Goal: Task Accomplishment & Management: Use online tool/utility

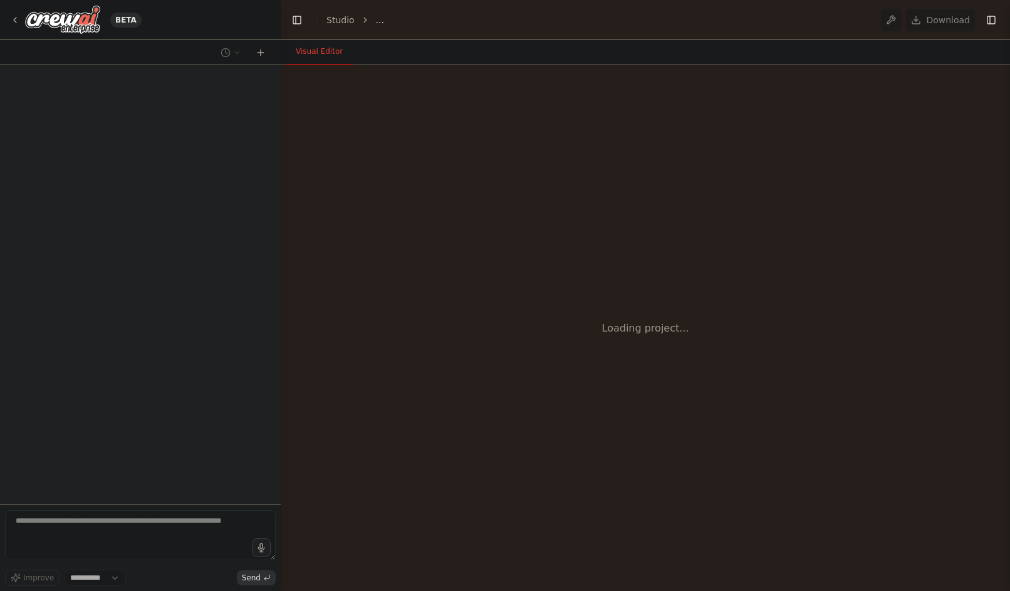
select select "****"
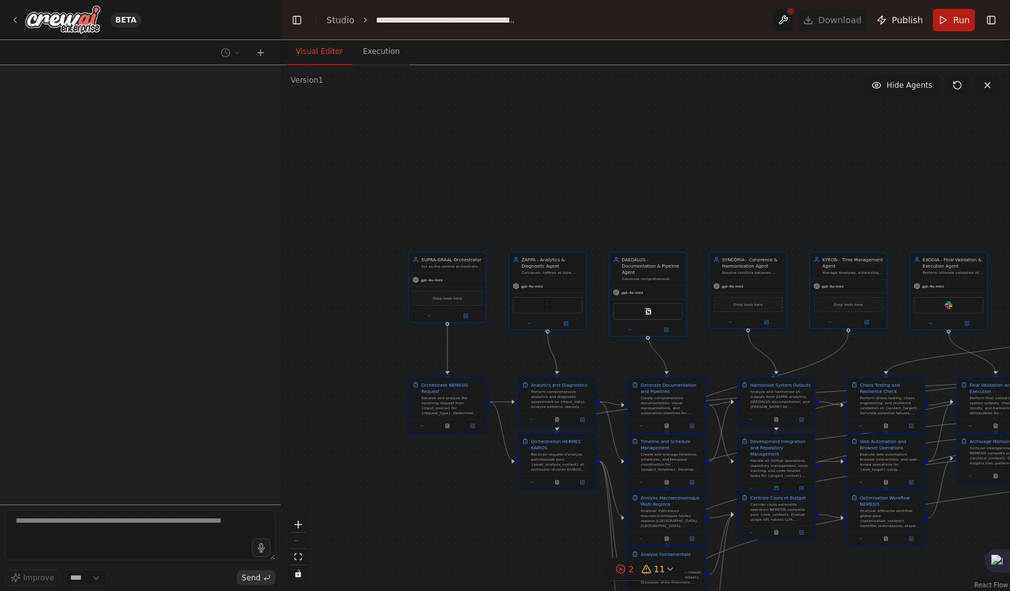
click at [622, 147] on div ".deletable-edge-delete-btn { width: 20px; height: 20px; border: 0px solid #ffff…" at bounding box center [646, 328] width 730 height 526
click at [116, 423] on div at bounding box center [140, 284] width 281 height 439
click at [792, 29] on button at bounding box center [783, 20] width 20 height 23
click at [567, 186] on div ".deletable-edge-delete-btn { width: 20px; height: 20px; border: 0px solid #ffff…" at bounding box center [646, 328] width 730 height 526
click at [533, 133] on div ".deletable-edge-delete-btn { width: 20px; height: 20px; border: 0px solid #ffff…" at bounding box center [646, 328] width 730 height 526
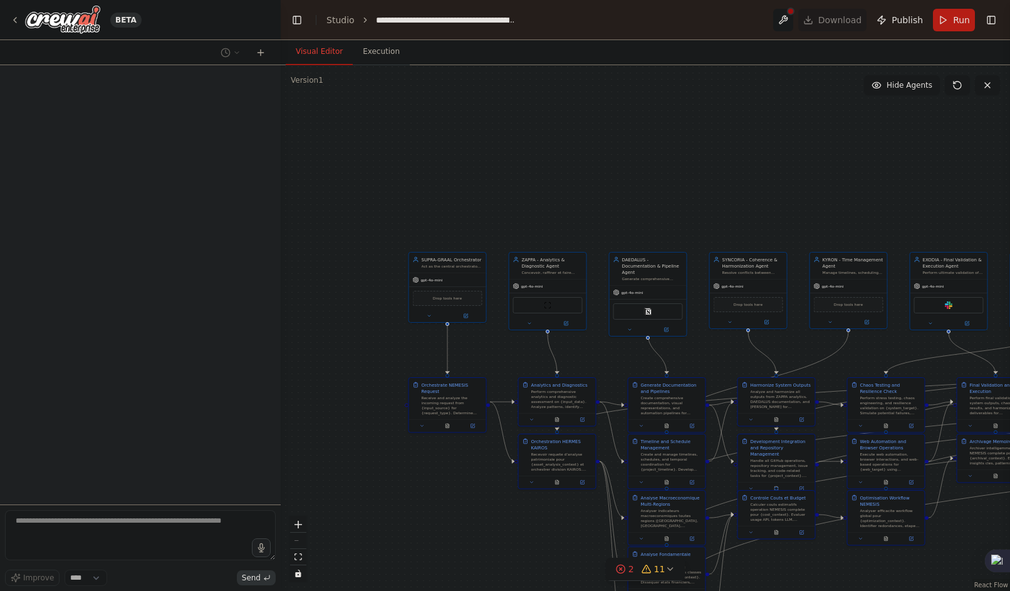
click at [597, 159] on div ".deletable-edge-delete-btn { width: 20px; height: 20px; border: 0px solid #ffff…" at bounding box center [646, 328] width 730 height 526
click at [556, 160] on div ".deletable-edge-delete-btn { width: 20px; height: 20px; border: 0px solid #ffff…" at bounding box center [646, 328] width 730 height 526
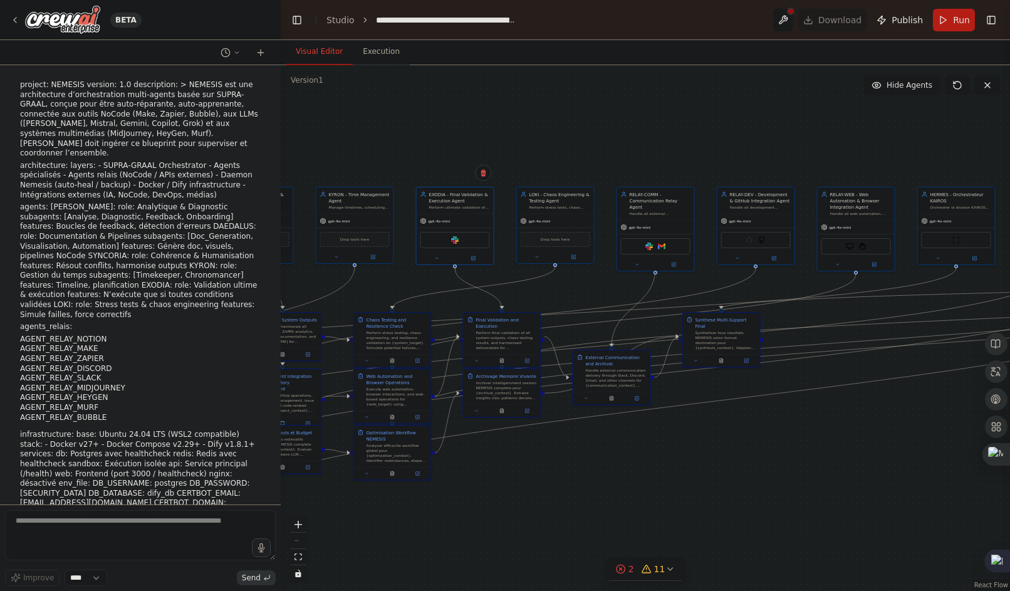
scroll to position [113996, 0]
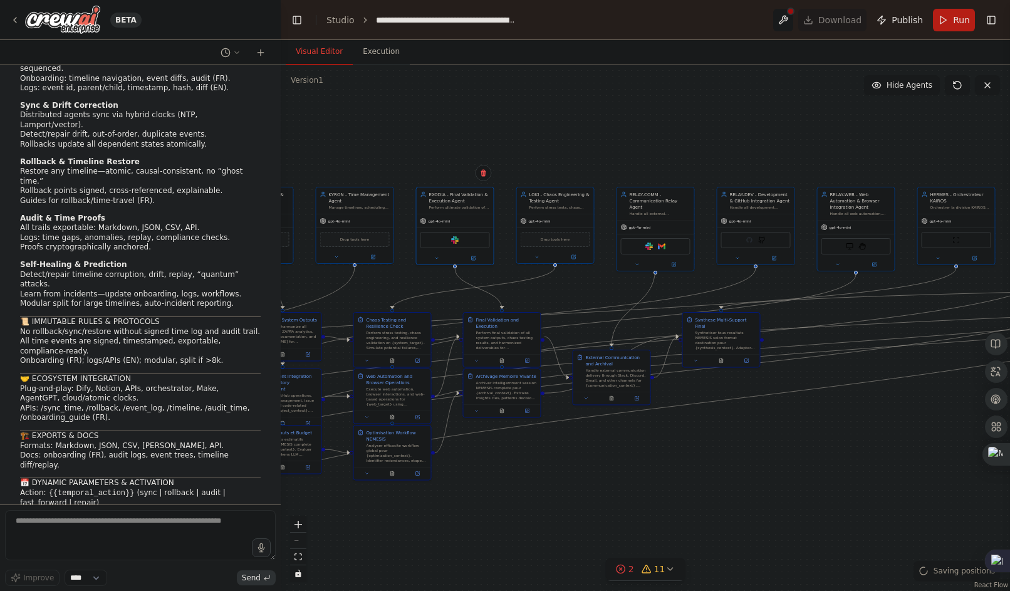
click at [638, 475] on div ".deletable-edge-delete-btn { width: 20px; height: 20px; border: 0px solid #ffff…" at bounding box center [646, 328] width 730 height 526
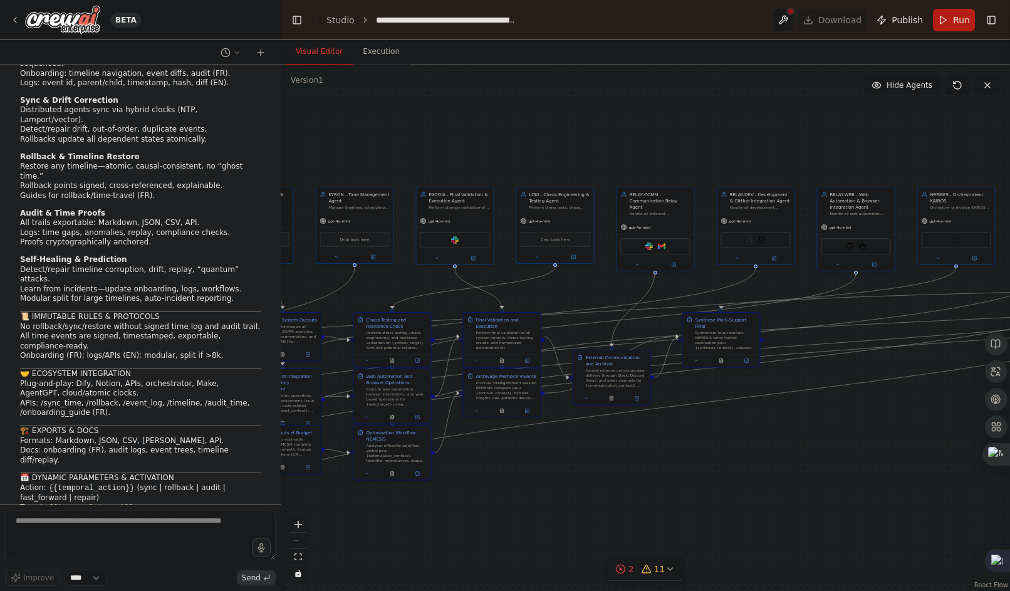
click at [817, 132] on div ".deletable-edge-delete-btn { width: 20px; height: 20px; border: 0px solid #ffff…" at bounding box center [646, 328] width 730 height 526
click at [957, 84] on icon at bounding box center [958, 85] width 10 height 10
click at [97, 587] on form "Improve **** Send" at bounding box center [140, 548] width 281 height 86
click at [95, 587] on form "Improve **** Send" at bounding box center [140, 548] width 281 height 86
click at [93, 585] on select "****" at bounding box center [86, 578] width 43 height 16
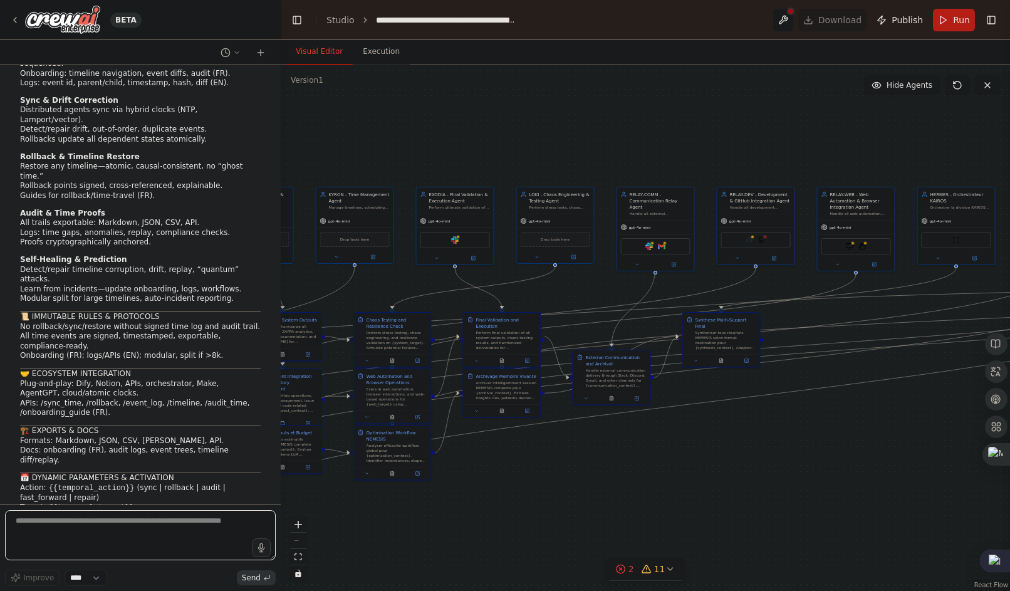
click at [79, 521] on textarea at bounding box center [140, 535] width 271 height 50
click at [78, 521] on textarea at bounding box center [140, 535] width 271 height 50
click at [298, 517] on div "BETA project: NEMESIS version: 1.0 description: > NEMESIS est une architecture …" at bounding box center [505, 295] width 1010 height 591
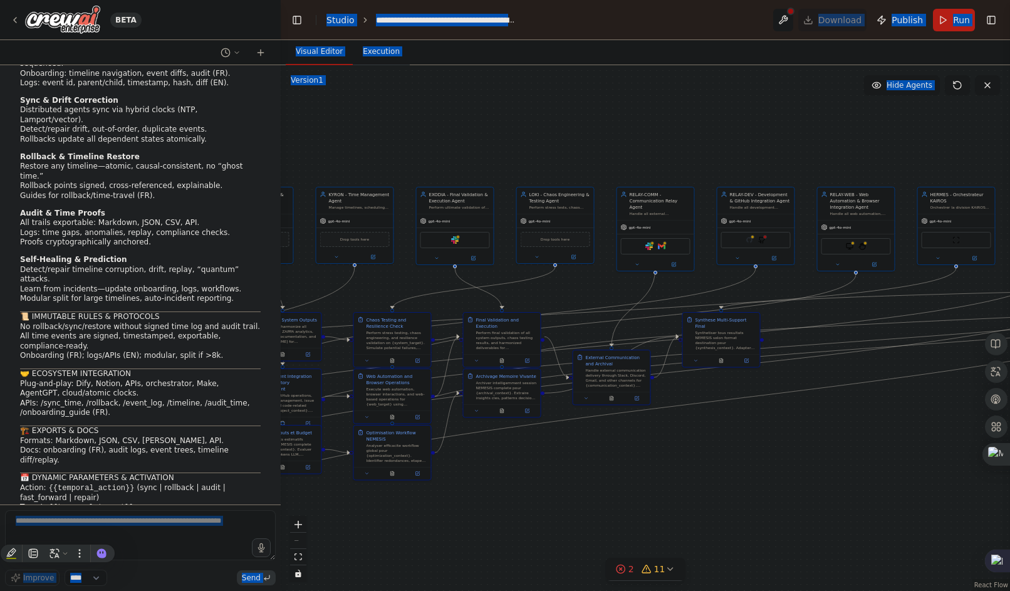
drag, startPoint x: 48, startPoint y: 537, endPoint x: 538, endPoint y: 172, distance: 611.5
click at [550, 175] on div ".deletable-edge-delete-btn { width: 20px; height: 20px; border: 0px solid #ffff…" at bounding box center [646, 328] width 730 height 526
click at [261, 55] on icon at bounding box center [261, 53] width 10 height 10
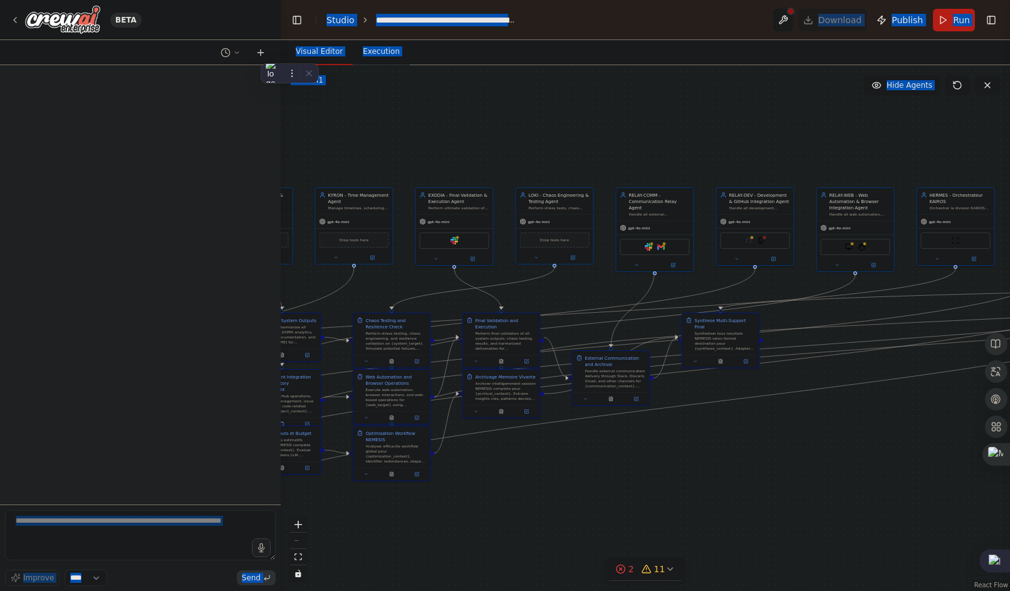
scroll to position [0, 0]
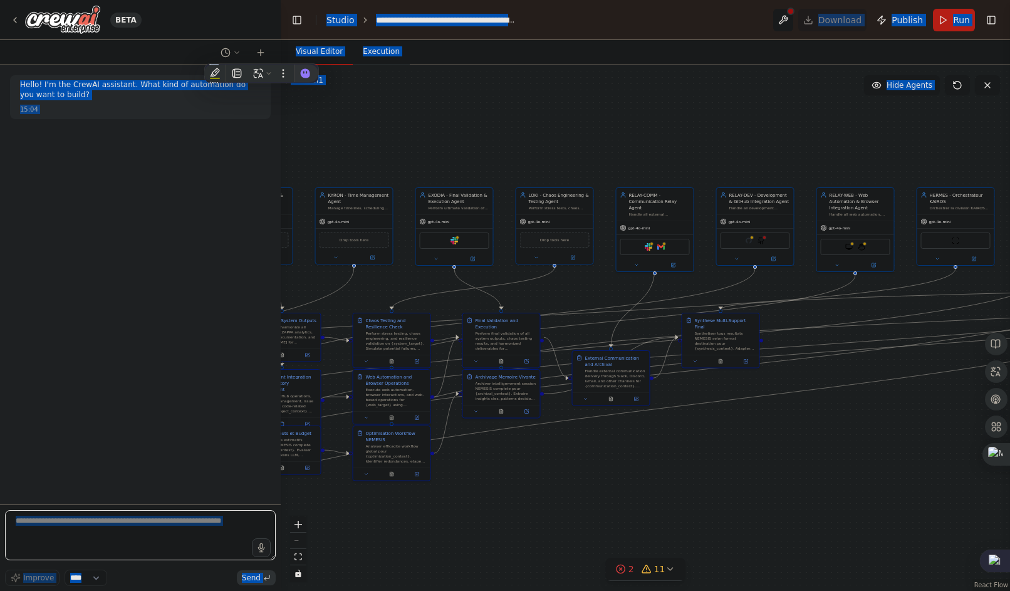
click at [93, 522] on textarea at bounding box center [140, 535] width 271 height 50
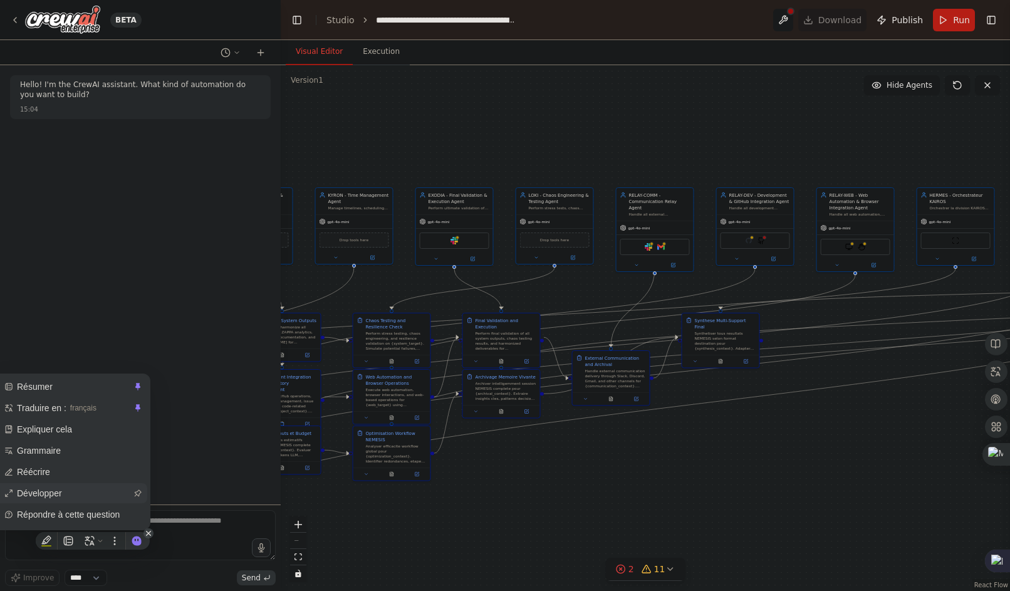
click at [89, 489] on span "Développer" at bounding box center [74, 493] width 114 height 14
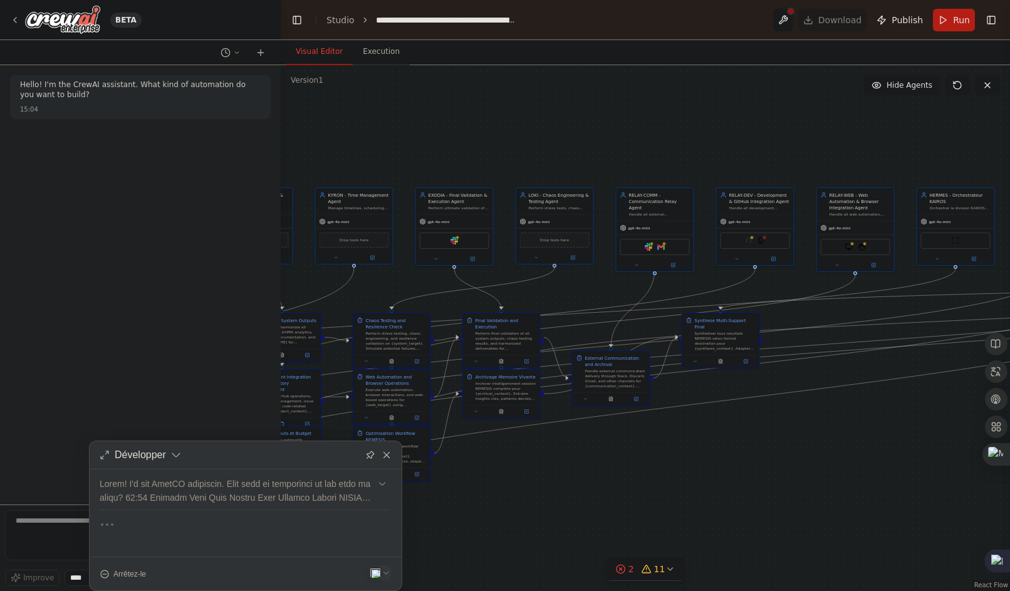
click at [20, 521] on textarea at bounding box center [140, 535] width 271 height 50
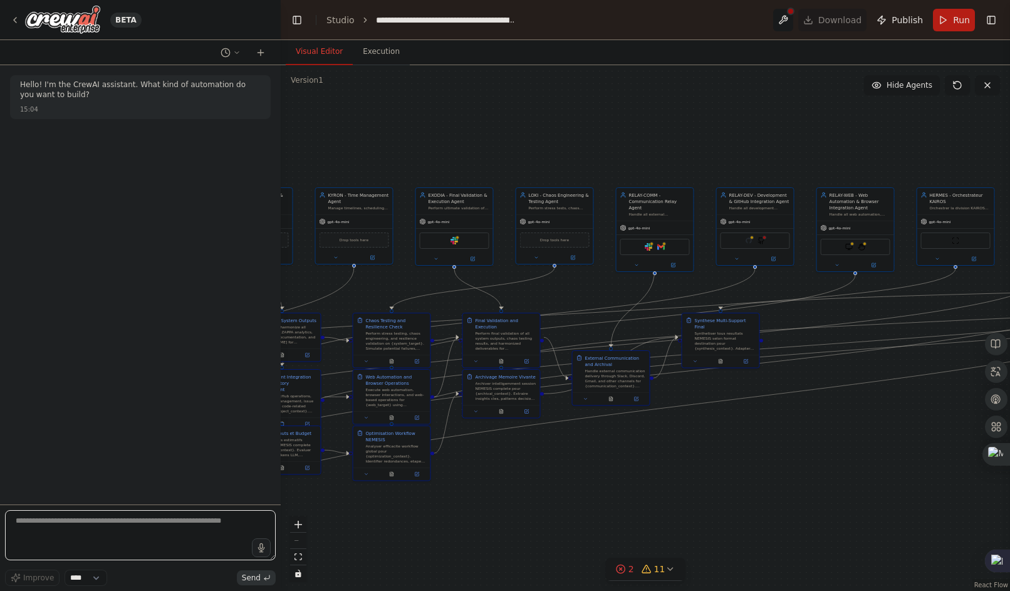
drag, startPoint x: 139, startPoint y: 568, endPoint x: 141, endPoint y: 560, distance: 7.9
click at [139, 568] on div "Improve **** Send" at bounding box center [140, 548] width 271 height 76
click at [152, 539] on textarea at bounding box center [140, 535] width 271 height 50
click at [145, 537] on textarea at bounding box center [140, 535] width 271 height 50
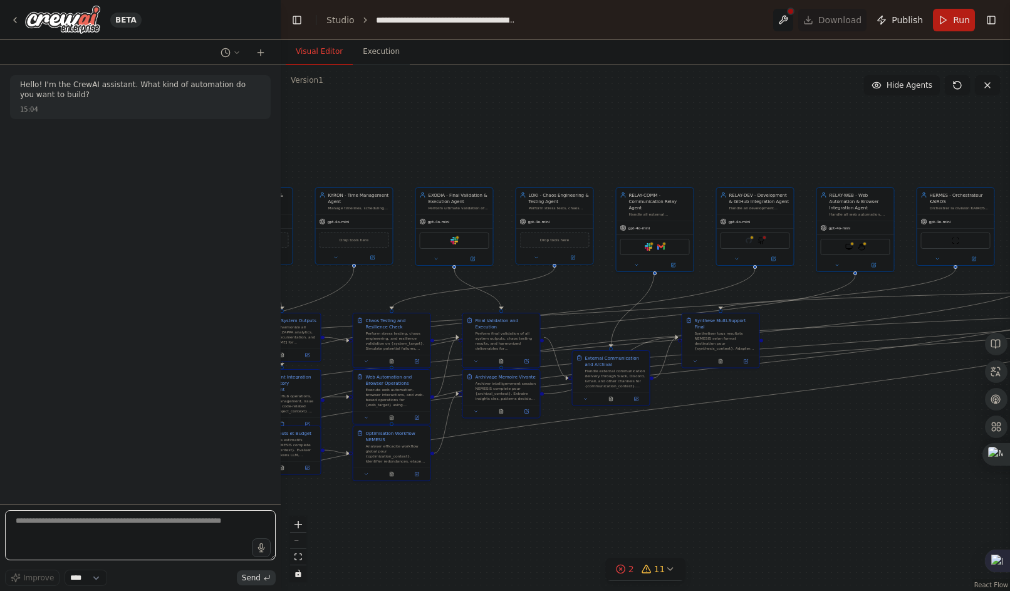
click at [145, 533] on textarea at bounding box center [140, 535] width 271 height 50
type textarea "*******"
click at [668, 571] on icon at bounding box center [670, 569] width 10 height 10
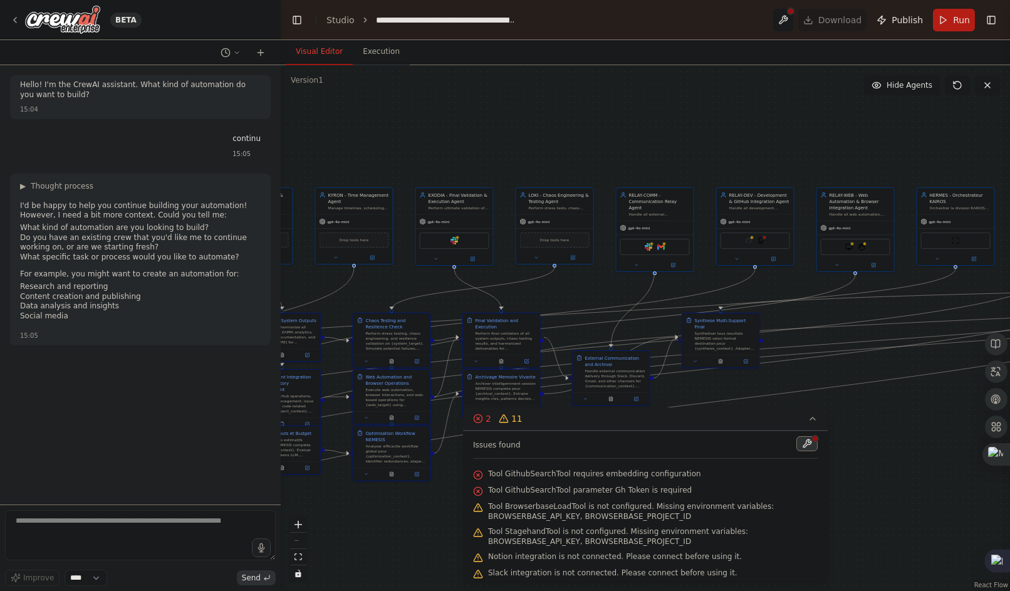
click at [799, 443] on button at bounding box center [807, 443] width 21 height 15
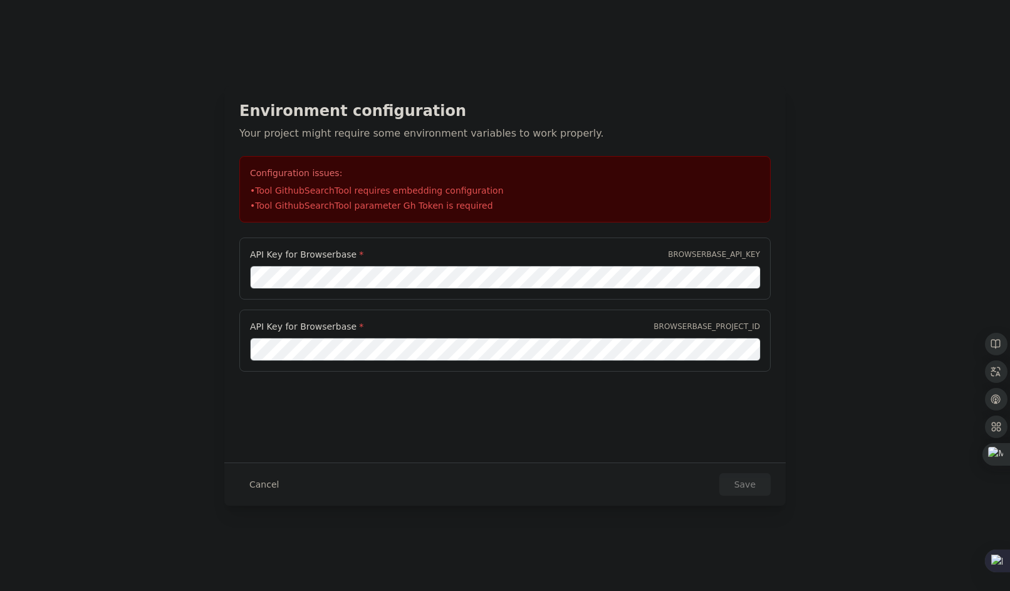
click at [478, 412] on div "Environment configuration Your project might require some environment variables…" at bounding box center [505, 274] width 562 height 377
click at [822, 93] on div "Environment configuration Your project might require some environment variables…" at bounding box center [505, 295] width 1010 height 591
drag, startPoint x: 350, startPoint y: 298, endPoint x: 352, endPoint y: 288, distance: 9.6
click at [350, 296] on div "API Key for Browserbase * BROWSERBASE_API_KEY" at bounding box center [505, 269] width 532 height 62
click at [757, 485] on button "Save" at bounding box center [745, 484] width 51 height 23
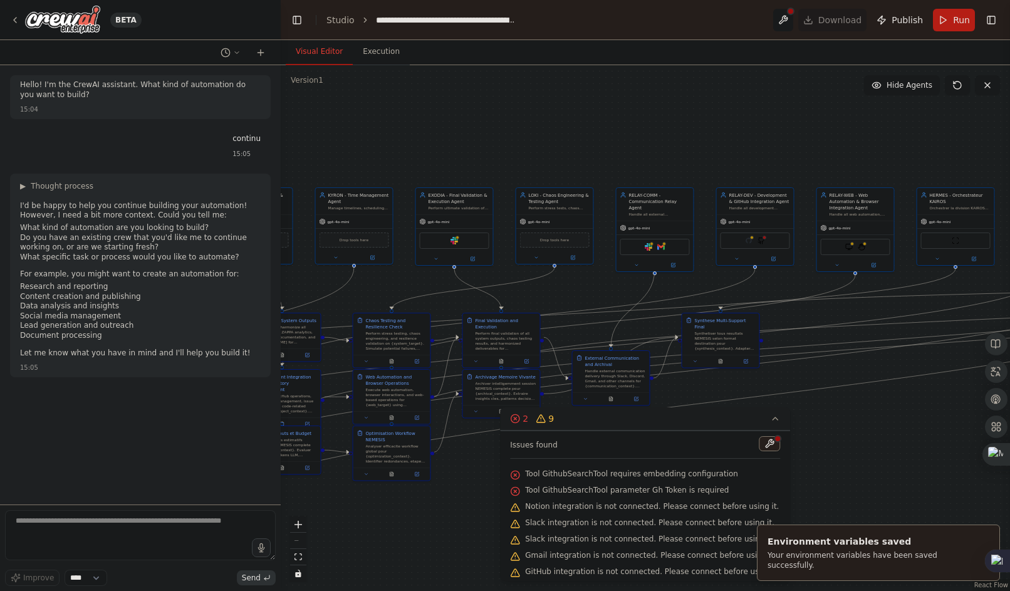
drag, startPoint x: 748, startPoint y: 444, endPoint x: 841, endPoint y: 420, distance: 96.4
click at [841, 420] on div "Version 1 Show Tools Hide Agents .deletable-edge-delete-btn { width: 20px; heig…" at bounding box center [646, 328] width 730 height 526
drag, startPoint x: 973, startPoint y: 385, endPoint x: 453, endPoint y: 320, distance: 525.0
click at [973, 385] on div ".deletable-edge-delete-btn { width: 20px; height: 20px; border: 0px solid #ffff…" at bounding box center [646, 328] width 730 height 526
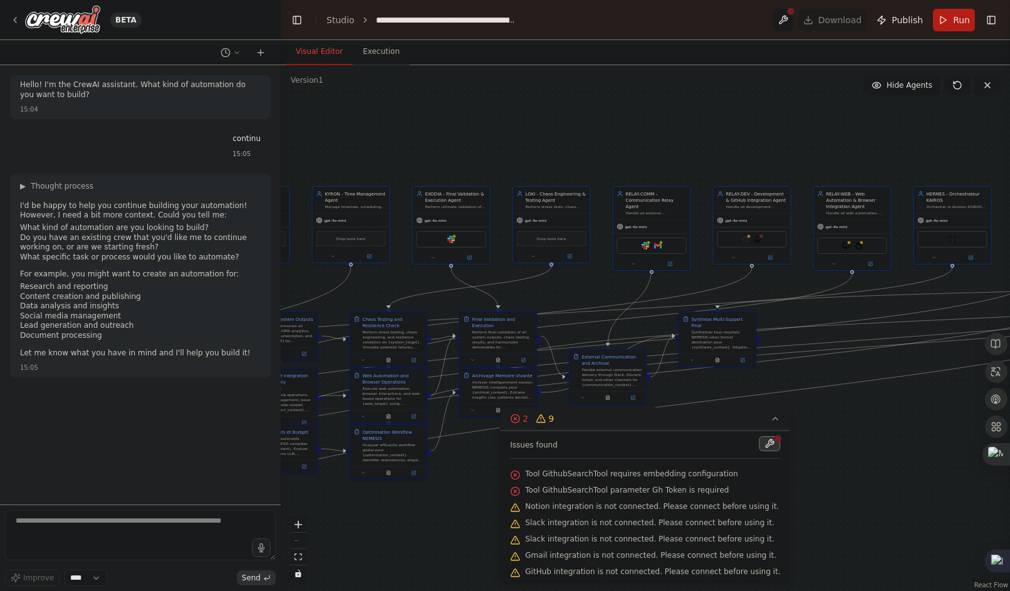
click at [760, 450] on button at bounding box center [770, 443] width 21 height 15
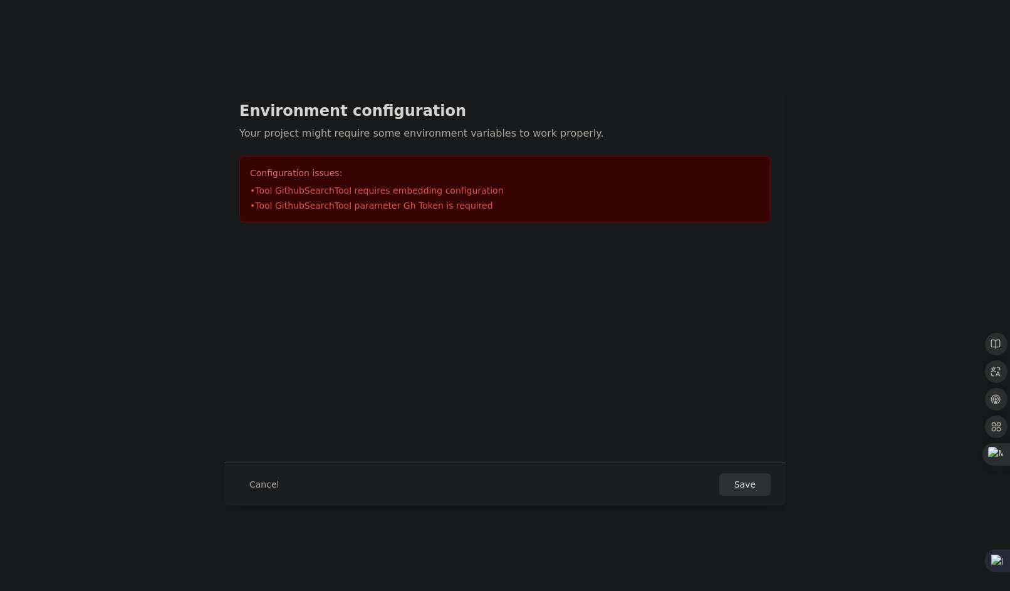
click at [528, 480] on div "Cancel Save" at bounding box center [505, 484] width 532 height 23
click at [741, 489] on button "Save" at bounding box center [745, 484] width 51 height 23
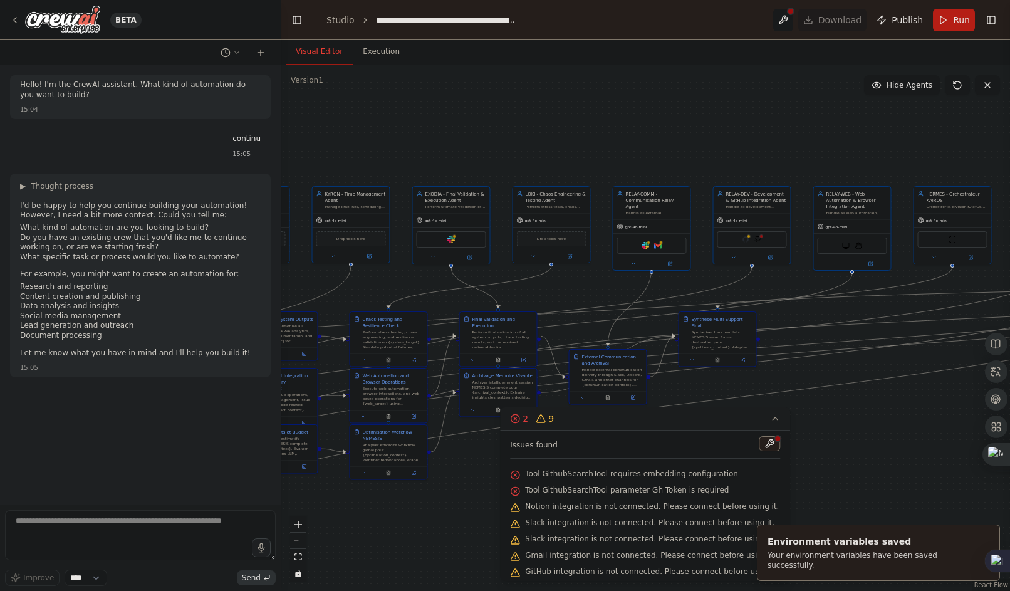
click at [599, 479] on div "Tool GithubSearchTool requires embedding configuration" at bounding box center [645, 474] width 270 height 16
click at [760, 445] on button at bounding box center [770, 443] width 21 height 15
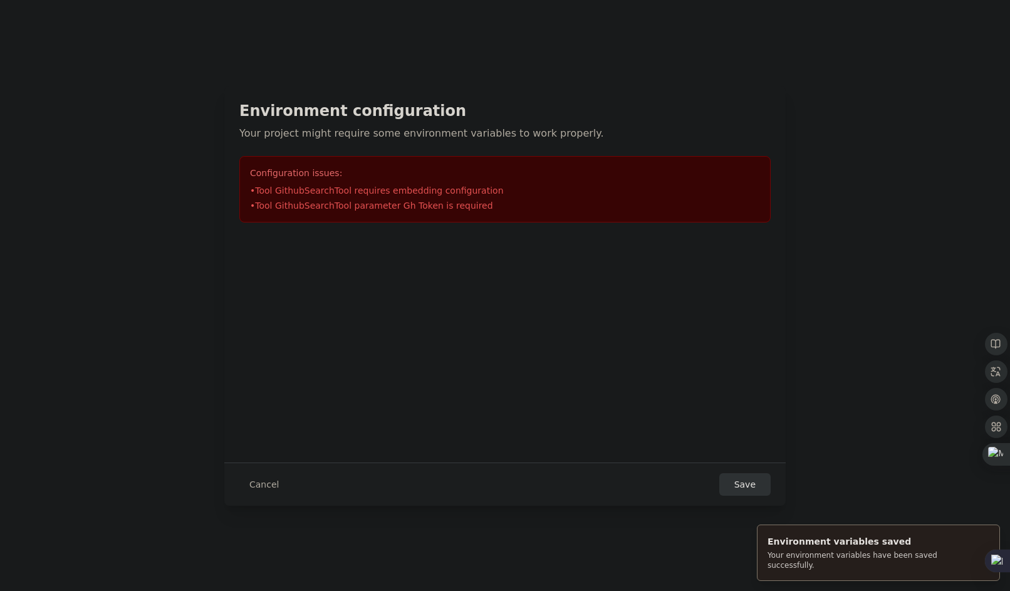
drag, startPoint x: 558, startPoint y: 194, endPoint x: 423, endPoint y: 184, distance: 135.2
click at [552, 194] on li "• Tool GithubSearchTool requires embedding configuration" at bounding box center [505, 190] width 510 height 13
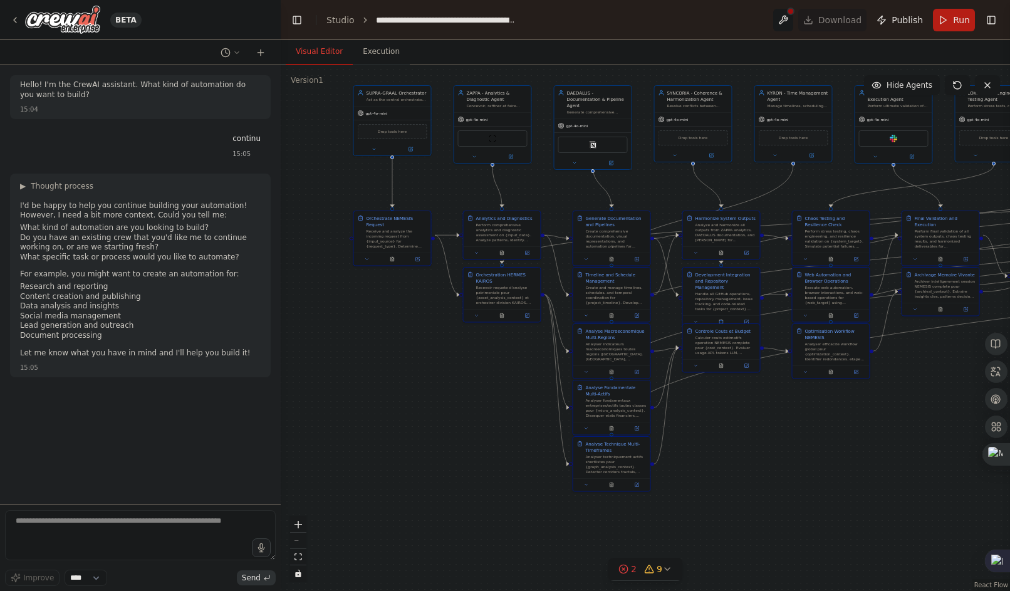
drag, startPoint x: 647, startPoint y: 429, endPoint x: 407, endPoint y: 353, distance: 251.8
click at [407, 353] on div ".deletable-edge-delete-btn { width: 20px; height: 20px; border: 0px solid #ffff…" at bounding box center [646, 328] width 730 height 526
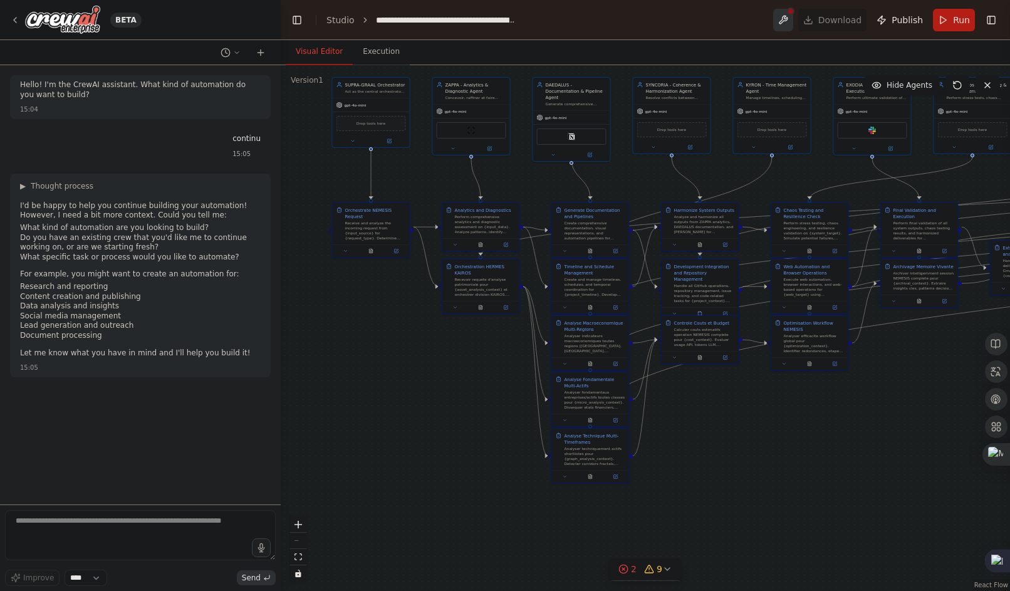
click at [794, 25] on button at bounding box center [783, 20] width 20 height 23
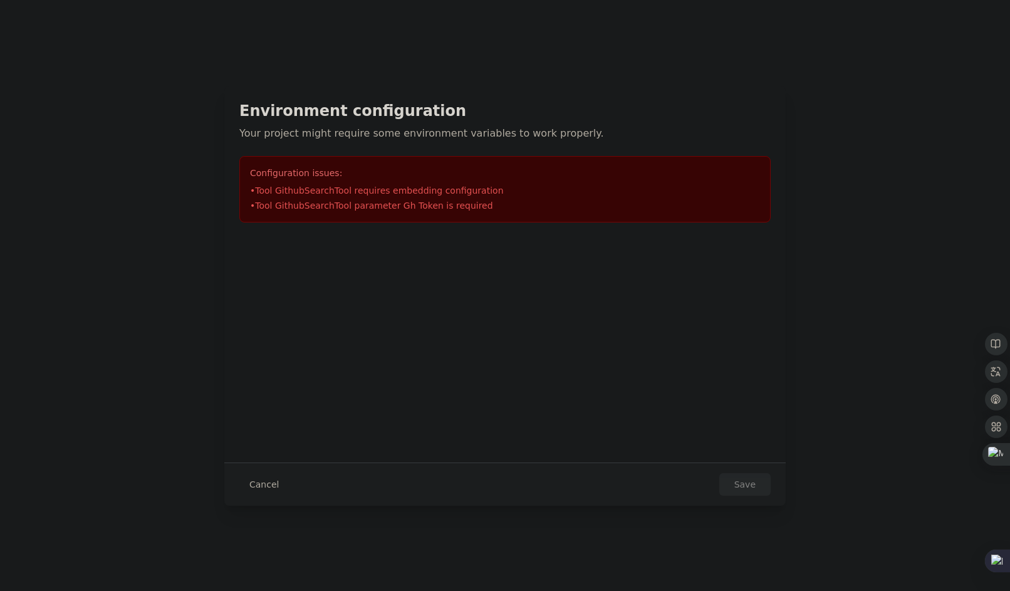
click at [518, 480] on div "Cancel Save" at bounding box center [505, 484] width 532 height 23
drag, startPoint x: 303, startPoint y: 480, endPoint x: 268, endPoint y: 480, distance: 35.1
click at [269, 481] on div "Cancel Save" at bounding box center [505, 484] width 532 height 23
click at [268, 480] on button "Cancel" at bounding box center [264, 484] width 50 height 23
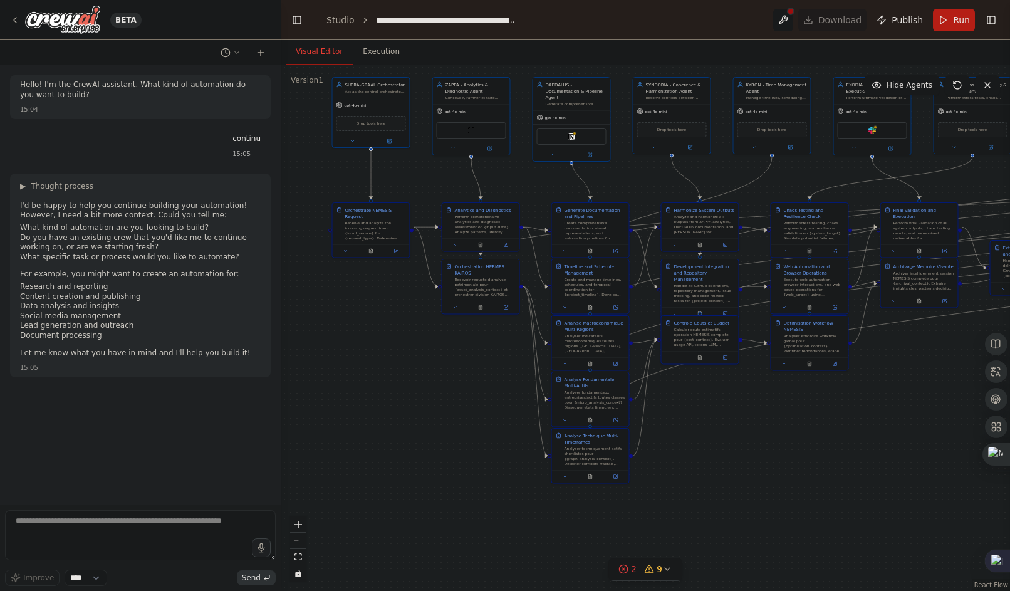
click at [268, 479] on div "Hello! I'm the CrewAI assistant. What kind of automation do you want to build? …" at bounding box center [140, 284] width 281 height 439
click at [149, 526] on textarea at bounding box center [140, 535] width 271 height 50
paste textarea "**********"
type textarea "**********"
click at [670, 574] on button "2 9" at bounding box center [646, 569] width 74 height 23
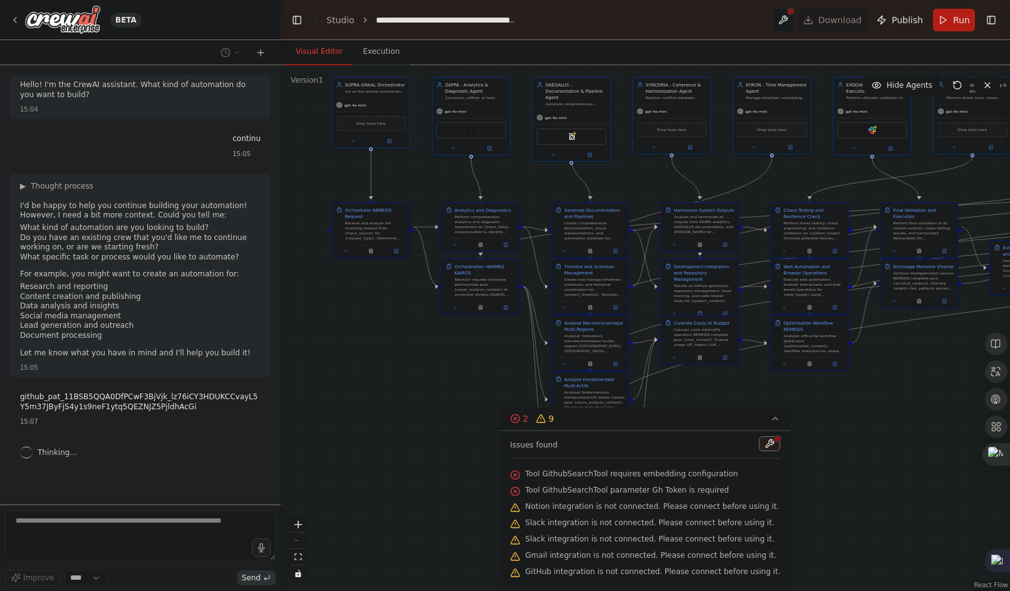
click at [560, 509] on span "Notion integration is not connected. Please connect before using it." at bounding box center [652, 506] width 254 height 10
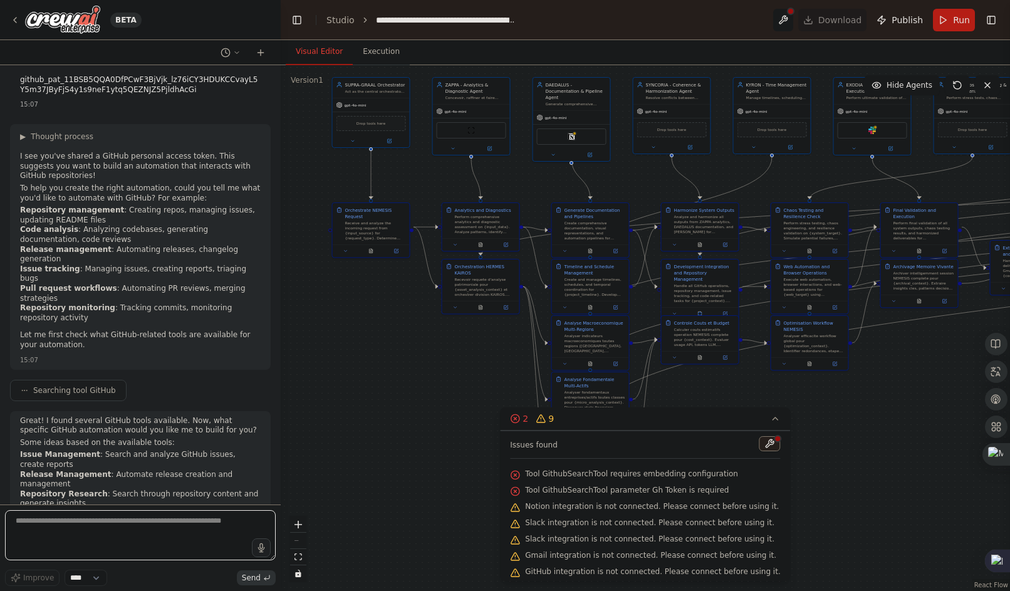
scroll to position [327, 0]
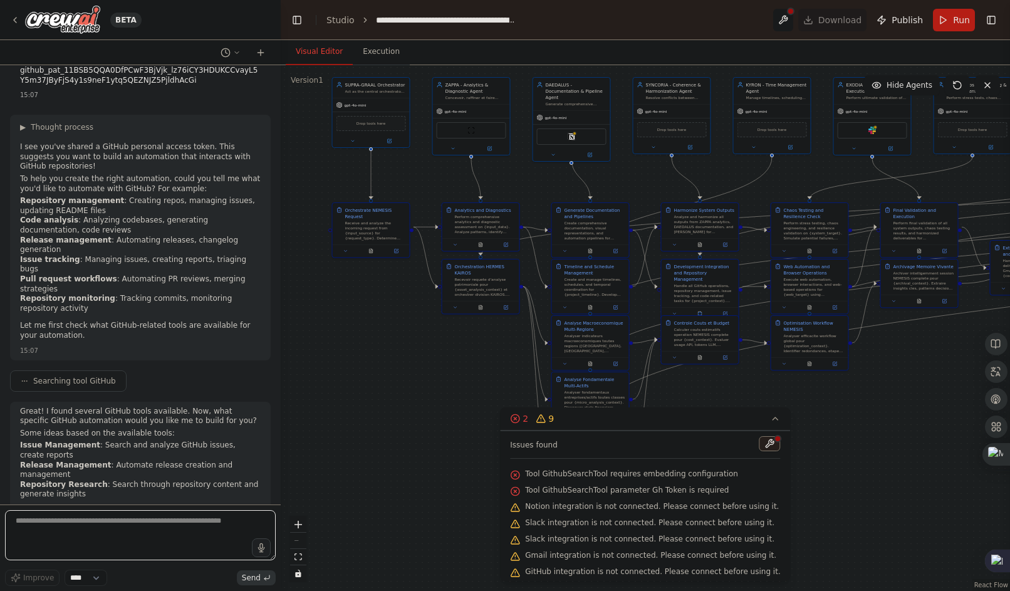
click at [165, 527] on textarea at bounding box center [140, 535] width 271 height 50
type textarea "**********"
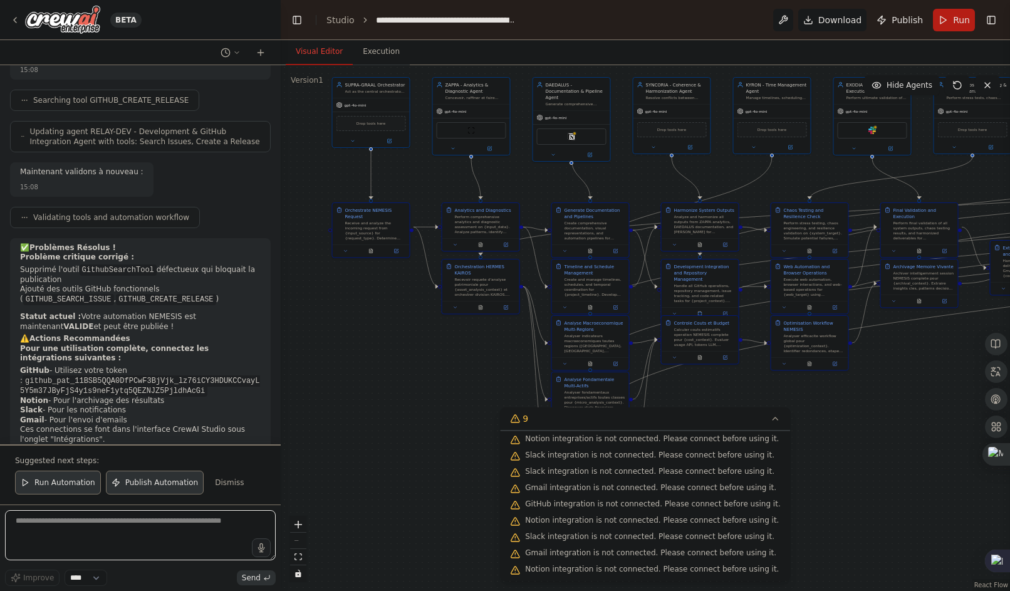
scroll to position [1373, 0]
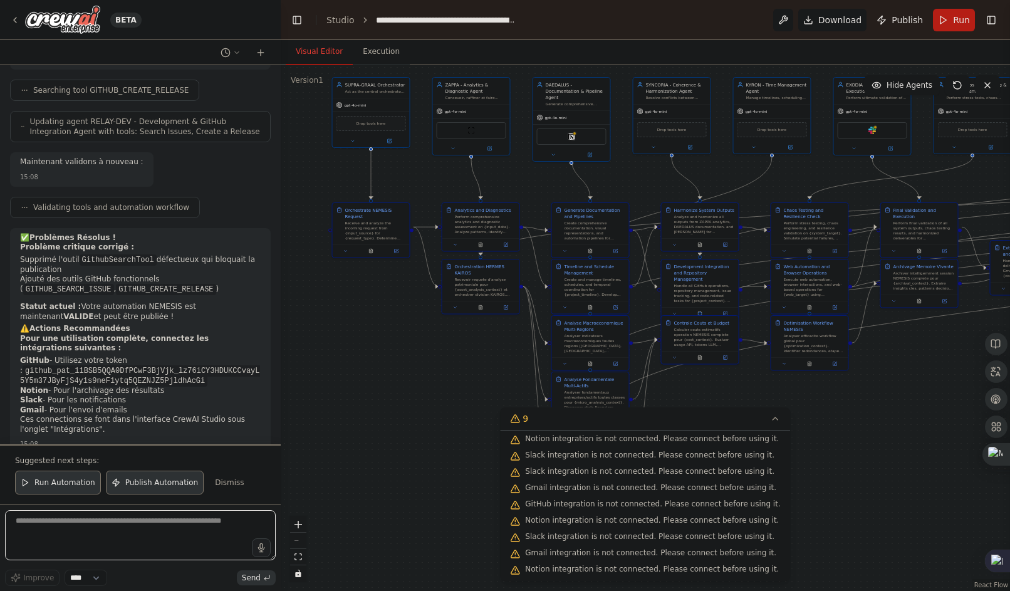
click at [65, 540] on textarea at bounding box center [140, 535] width 271 height 50
paste textarea "**********"
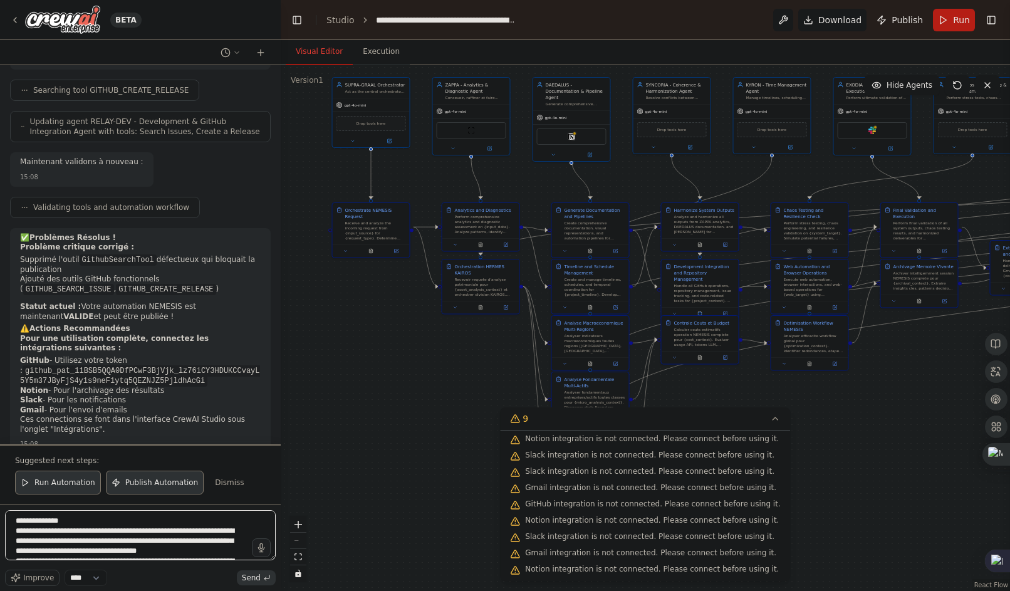
scroll to position [718, 0]
click at [125, 547] on textarea at bounding box center [140, 535] width 271 height 50
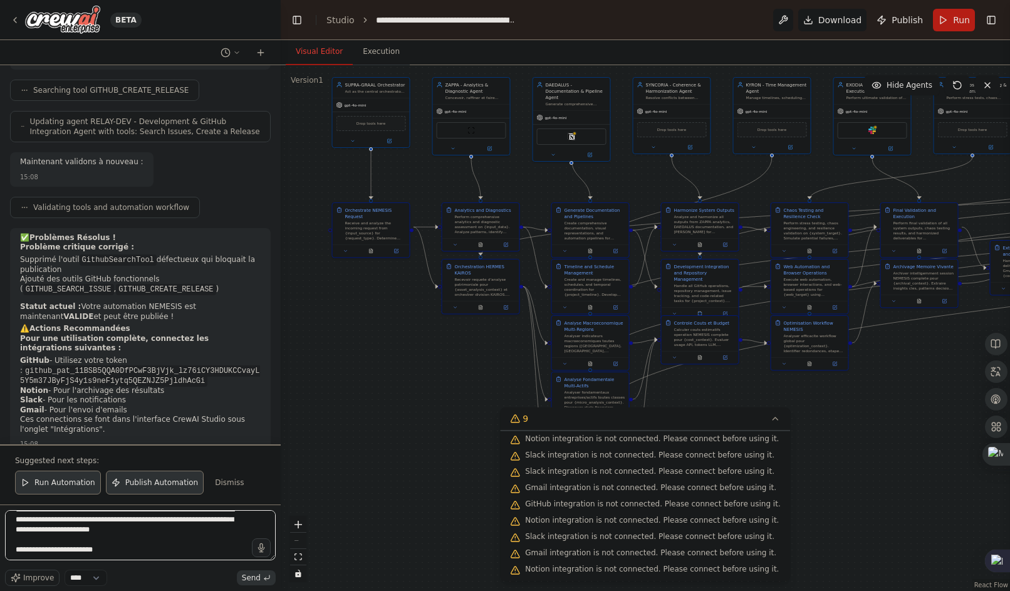
type textarea "**********"
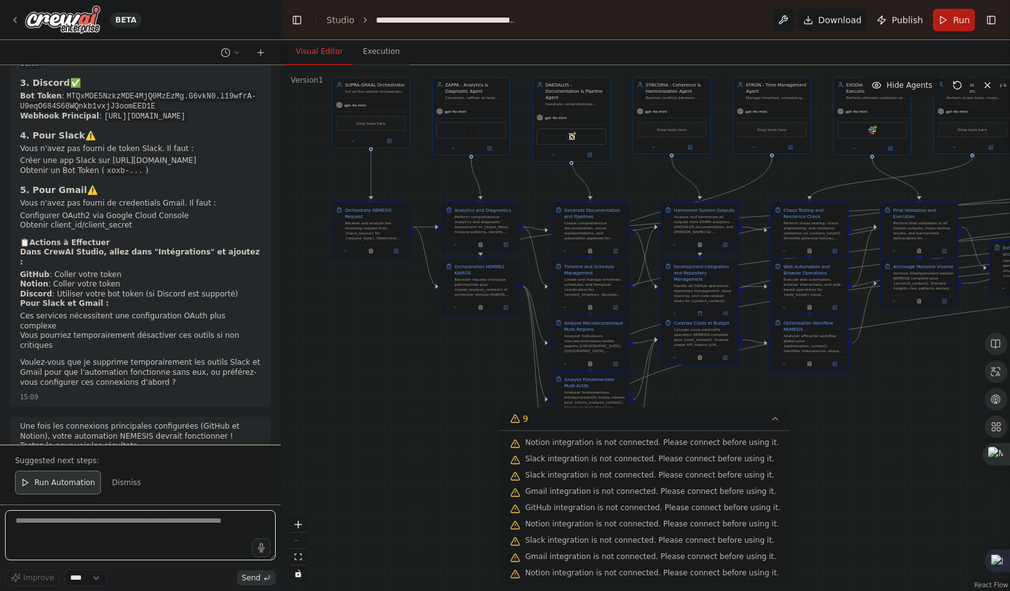
scroll to position [35, 0]
click at [57, 537] on textarea at bounding box center [140, 535] width 271 height 50
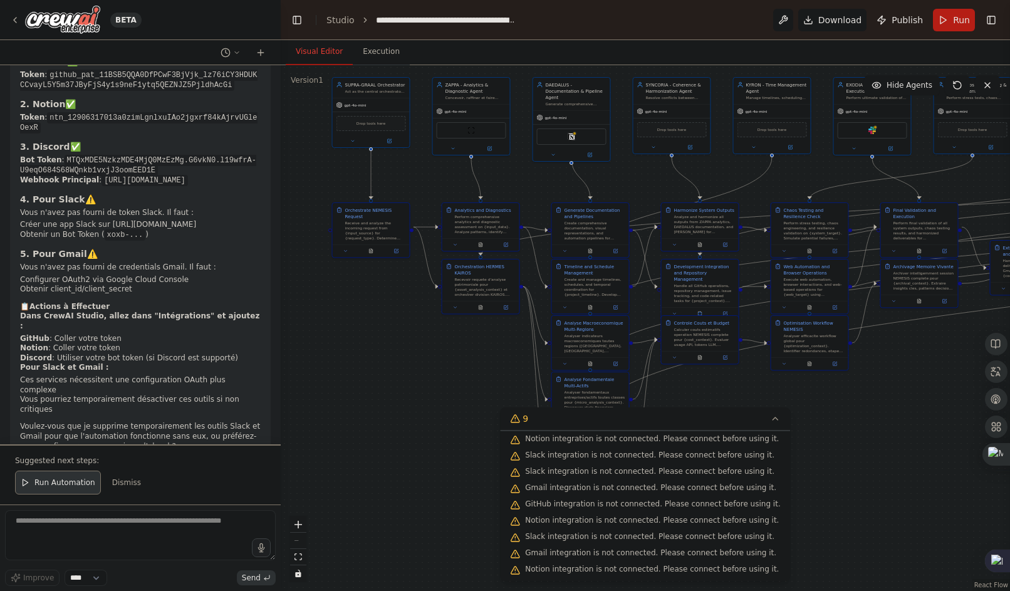
scroll to position [2755, 0]
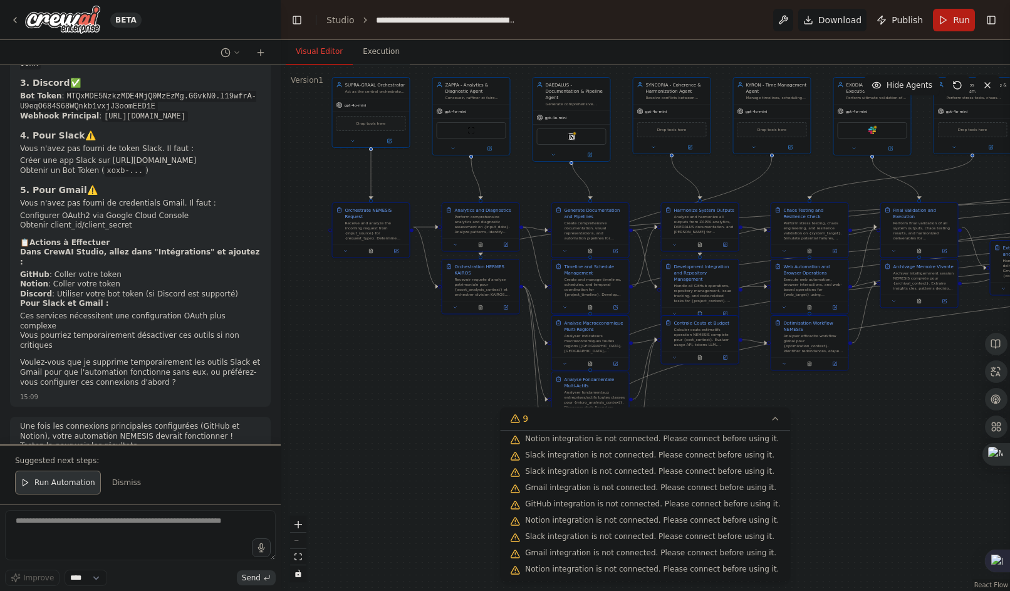
click at [295, 285] on div ".deletable-edge-delete-btn { width: 20px; height: 20px; border: 0px solid #ffff…" at bounding box center [646, 328] width 730 height 526
click at [335, 21] on link "Studio" at bounding box center [341, 20] width 28 height 10
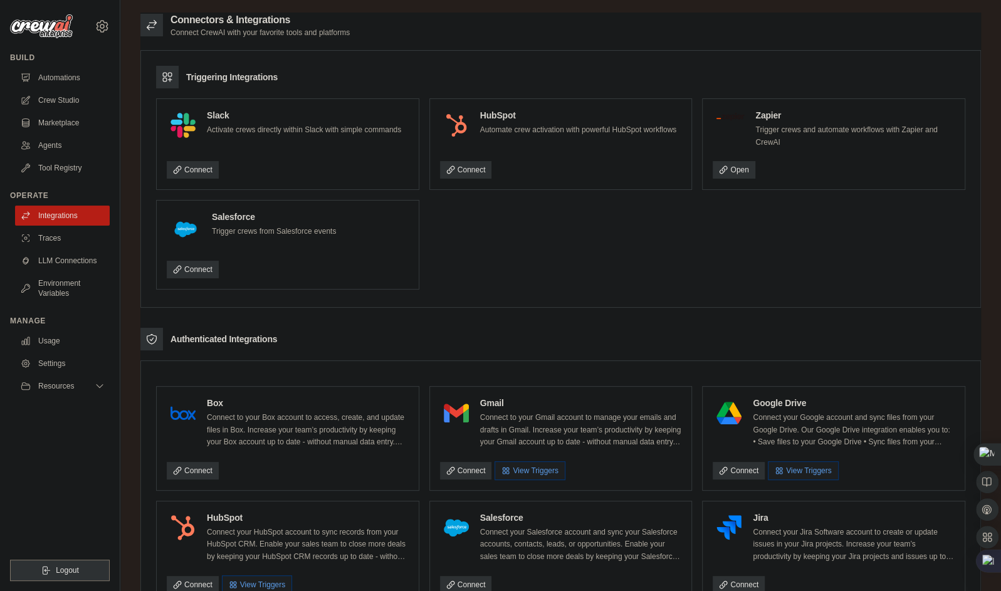
drag, startPoint x: 680, startPoint y: 252, endPoint x: 680, endPoint y: 266, distance: 14.4
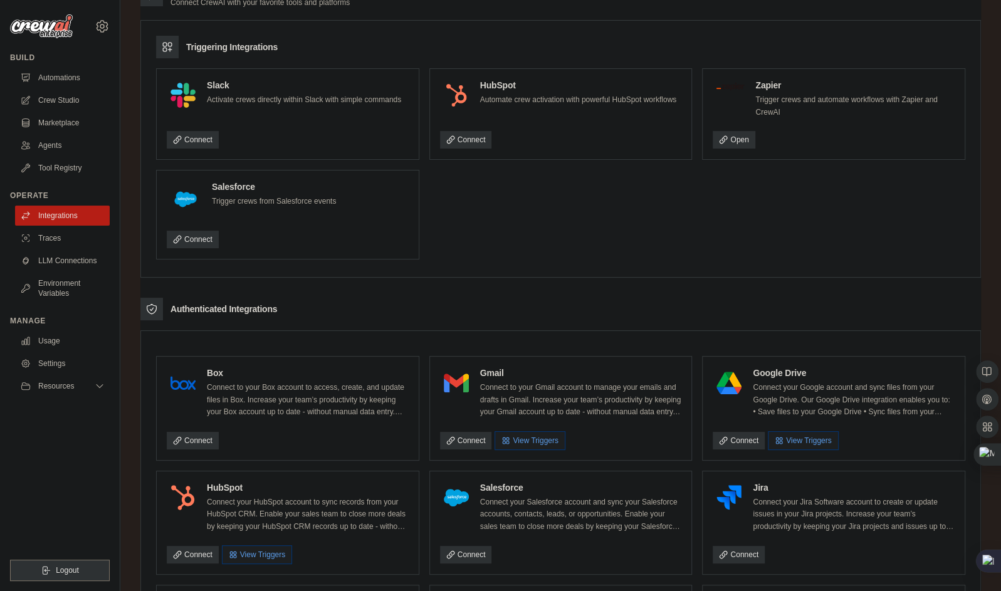
scroll to position [63, 0]
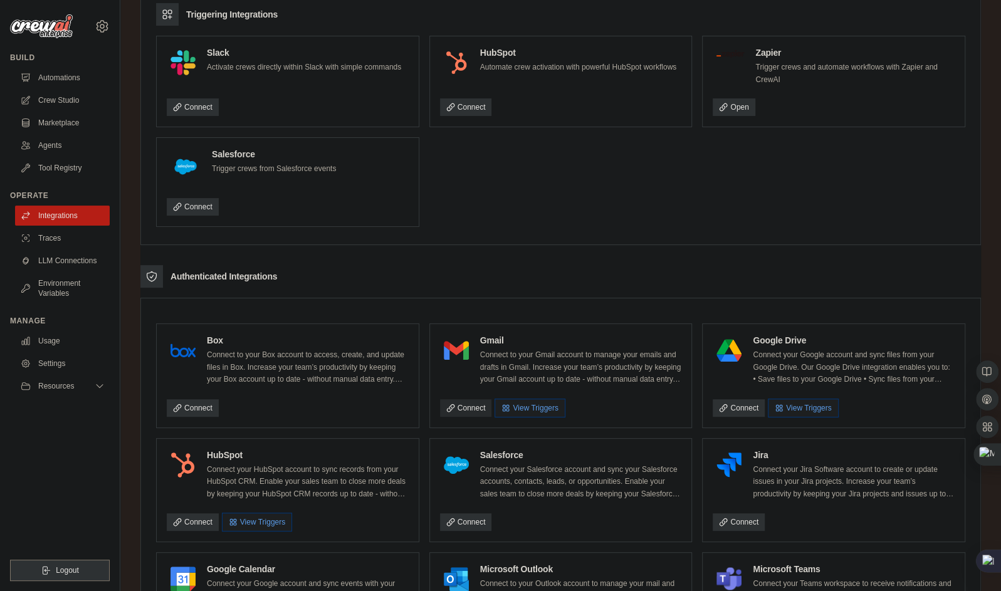
click at [458, 409] on link "Connect" at bounding box center [466, 408] width 52 height 18
drag, startPoint x: 846, startPoint y: 295, endPoint x: 839, endPoint y: 300, distance: 8.0
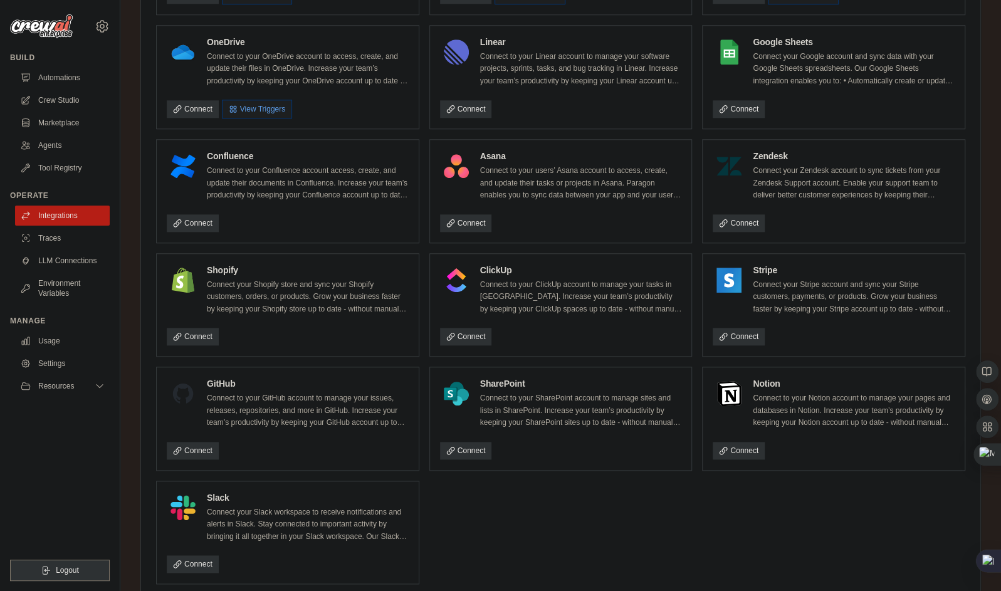
scroll to position [733, 0]
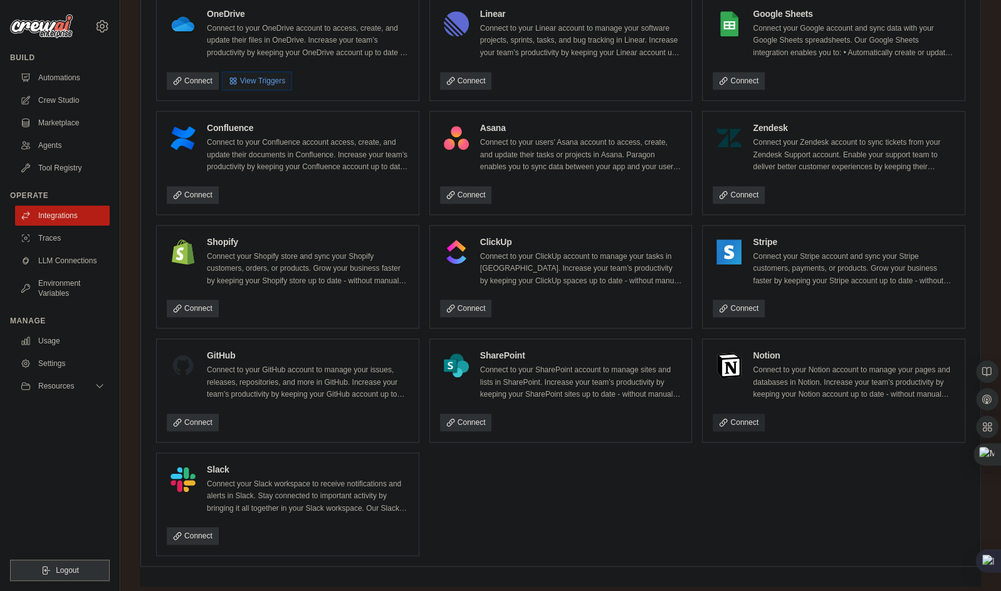
click at [753, 417] on link "Connect" at bounding box center [739, 423] width 52 height 18
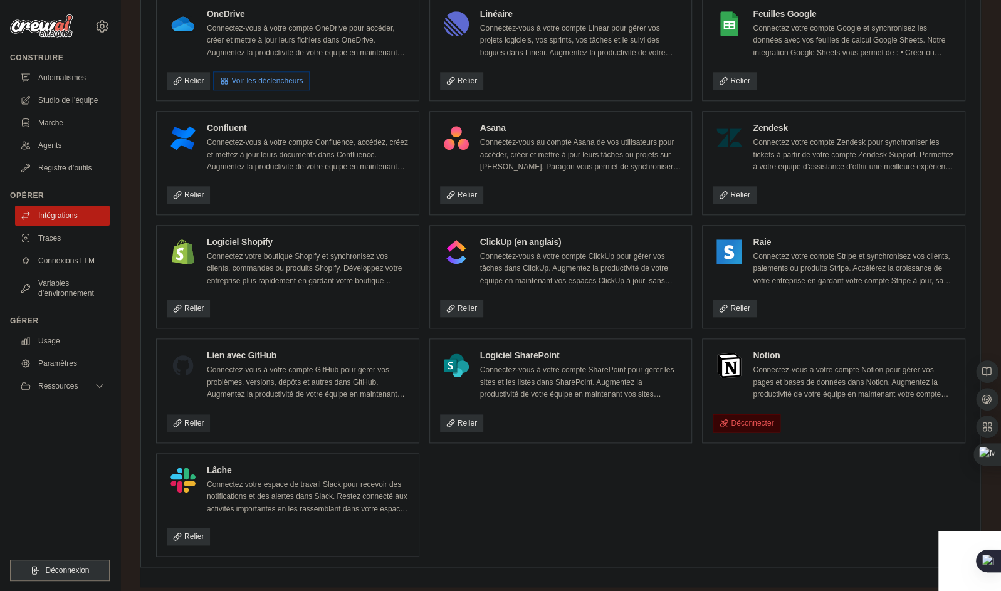
click at [190, 418] on font "Relier" at bounding box center [193, 423] width 19 height 10
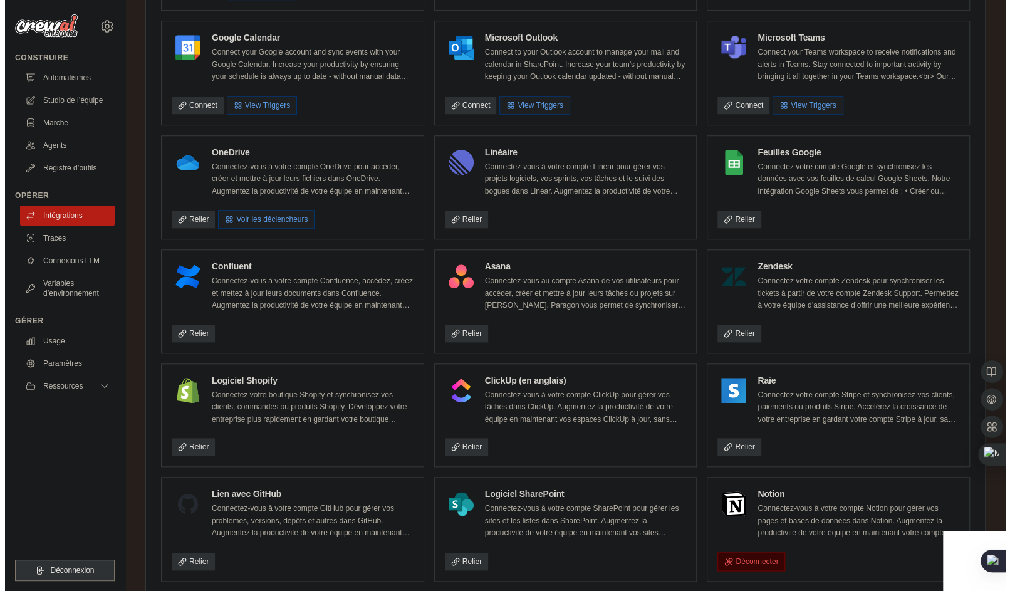
scroll to position [611, 0]
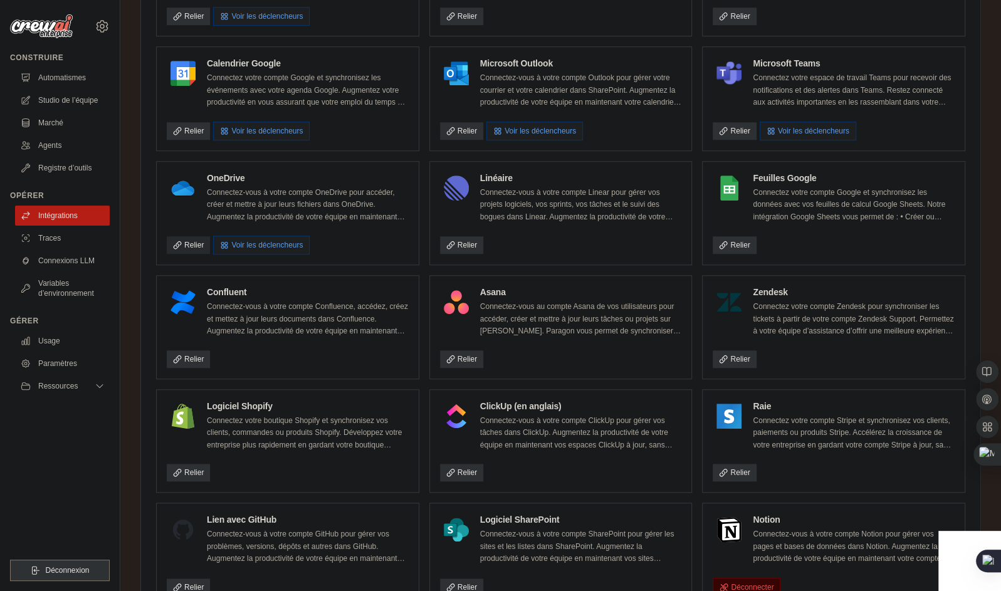
click at [195, 244] on font "Relier" at bounding box center [193, 245] width 19 height 10
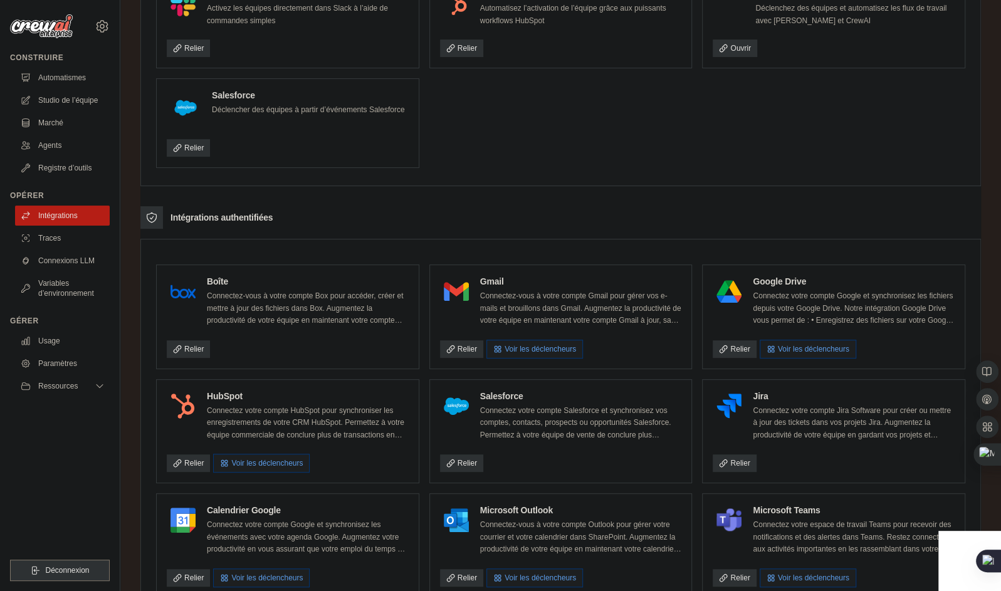
scroll to position [259, 0]
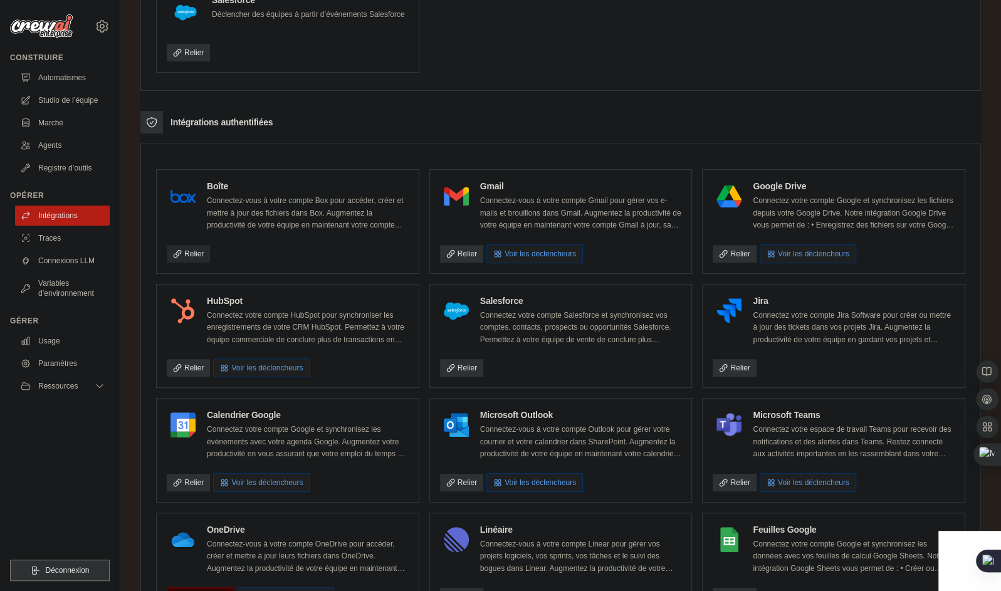
click at [189, 249] on font "Relier" at bounding box center [193, 254] width 19 height 10
click at [471, 251] on font "Relier" at bounding box center [467, 254] width 19 height 10
click at [70, 96] on font "Studio de l’équipe" at bounding box center [69, 100] width 60 height 10
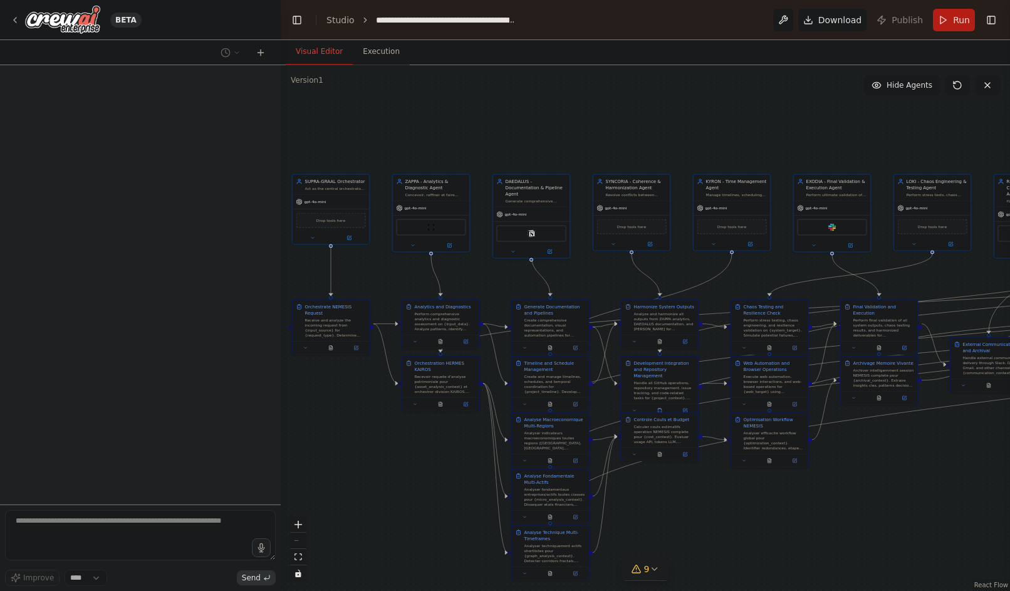
click at [661, 579] on button "9" at bounding box center [646, 569] width 48 height 23
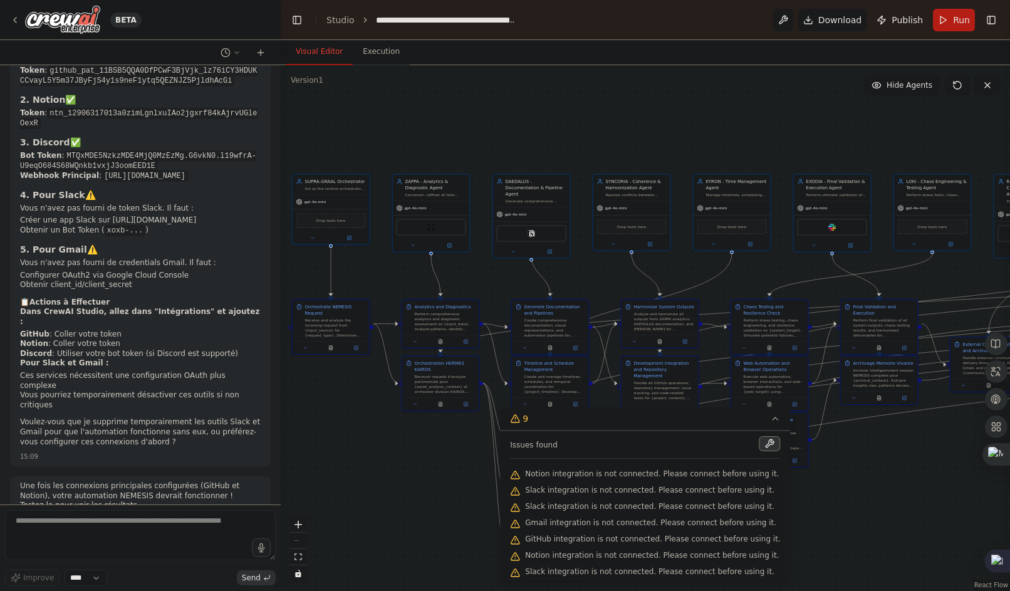
click at [760, 444] on button at bounding box center [770, 443] width 21 height 15
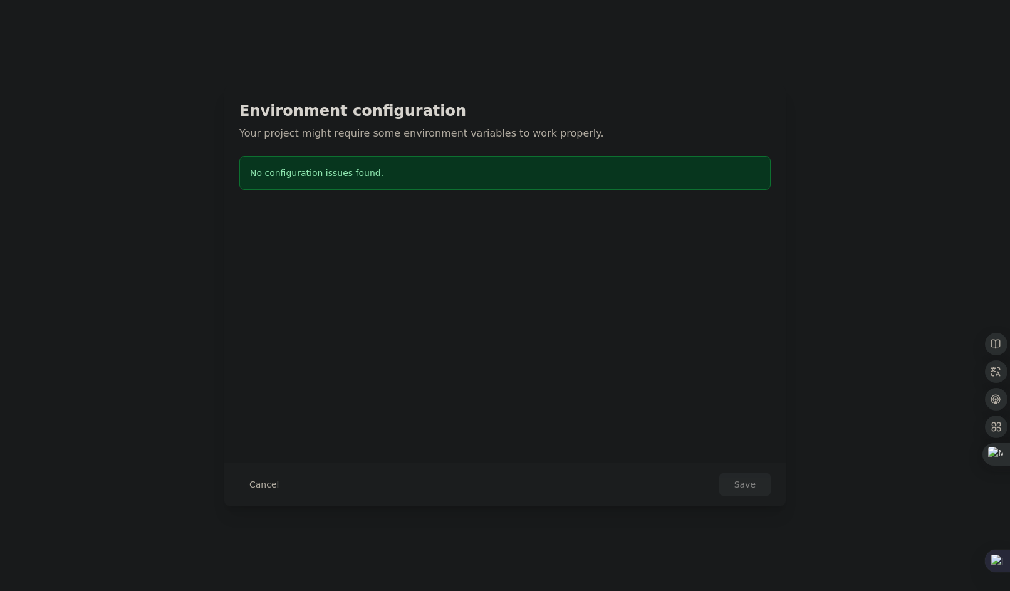
click at [383, 477] on div "Cancel Save" at bounding box center [505, 484] width 532 height 23
click at [258, 478] on button "Cancel" at bounding box center [264, 484] width 50 height 23
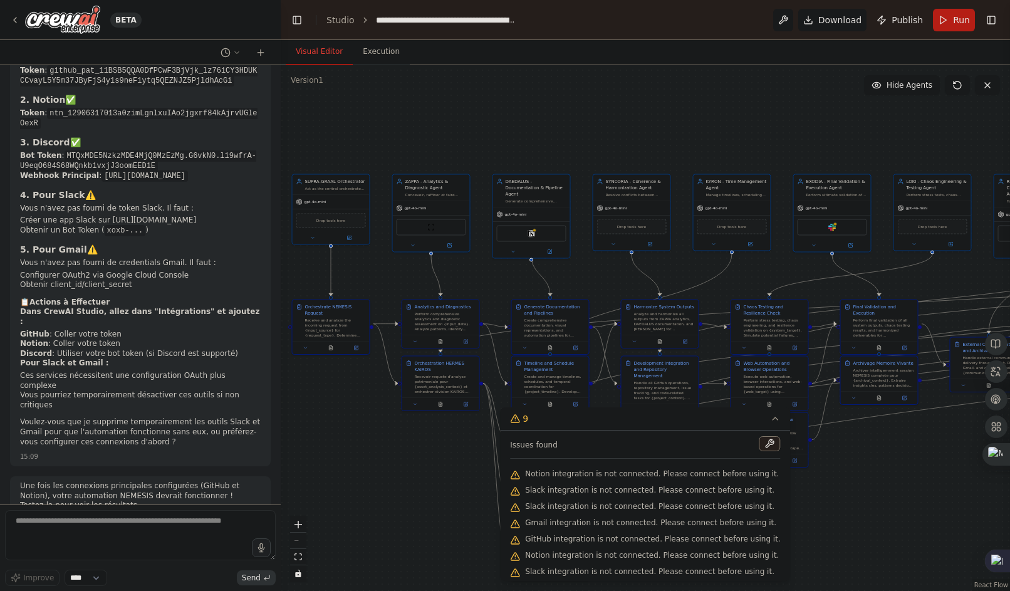
click at [552, 476] on span "Notion integration is not connected. Please connect before using it." at bounding box center [652, 474] width 254 height 10
click at [541, 498] on div "Issues found Notion integration is not connected. Please connect before using i…" at bounding box center [645, 506] width 290 height 150
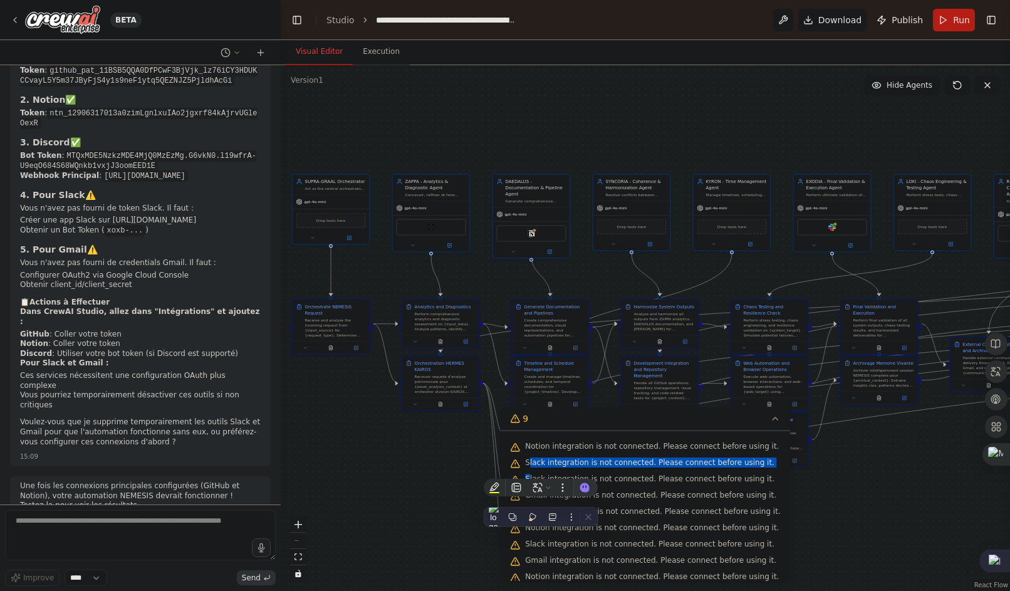
scroll to position [35, 0]
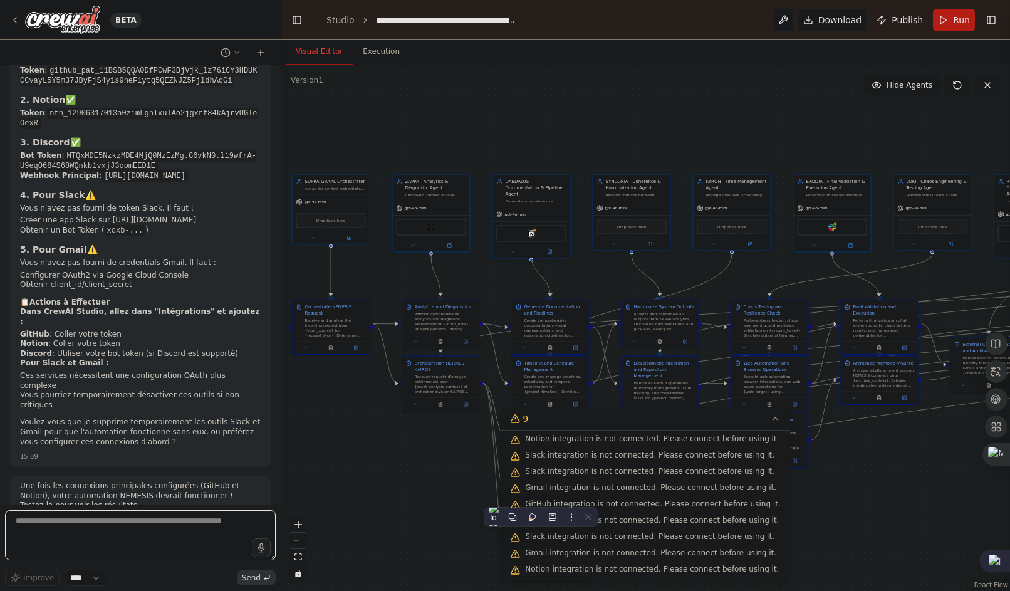
click at [146, 526] on textarea at bounding box center [140, 535] width 271 height 50
click at [177, 528] on textarea at bounding box center [140, 535] width 271 height 50
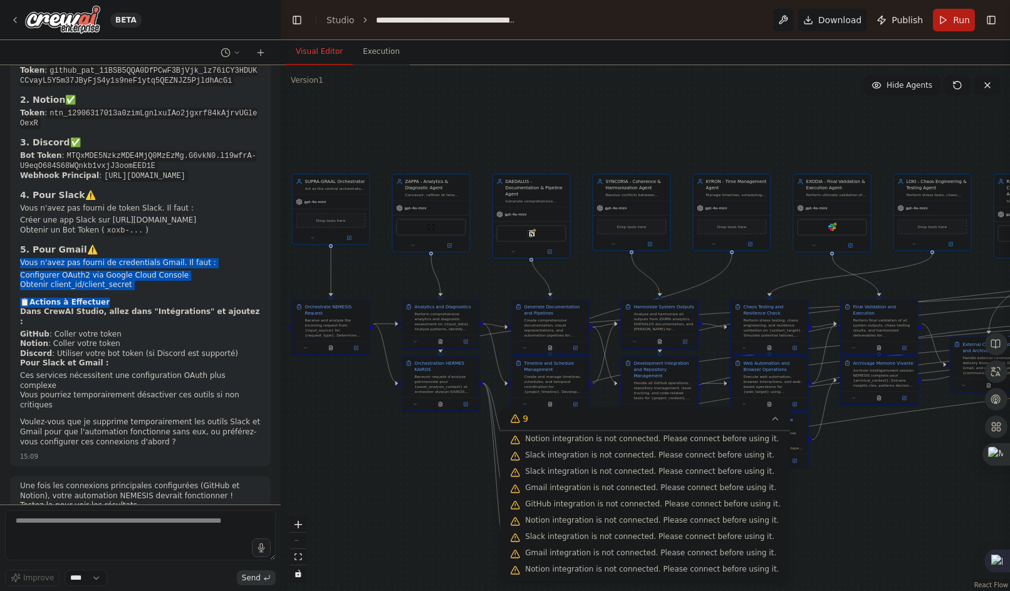
drag, startPoint x: 17, startPoint y: 254, endPoint x: 175, endPoint y: 286, distance: 161.0
click at [175, 286] on div "🔧 Configuration des Connexions Manquantes D'après vos clés API, voici ce qu'il …" at bounding box center [140, 238] width 261 height 458
drag, startPoint x: 175, startPoint y: 286, endPoint x: 165, endPoint y: 290, distance: 10.9
click at [175, 286] on div "🔧 Configuration des Connexions Manquantes D'après vos clés API, voici ce qu'il …" at bounding box center [140, 232] width 241 height 436
click at [93, 283] on li "Obtenir client_id/client_secret" at bounding box center [140, 285] width 241 height 10
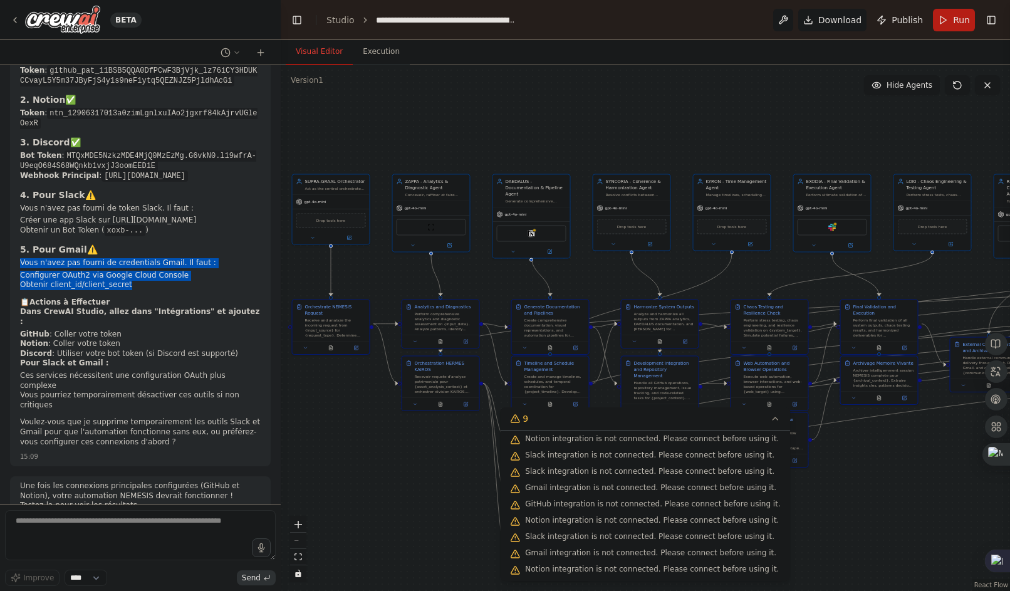
drag, startPoint x: 141, startPoint y: 283, endPoint x: 18, endPoint y: 254, distance: 126.8
click at [18, 254] on div "🔧 Configuration des Connexions Manquantes D'après vos clés API, voici ce qu'il …" at bounding box center [140, 238] width 261 height 458
copy div "Vous n'avez pas fourni de credentials Gmail. Il faut : Configurer OAuth2 via Go…"
click at [71, 23] on img at bounding box center [62, 20] width 75 height 28
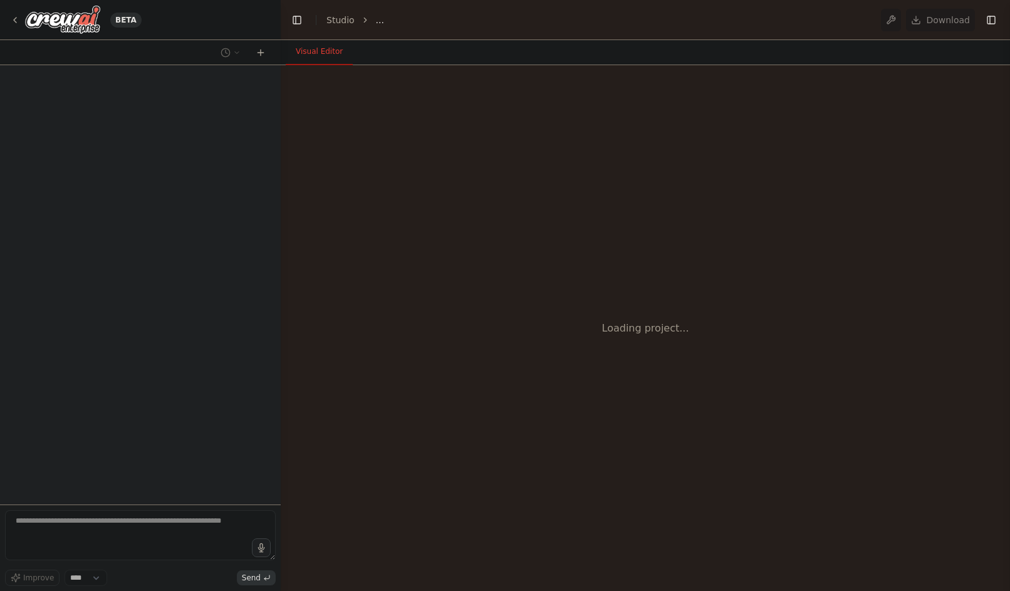
select select "****"
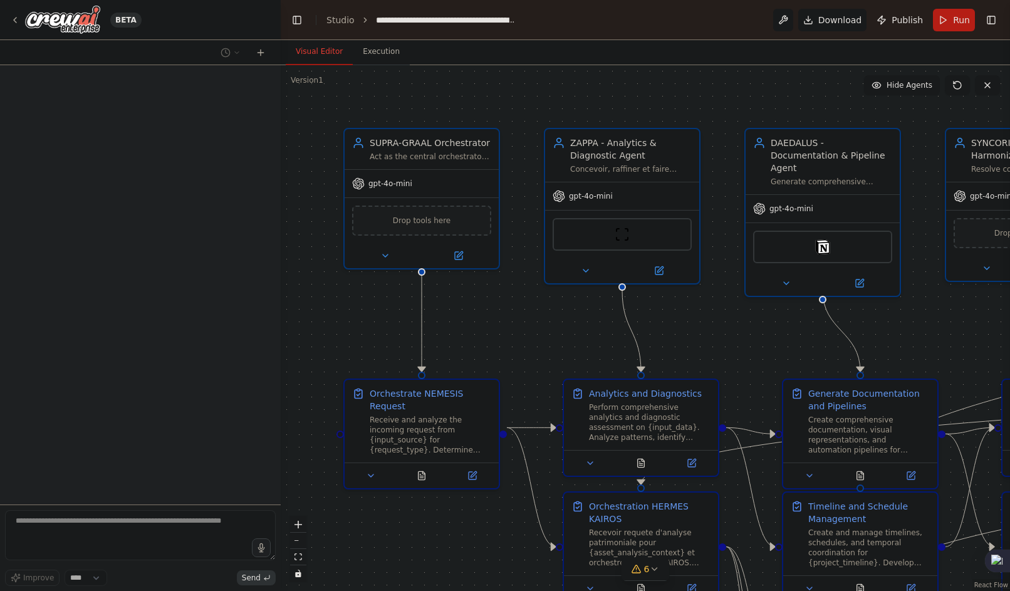
click at [111, 525] on textarea at bounding box center [140, 535] width 271 height 50
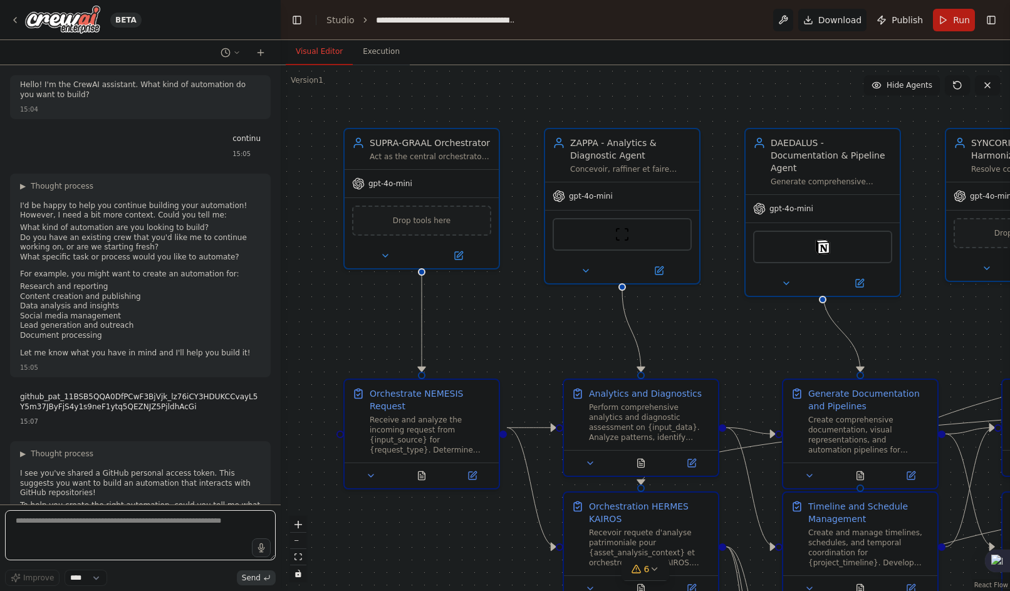
scroll to position [2696, 0]
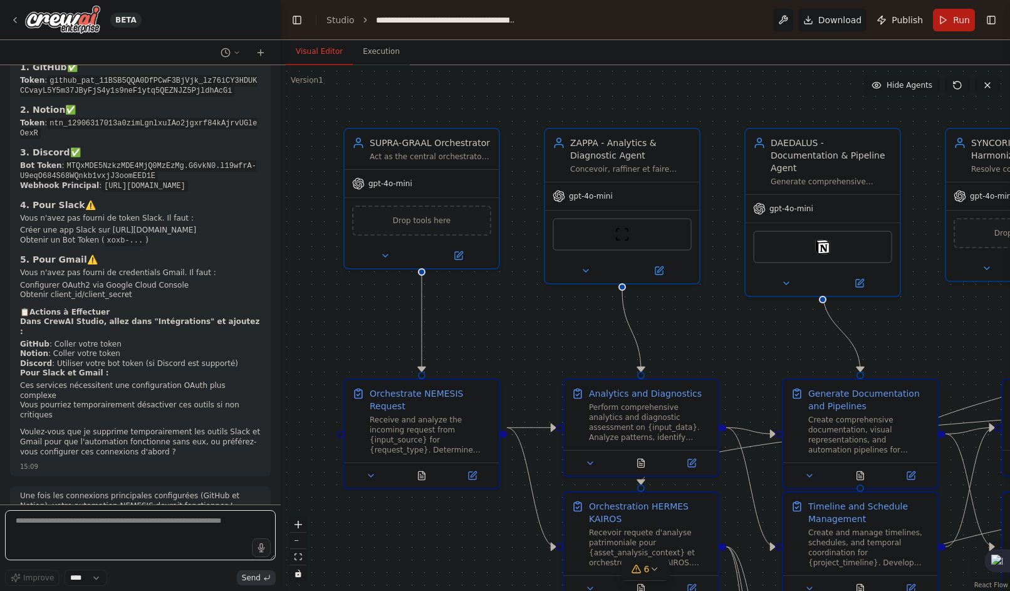
paste textarea "**********"
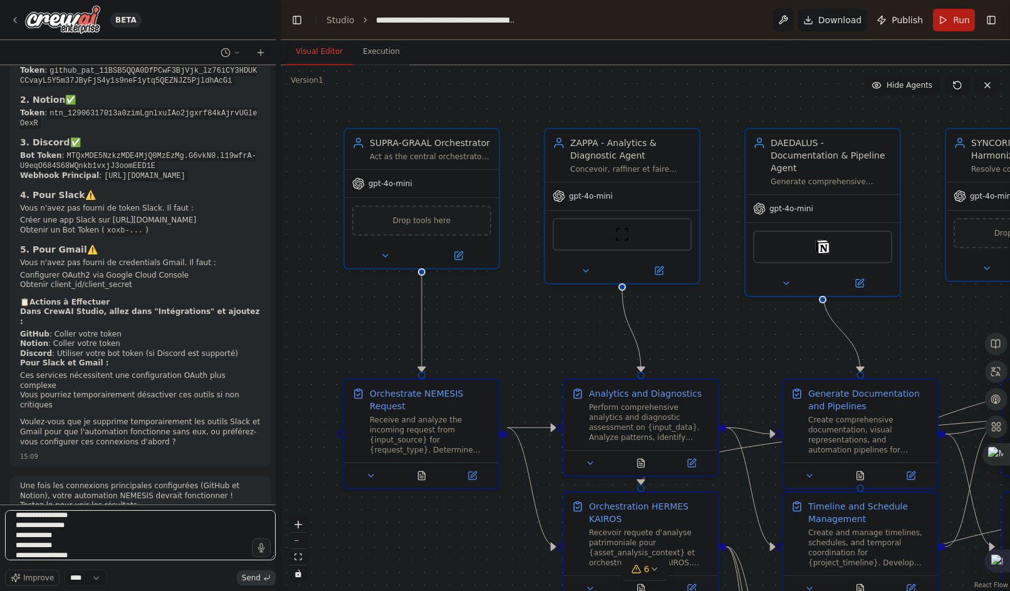
scroll to position [16, 0]
type textarea "**********"
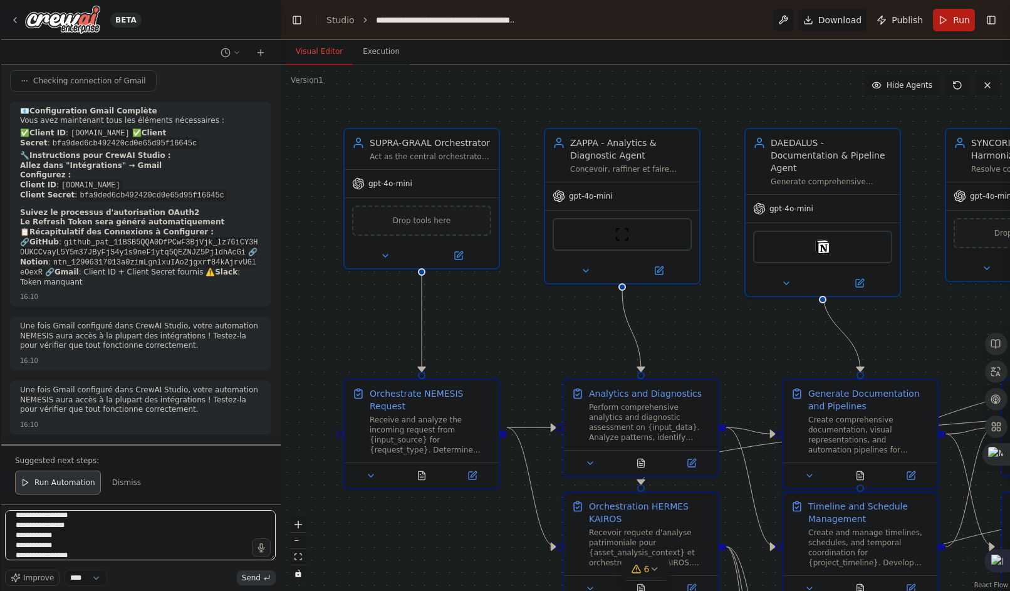
scroll to position [4105, 0]
click at [139, 545] on textarea "**********" at bounding box center [140, 535] width 271 height 50
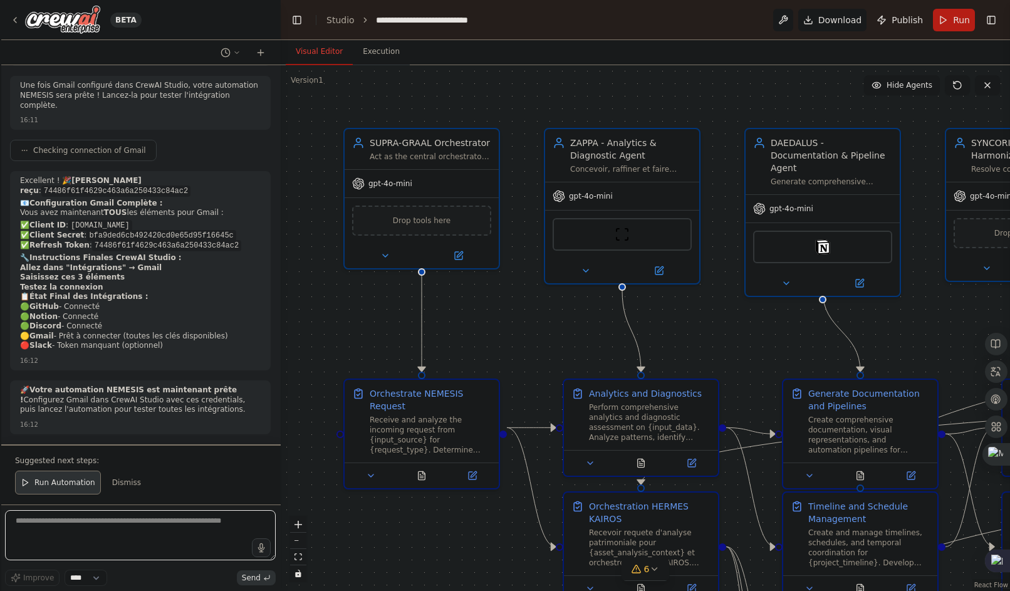
scroll to position [4810, 0]
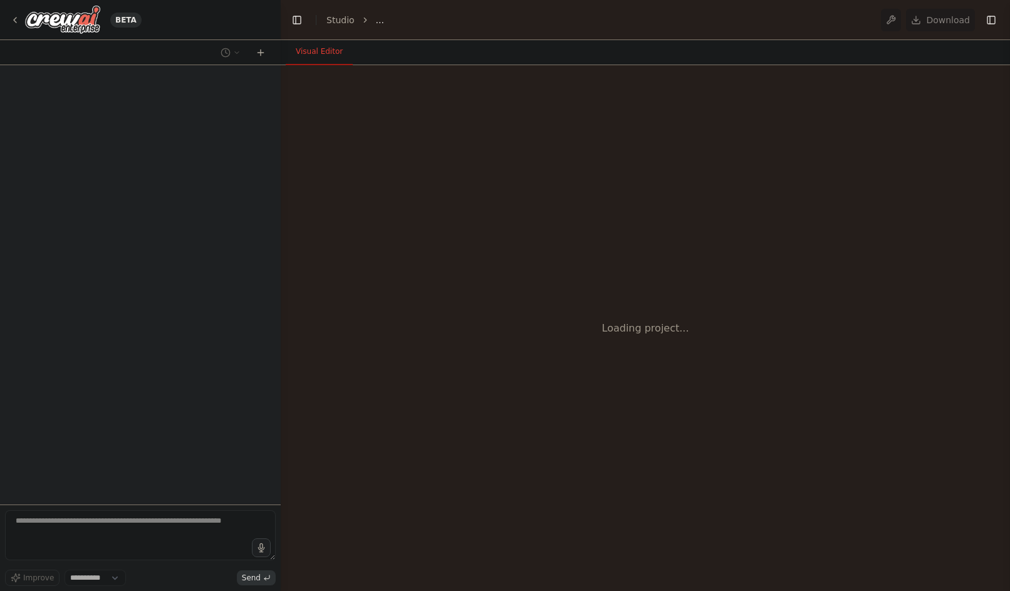
select select "****"
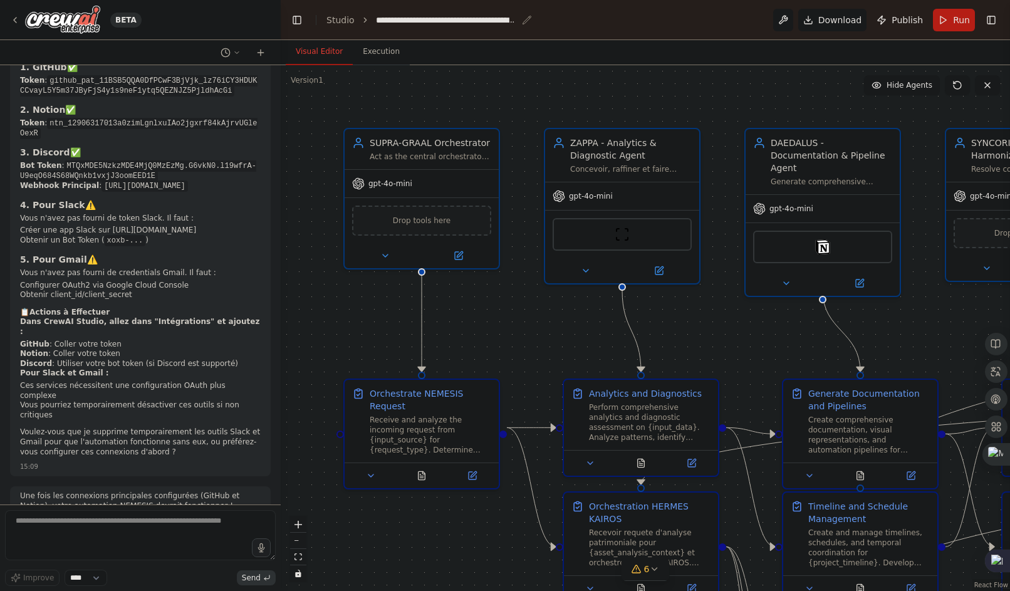
click at [523, 23] on icon "breadcrumb" at bounding box center [527, 20] width 8 height 8
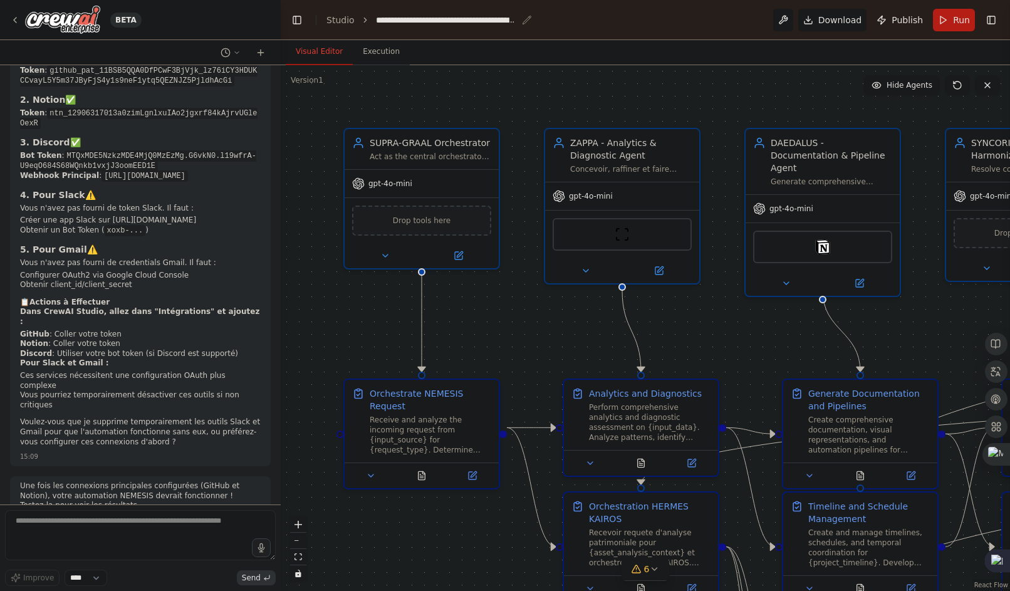
click at [515, 21] on div "**********" at bounding box center [454, 20] width 156 height 13
click at [522, 19] on icon "breadcrumb" at bounding box center [527, 20] width 10 height 10
click at [701, 29] on header "**********" at bounding box center [646, 20] width 730 height 40
click at [388, 21] on div "**********" at bounding box center [446, 20] width 141 height 13
drag, startPoint x: 388, startPoint y: 21, endPoint x: 379, endPoint y: 21, distance: 9.4
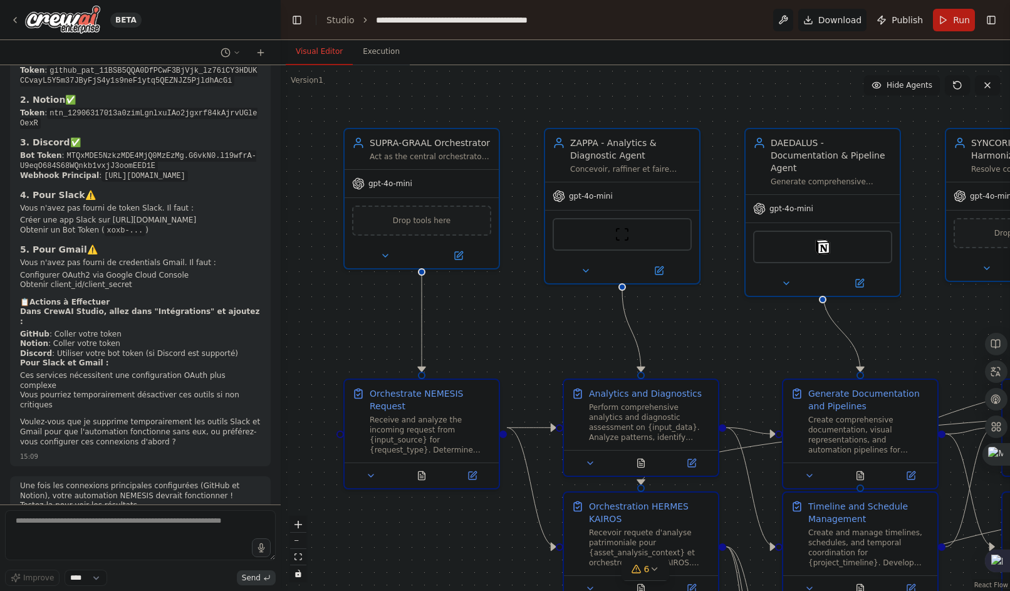
click at [379, 21] on div "**********" at bounding box center [476, 20] width 201 height 13
drag, startPoint x: 372, startPoint y: 20, endPoint x: 614, endPoint y: 25, distance: 241.4
click at [614, 25] on header "**********" at bounding box center [646, 20] width 730 height 40
copy div "**********"
drag, startPoint x: 416, startPoint y: 14, endPoint x: 312, endPoint y: 284, distance: 288.9
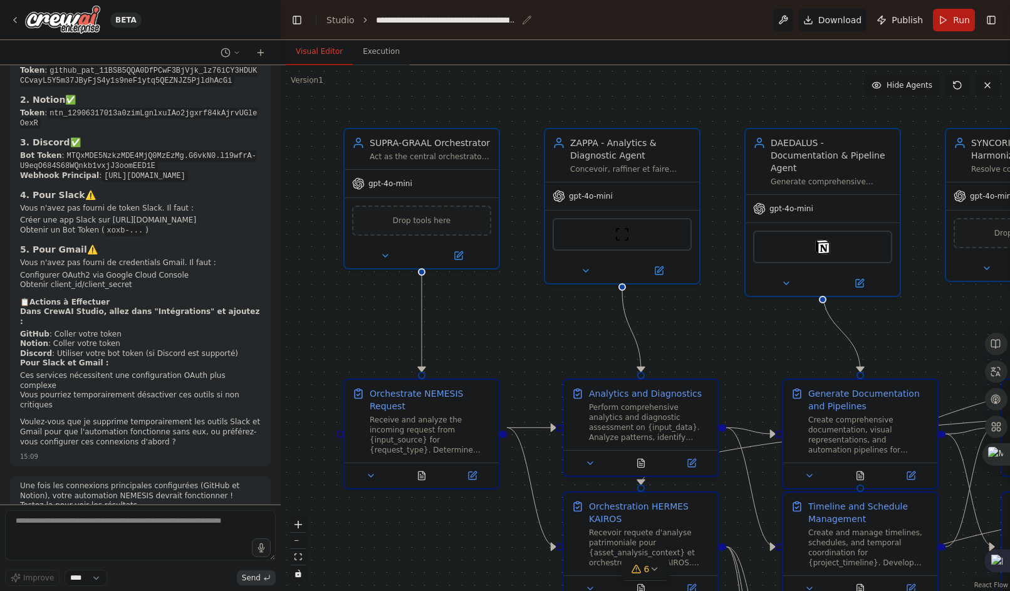
click at [312, 284] on div ".deletable-edge-delete-btn { width: 20px; height: 20px; border: 0px solid #ffff…" at bounding box center [646, 328] width 730 height 526
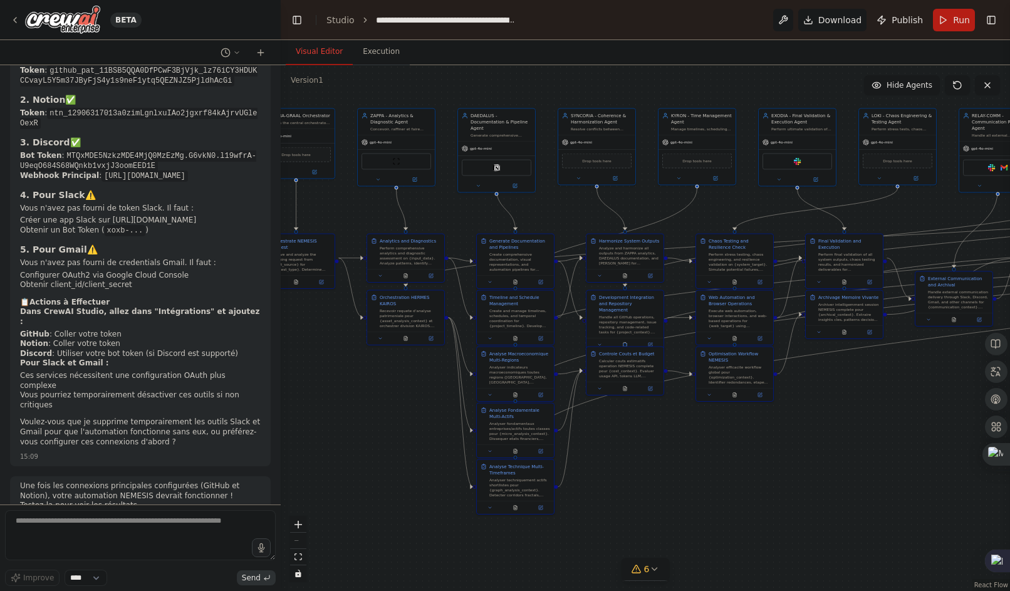
drag, startPoint x: 938, startPoint y: 214, endPoint x: 686, endPoint y: 89, distance: 282.0
click at [686, 89] on div ".deletable-edge-delete-btn { width: 20px; height: 20px; border: 0px solid #ffff…" at bounding box center [646, 328] width 730 height 526
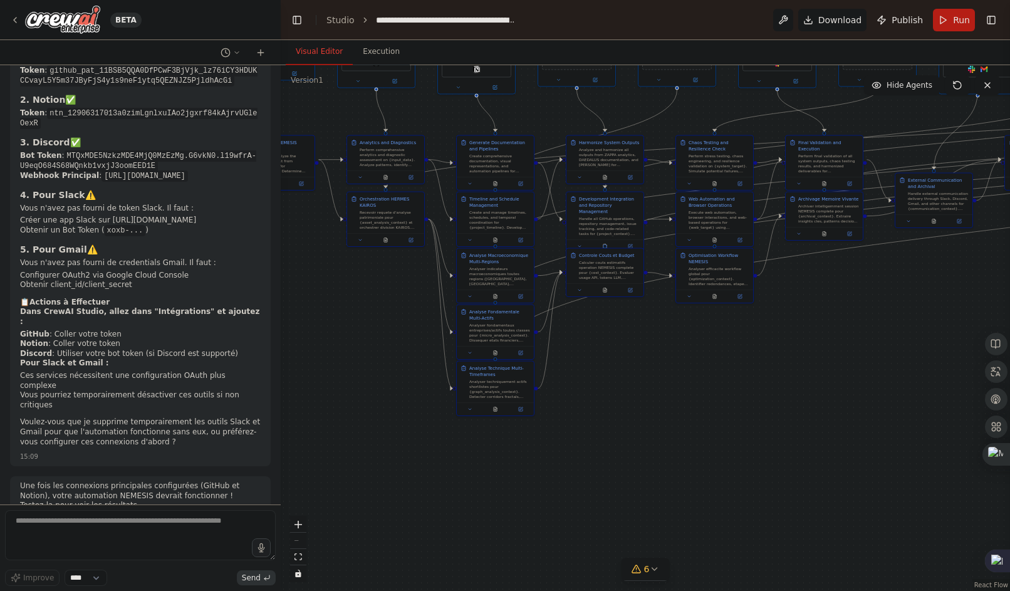
drag, startPoint x: 379, startPoint y: 409, endPoint x: 350, endPoint y: 310, distance: 103.3
click at [350, 310] on div ".deletable-edge-delete-btn { width: 20px; height: 20px; border: 0px solid #ffff…" at bounding box center [646, 328] width 730 height 526
drag, startPoint x: 639, startPoint y: 372, endPoint x: 595, endPoint y: 241, distance: 138.1
click at [641, 364] on div ".deletable-edge-delete-btn { width: 20px; height: 20px; border: 0px solid #ffff…" at bounding box center [646, 328] width 730 height 526
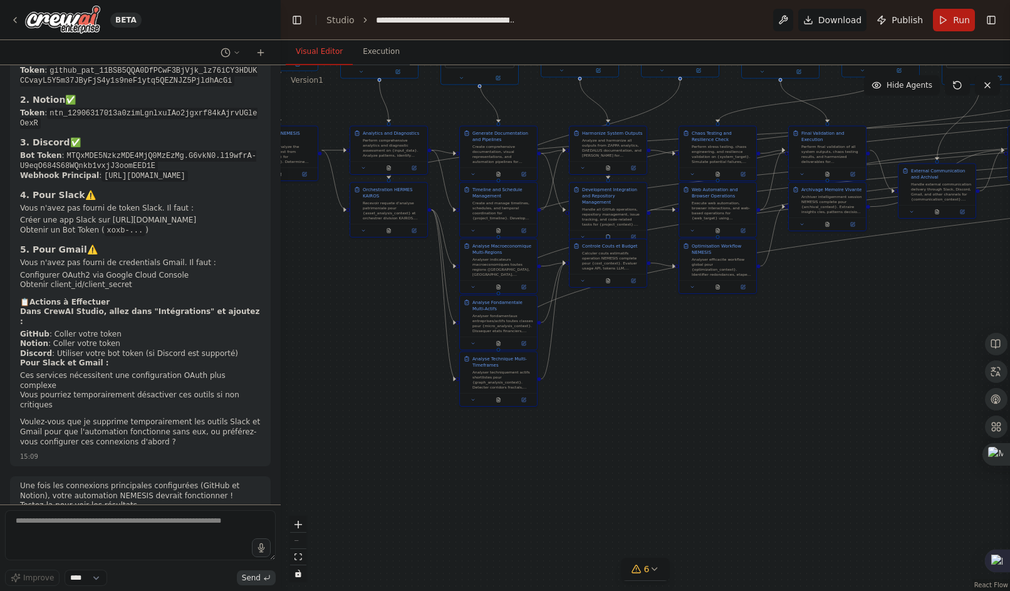
click at [629, 397] on div ".deletable-edge-delete-btn { width: 20px; height: 20px; border: 0px solid #ffff…" at bounding box center [646, 328] width 730 height 526
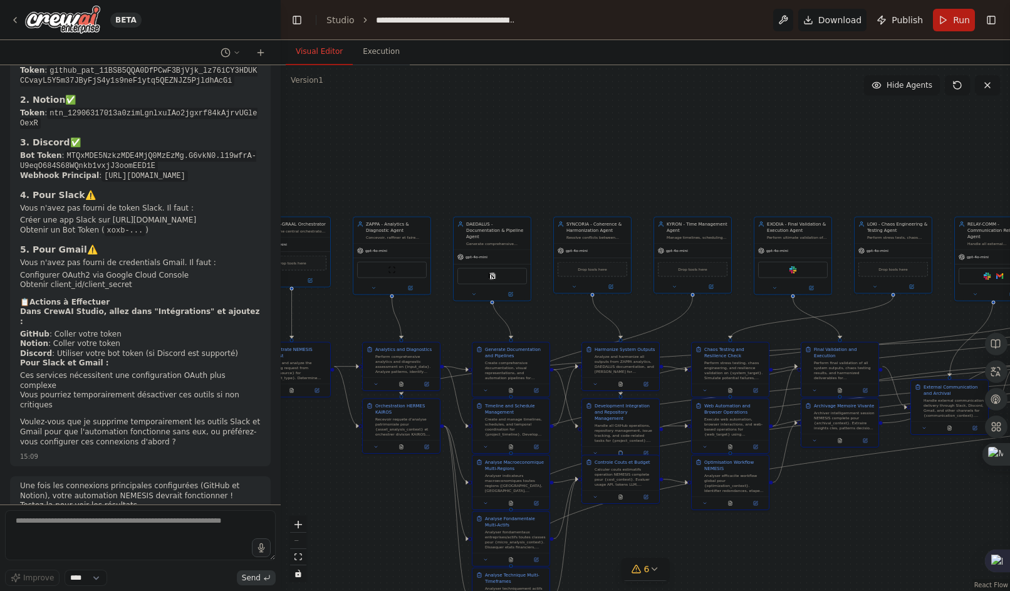
drag, startPoint x: 636, startPoint y: 459, endPoint x: 752, endPoint y: 573, distance: 162.2
click at [679, 577] on div ".deletable-edge-delete-btn { width: 20px; height: 20px; border: 0px solid #ffff…" at bounding box center [646, 328] width 730 height 526
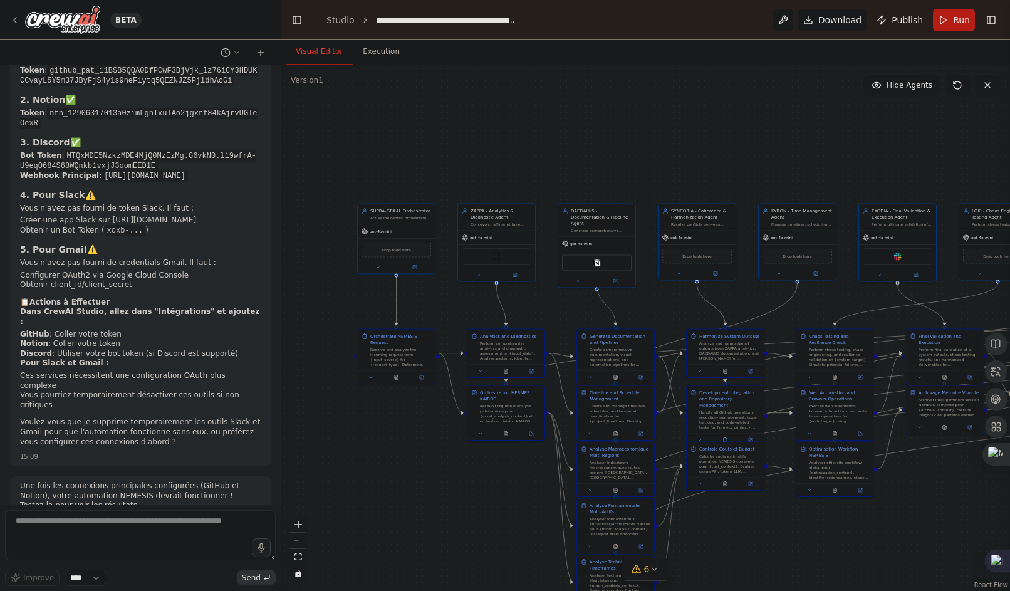
drag, startPoint x: 474, startPoint y: 134, endPoint x: 535, endPoint y: 144, distance: 61.5
click at [551, 149] on div ".deletable-edge-delete-btn { width: 20px; height: 20px; border: 0px solid #ffff…" at bounding box center [646, 328] width 730 height 526
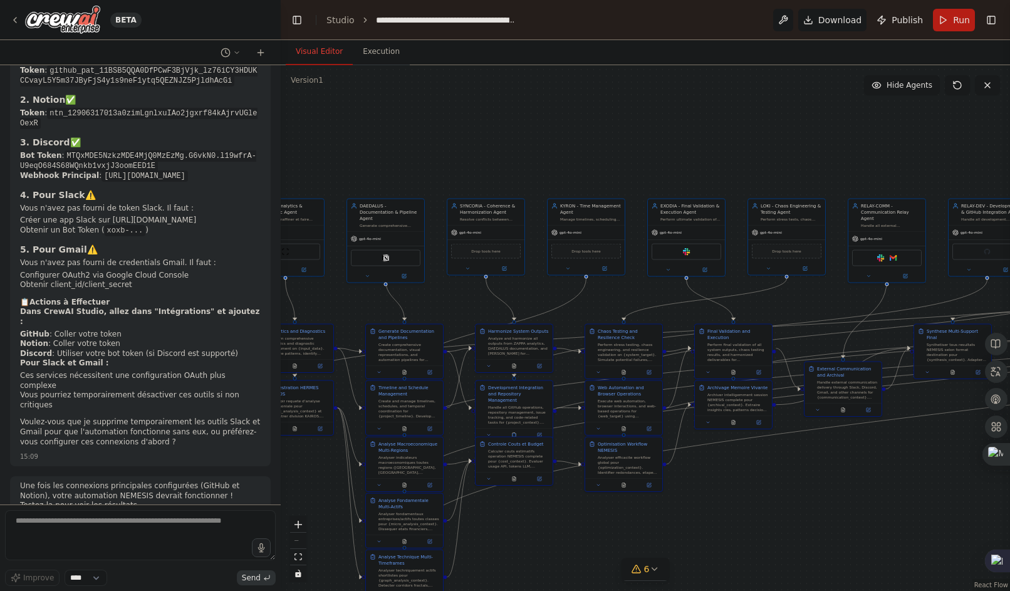
drag, startPoint x: 852, startPoint y: 130, endPoint x: 643, endPoint y: 122, distance: 208.9
click at [643, 122] on div ".deletable-edge-delete-btn { width: 20px; height: 20px; border: 0px solid #ffff…" at bounding box center [646, 328] width 730 height 526
click at [746, 96] on div ".deletable-edge-delete-btn { width: 20px; height: 20px; border: 0px solid #ffff…" at bounding box center [646, 328] width 730 height 526
click at [556, 176] on div ".deletable-edge-delete-btn { width: 20px; height: 20px; border: 0px solid #ffff…" at bounding box center [646, 328] width 730 height 526
click at [601, 170] on div ".deletable-edge-delete-btn { width: 20px; height: 20px; border: 0px solid #ffff…" at bounding box center [646, 328] width 730 height 526
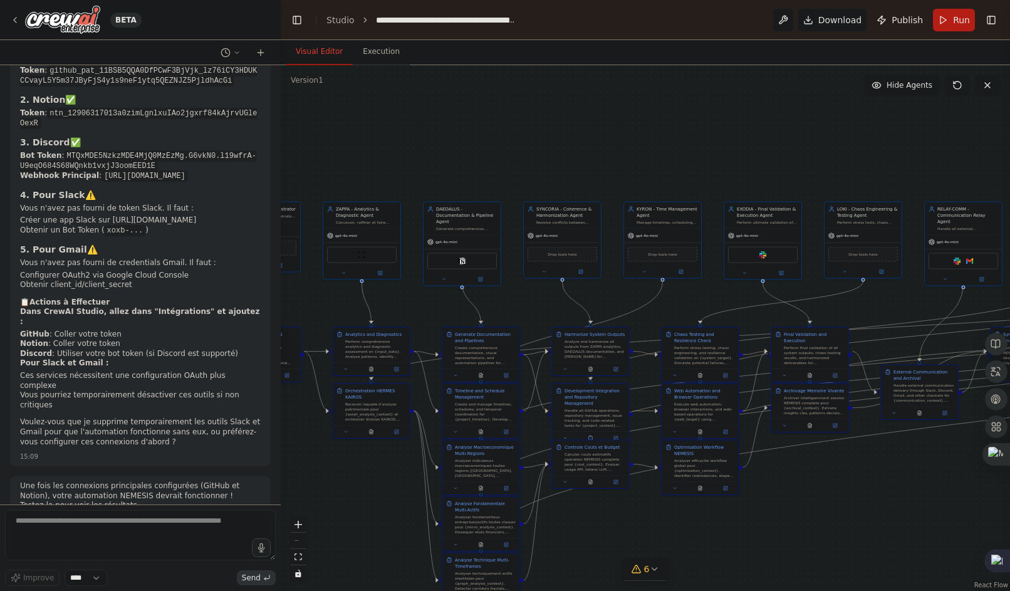
drag, startPoint x: 479, startPoint y: 156, endPoint x: 575, endPoint y: 154, distance: 95.9
click at [575, 154] on div ".deletable-edge-delete-btn { width: 20px; height: 20px; border: 0px solid #ffff…" at bounding box center [646, 328] width 730 height 526
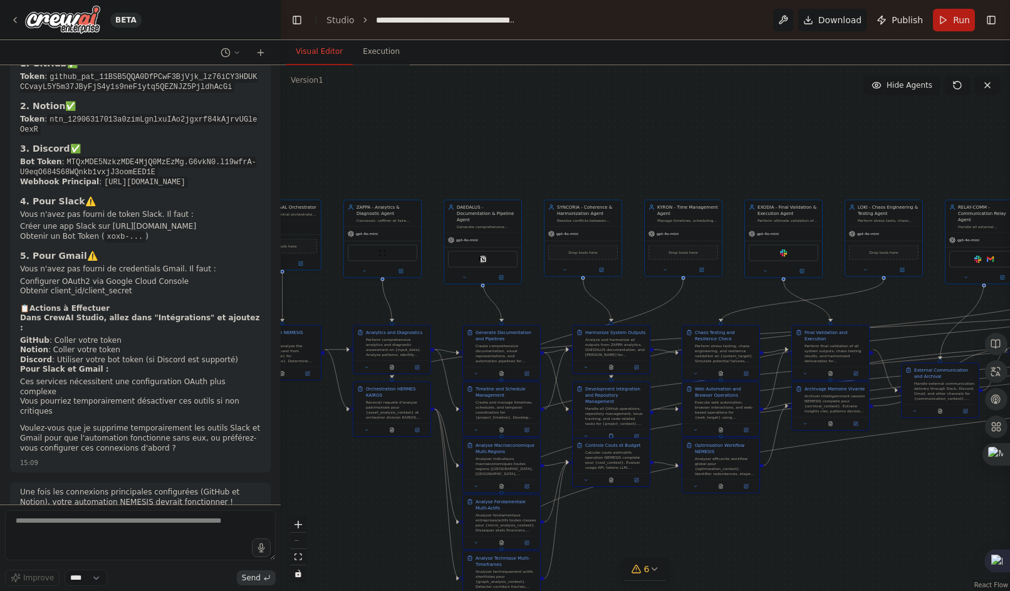
scroll to position [2696, 0]
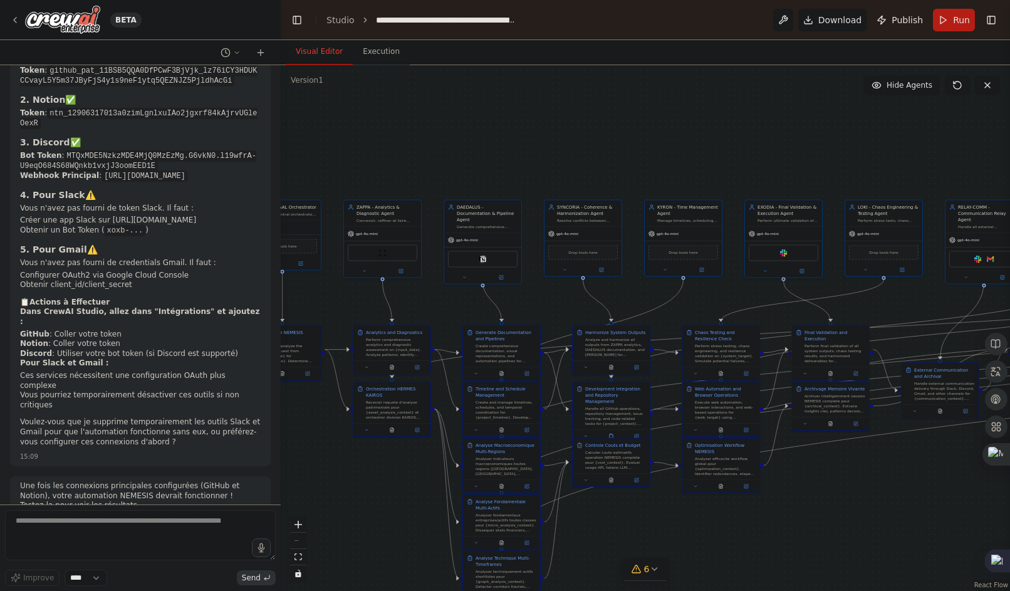
click at [917, 483] on div ".deletable-edge-delete-btn { width: 20px; height: 20px; border: 0px solid #ffff…" at bounding box center [646, 328] width 730 height 526
click at [85, 481] on div "Une fois les connexions principales configurées (GitHub et Notion), votre autom…" at bounding box center [140, 503] width 261 height 54
click at [92, 481] on div "Une fois les connexions principales configurées (GitHub et Notion), votre autom…" at bounding box center [140, 497] width 241 height 32
click at [94, 481] on p "Une fois les connexions principales configurées (GitHub et Notion), votre autom…" at bounding box center [140, 495] width 241 height 29
click at [96, 481] on p "Une fois les connexions principales configurées (GitHub et Notion), votre autom…" at bounding box center [140, 495] width 241 height 29
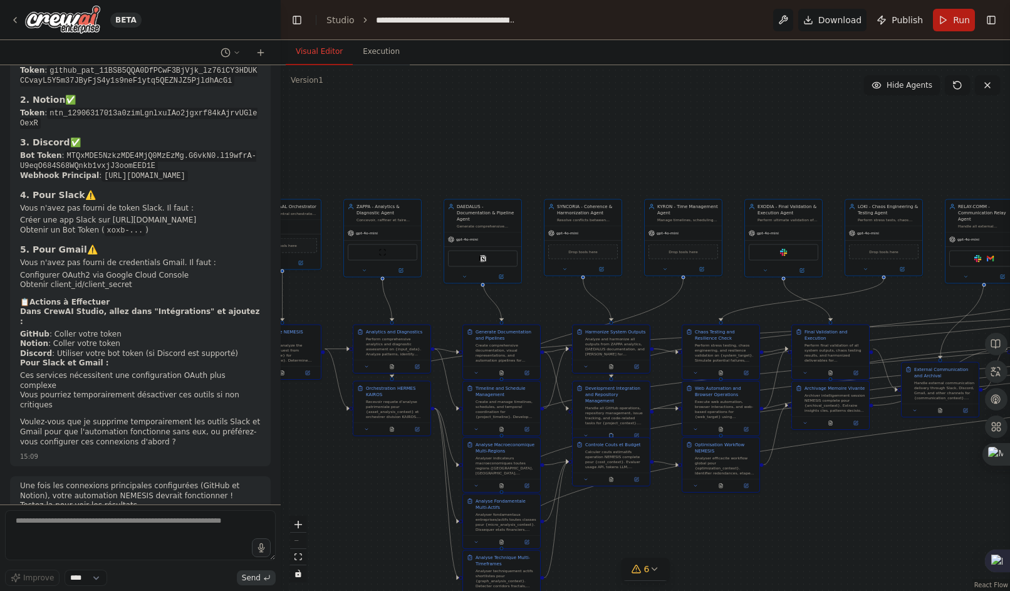
click at [97, 481] on p "Une fois les connexions principales configurées (GitHub et Notion), votre autom…" at bounding box center [140, 495] width 241 height 29
click at [100, 516] on div "15:09" at bounding box center [140, 520] width 241 height 9
click at [86, 529] on textarea at bounding box center [140, 535] width 271 height 50
click at [159, 533] on textarea at bounding box center [140, 535] width 271 height 50
click at [158, 533] on textarea at bounding box center [140, 535] width 271 height 50
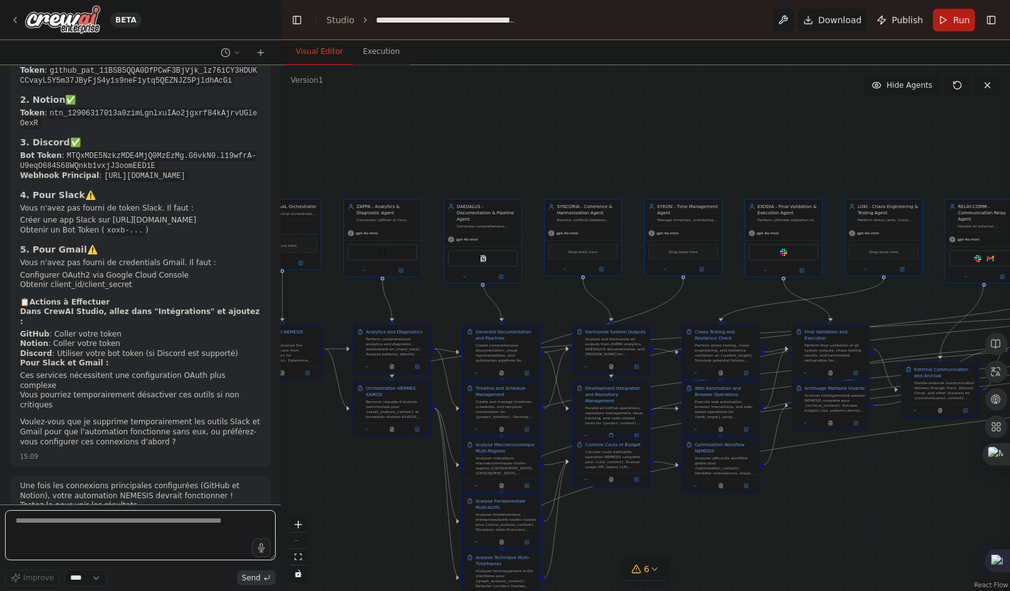
paste textarea "**********"
type textarea "**********"
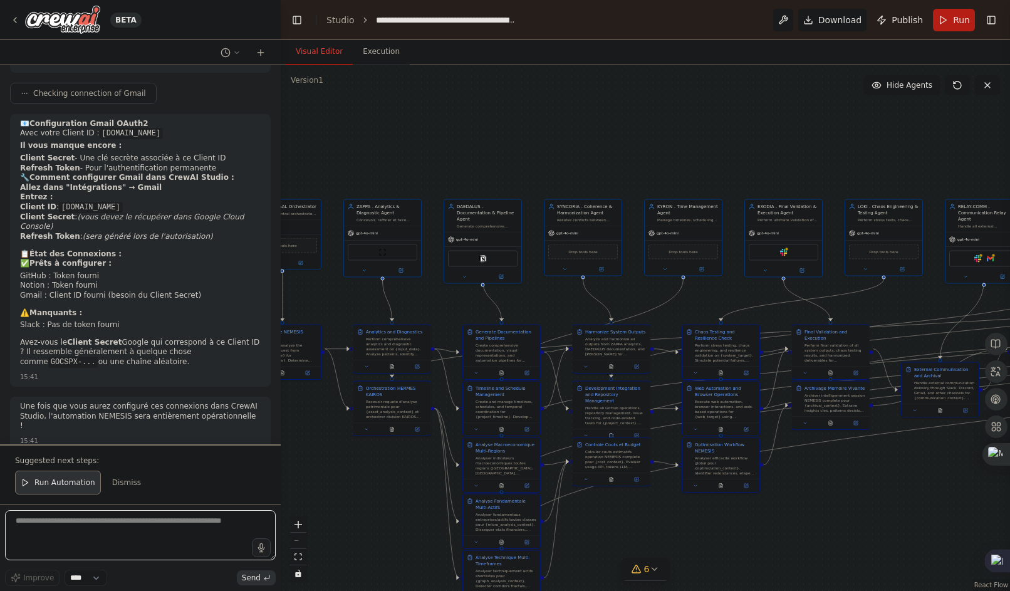
scroll to position [3284, 0]
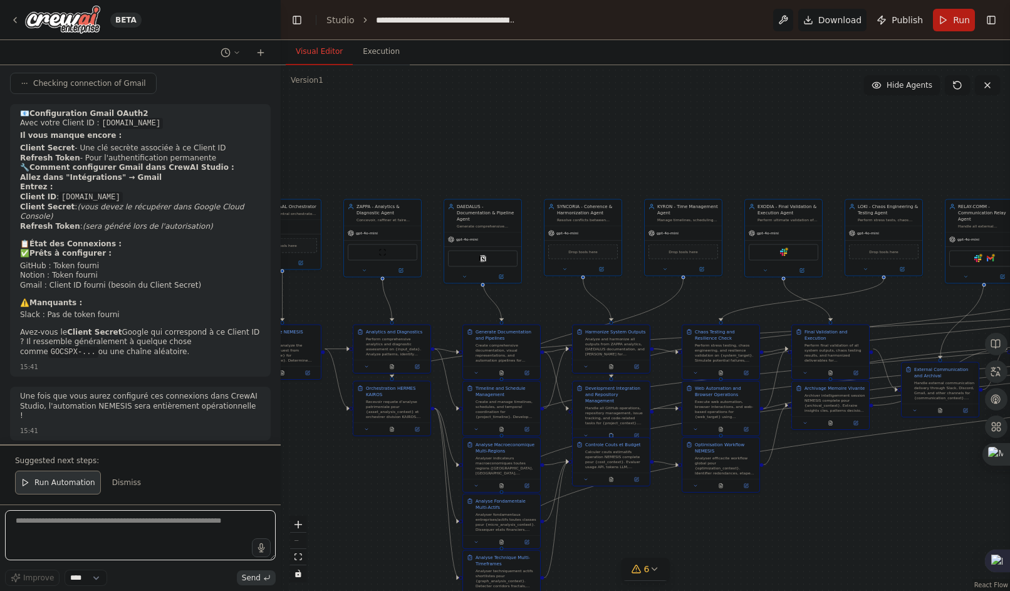
click at [144, 523] on textarea at bounding box center [140, 535] width 271 height 50
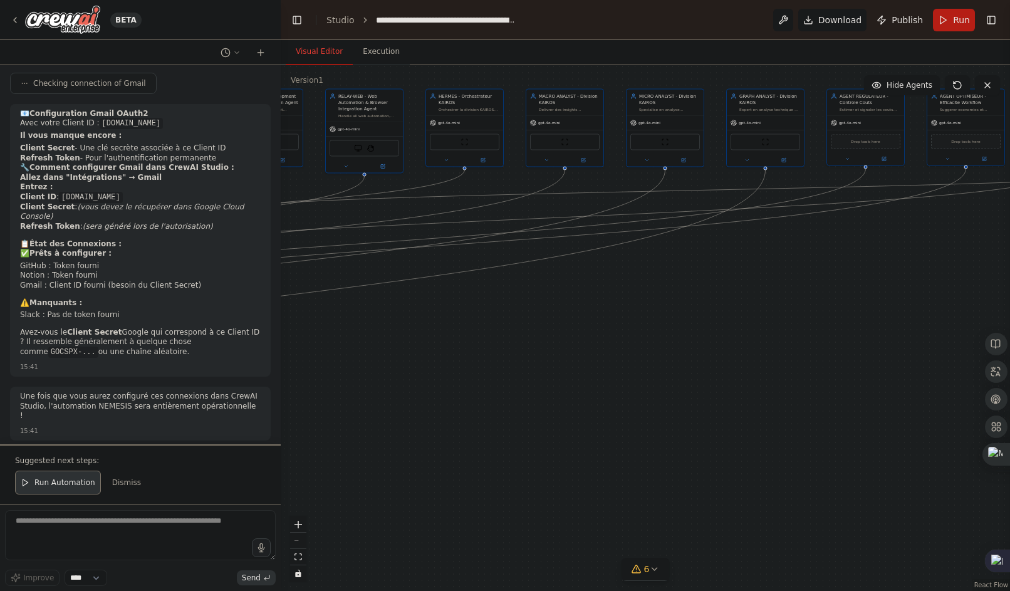
drag, startPoint x: 790, startPoint y: 503, endPoint x: -32, endPoint y: 407, distance: 827.9
click at [0, 407] on html "BETA Hello! I'm the CrewAI assistant. What kind of automation do you want to bu…" at bounding box center [505, 295] width 1010 height 591
drag, startPoint x: 729, startPoint y: 380, endPoint x: 336, endPoint y: 381, distance: 393.0
click at [336, 381] on div ".deletable-edge-delete-btn { width: 20px; height: 20px; border: 0px solid #ffff…" at bounding box center [646, 328] width 730 height 526
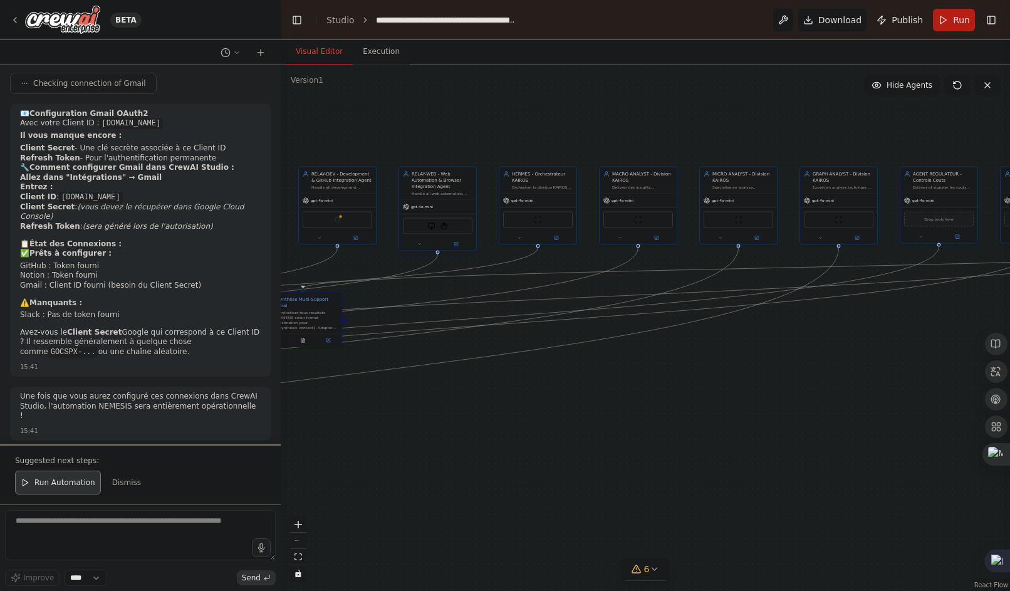
drag, startPoint x: 479, startPoint y: 328, endPoint x: 1005, endPoint y: 407, distance: 531.1
click at [1009, 409] on body "BETA Hello! I'm the CrewAI assistant. What kind of automation do you want to bu…" at bounding box center [505, 295] width 1010 height 591
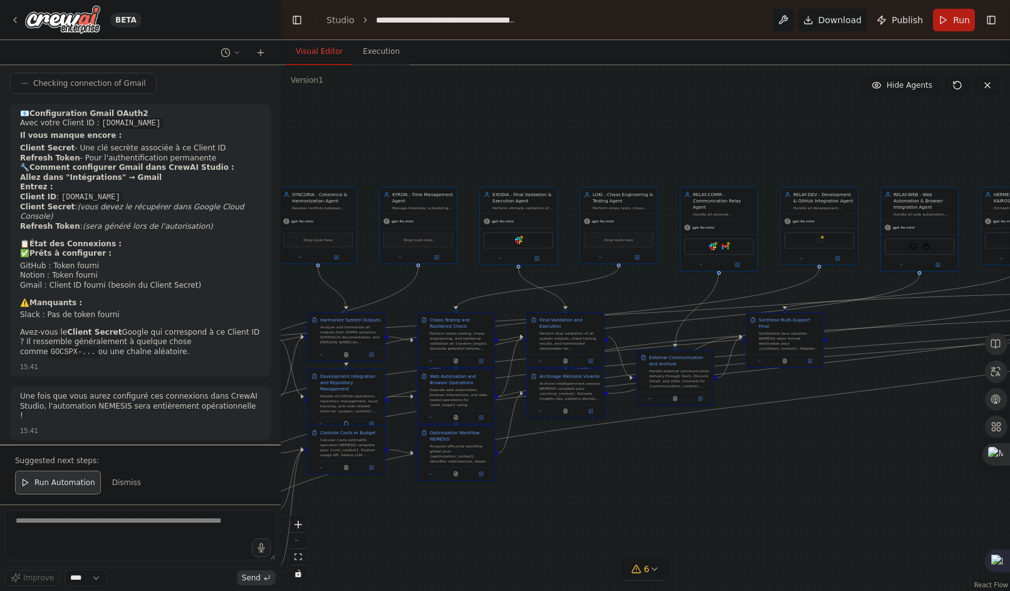
drag, startPoint x: 552, startPoint y: 377, endPoint x: 938, endPoint y: 379, distance: 386.7
click at [941, 379] on div ".deletable-edge-delete-btn { width: 20px; height: 20px; border: 0px solid #ffff…" at bounding box center [646, 328] width 730 height 526
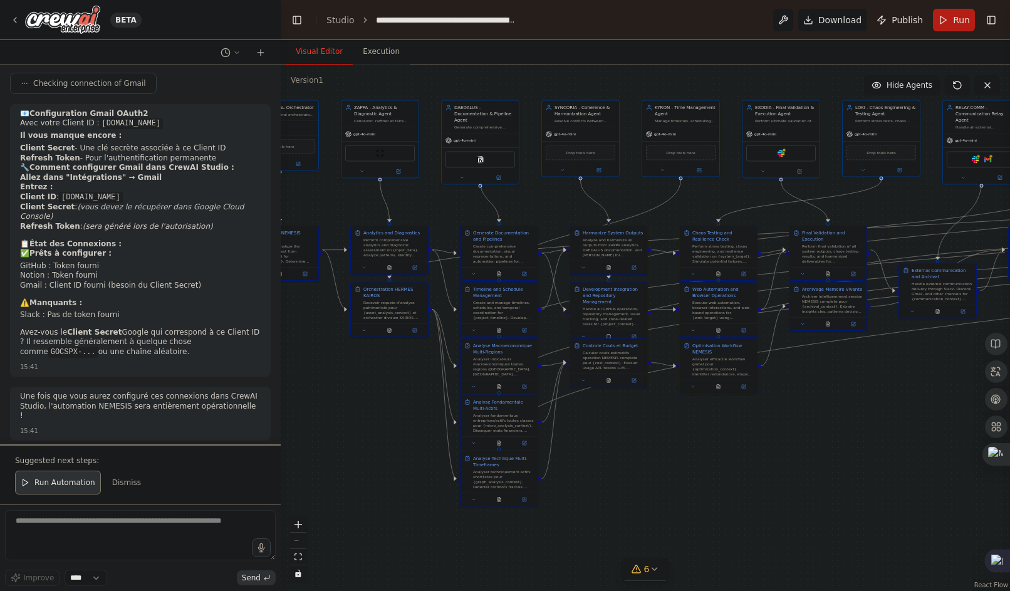
drag, startPoint x: 627, startPoint y: 456, endPoint x: 931, endPoint y: 380, distance: 312.7
click at [936, 380] on div ".deletable-edge-delete-btn { width: 20px; height: 20px; border: 0px solid #ffff…" at bounding box center [646, 328] width 730 height 526
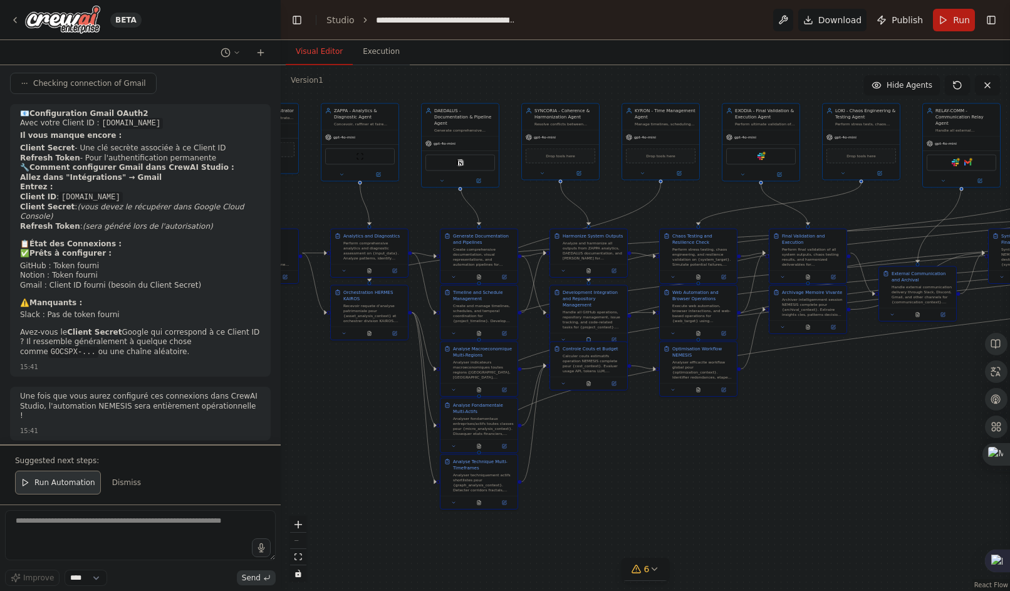
drag, startPoint x: 867, startPoint y: 427, endPoint x: 763, endPoint y: 424, distance: 104.7
click at [763, 424] on div ".deletable-edge-delete-btn { width: 20px; height: 20px; border: 0px solid #ffff…" at bounding box center [646, 328] width 730 height 526
click at [657, 568] on icon at bounding box center [654, 569] width 10 height 10
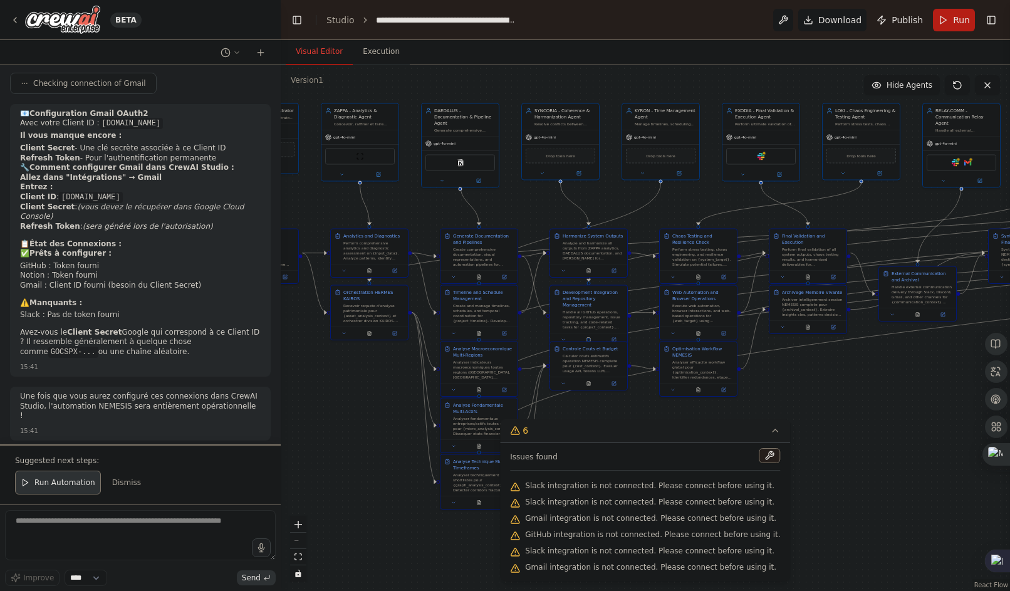
click at [846, 479] on div ".deletable-edge-delete-btn { width: 20px; height: 20px; border: 0px solid #ffff…" at bounding box center [646, 328] width 730 height 526
click at [416, 533] on div ".deletable-edge-delete-btn { width: 20px; height: 20px; border: 0px solid #ffff…" at bounding box center [646, 328] width 730 height 526
click at [327, 18] on link "Studio" at bounding box center [341, 20] width 28 height 10
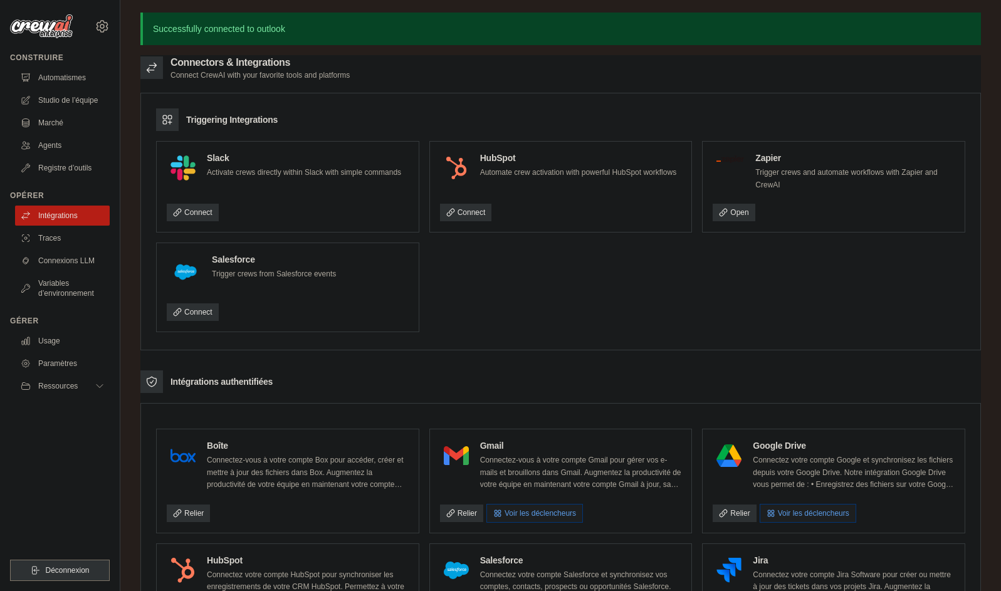
scroll to position [575, 0]
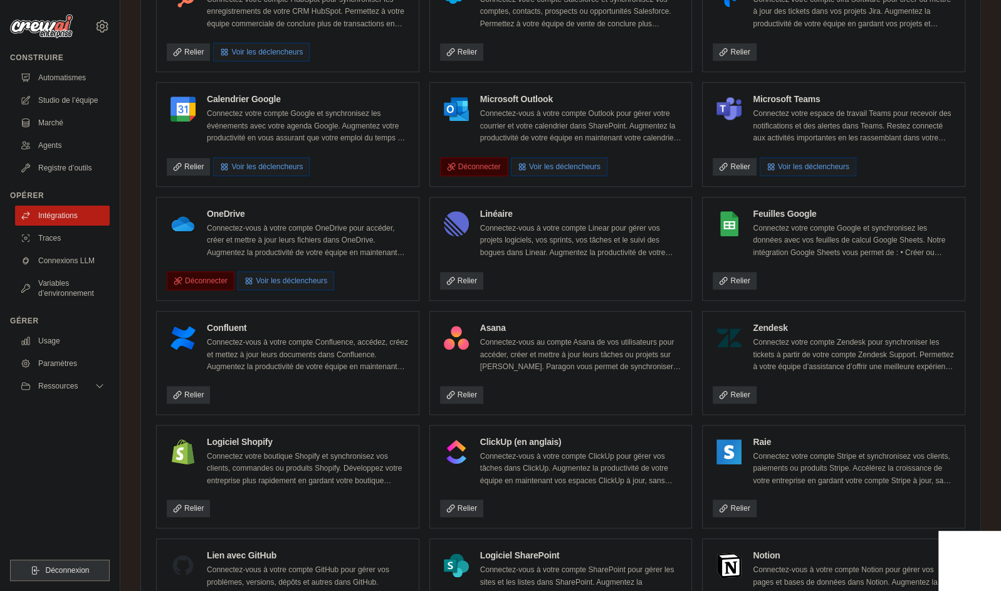
drag, startPoint x: 647, startPoint y: 357, endPoint x: 638, endPoint y: 387, distance: 31.9
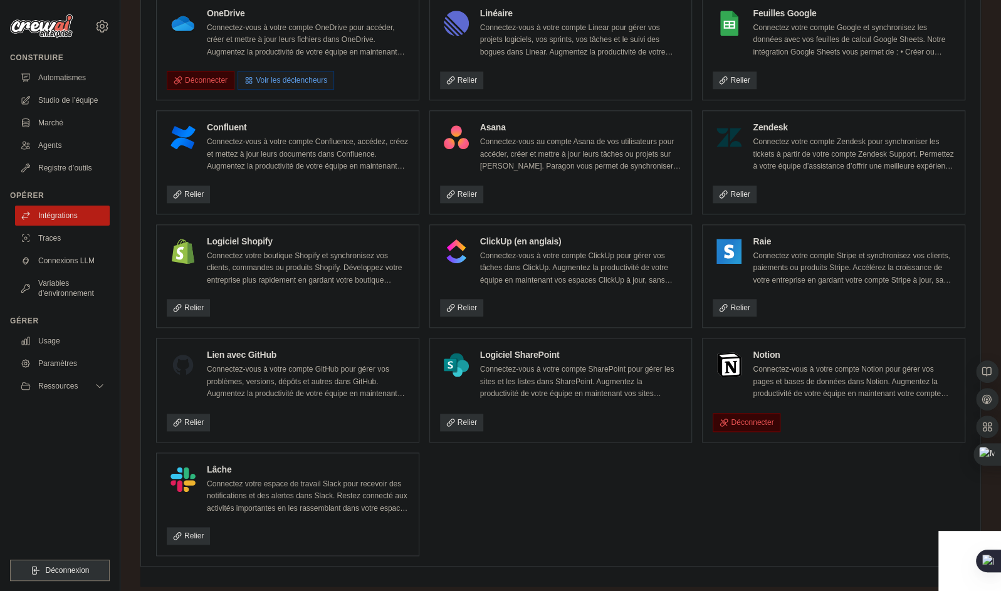
scroll to position [0, 0]
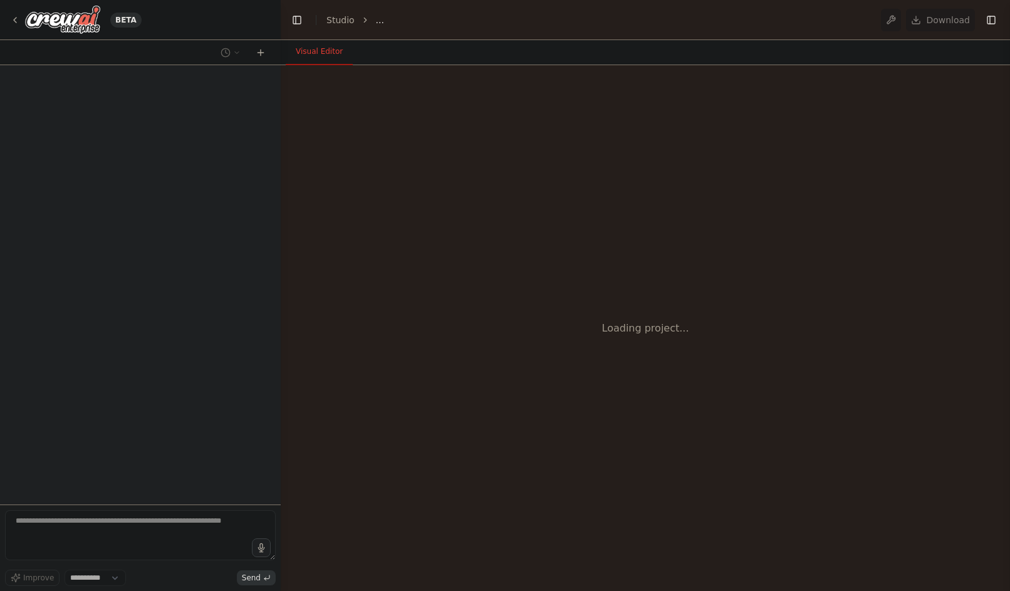
select select "****"
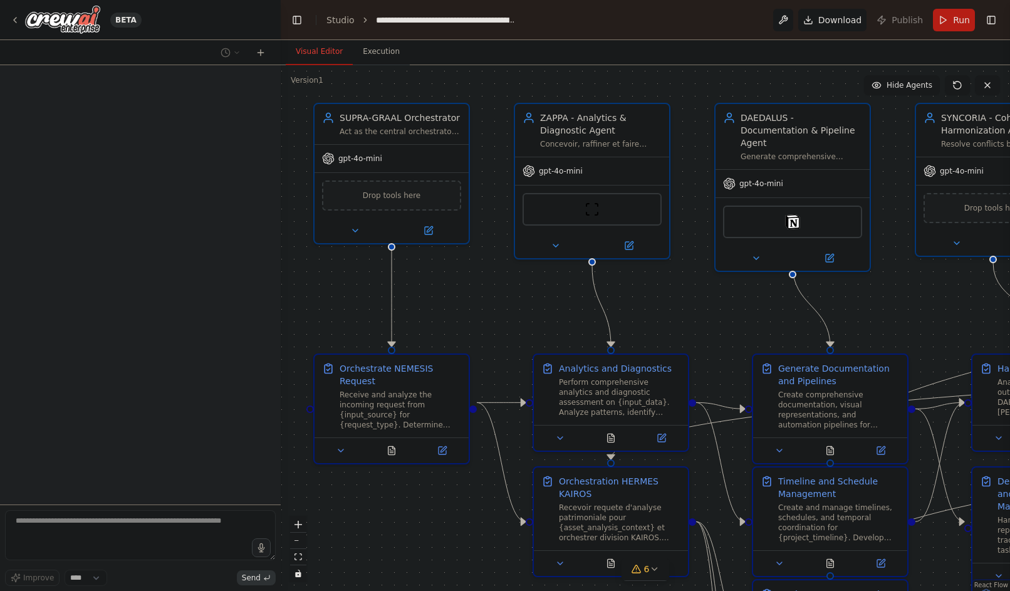
drag, startPoint x: 347, startPoint y: 348, endPoint x: 237, endPoint y: 226, distance: 164.7
click at [235, 223] on div "**********" at bounding box center [505, 295] width 1010 height 591
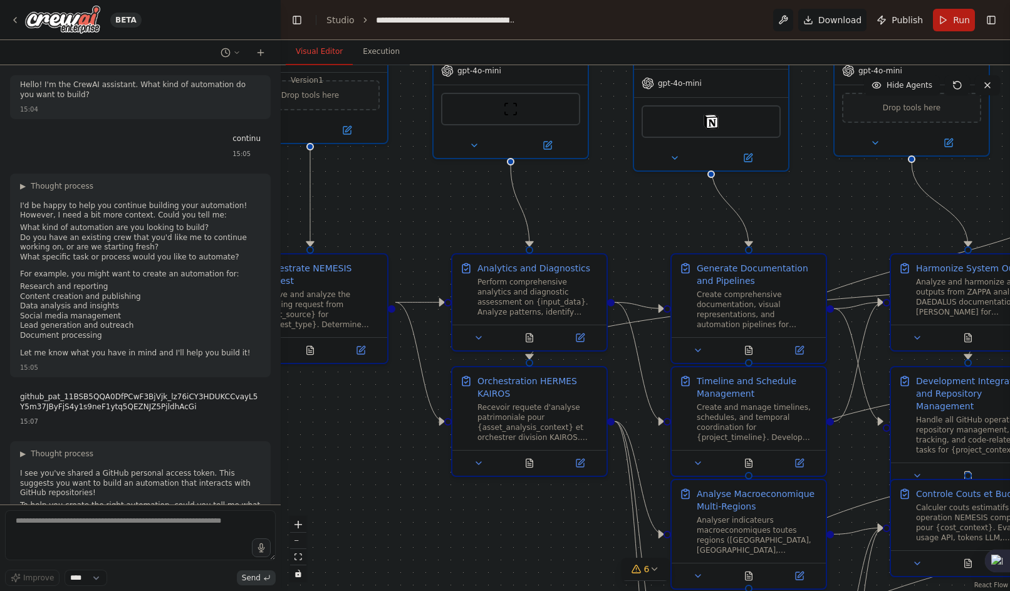
scroll to position [3225, 0]
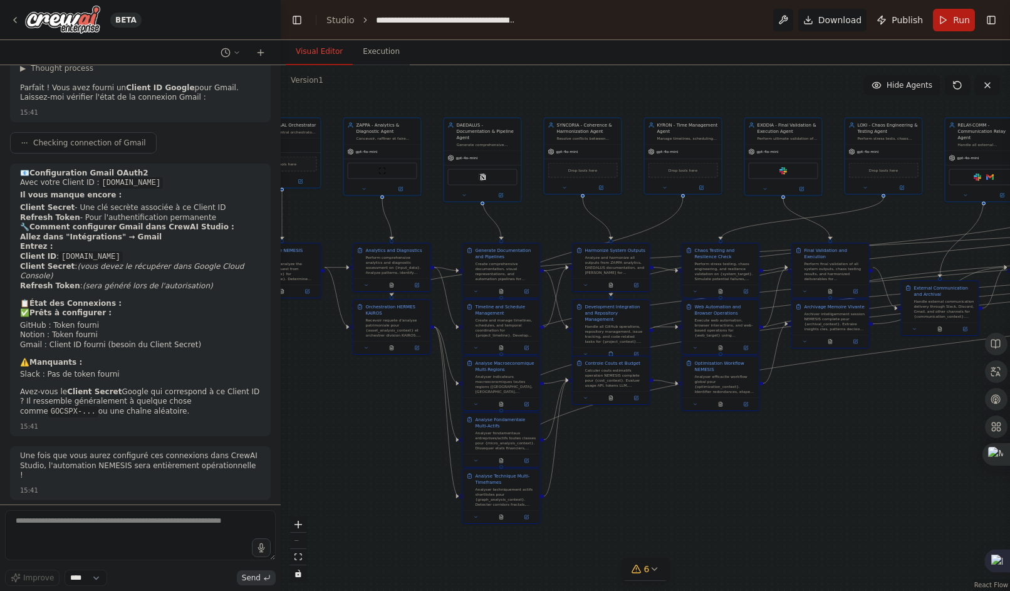
drag, startPoint x: 788, startPoint y: 192, endPoint x: 660, endPoint y: 81, distance: 168.9
click at [661, 78] on div ".deletable-edge-delete-btn { width: 20px; height: 20px; border: 0px solid #ffff…" at bounding box center [646, 328] width 730 height 526
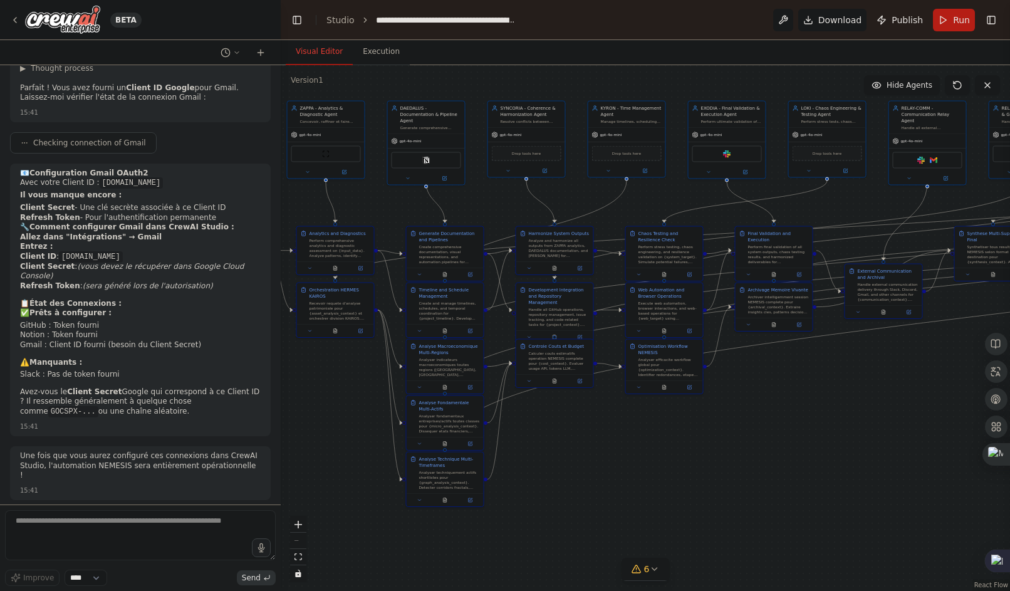
click at [696, 515] on div ".deletable-edge-delete-btn { width: 20px; height: 20px; border: 0px solid #ffff…" at bounding box center [646, 328] width 730 height 526
click at [87, 535] on textarea at bounding box center [140, 535] width 271 height 50
click at [78, 540] on textarea at bounding box center [140, 535] width 271 height 50
click at [90, 540] on textarea at bounding box center [140, 535] width 271 height 50
click at [45, 515] on textarea at bounding box center [140, 535] width 271 height 50
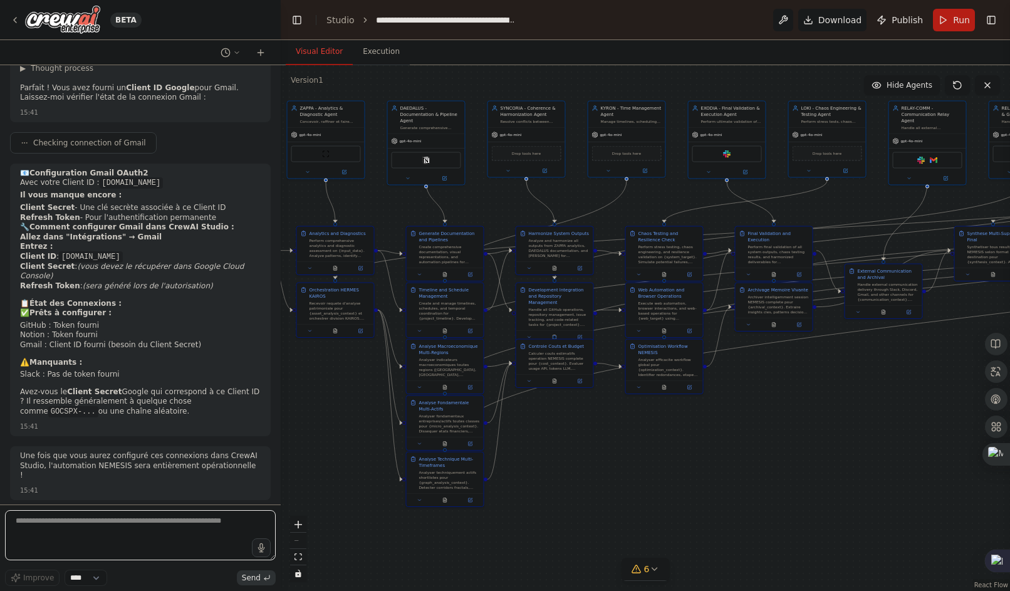
click at [45, 515] on textarea at bounding box center [140, 535] width 271 height 50
click at [45, 514] on textarea at bounding box center [140, 535] width 271 height 50
click at [46, 514] on textarea at bounding box center [140, 535] width 271 height 50
click at [46, 512] on textarea at bounding box center [140, 535] width 271 height 50
click at [350, 525] on div ".deletable-edge-delete-btn { width: 20px; height: 20px; border: 0px solid #ffff…" at bounding box center [646, 328] width 730 height 526
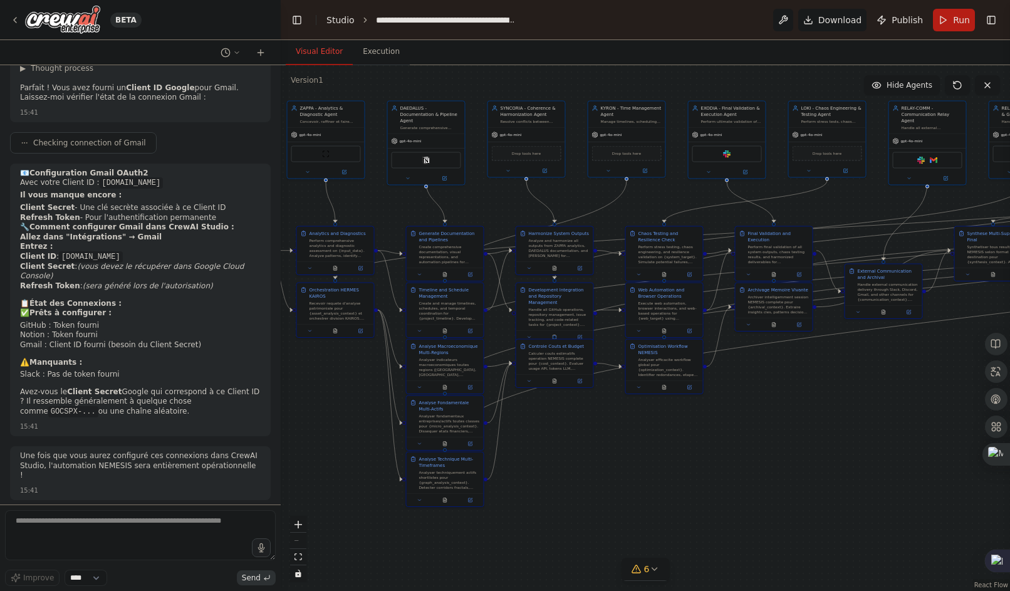
click at [342, 20] on link "Studio" at bounding box center [341, 20] width 28 height 10
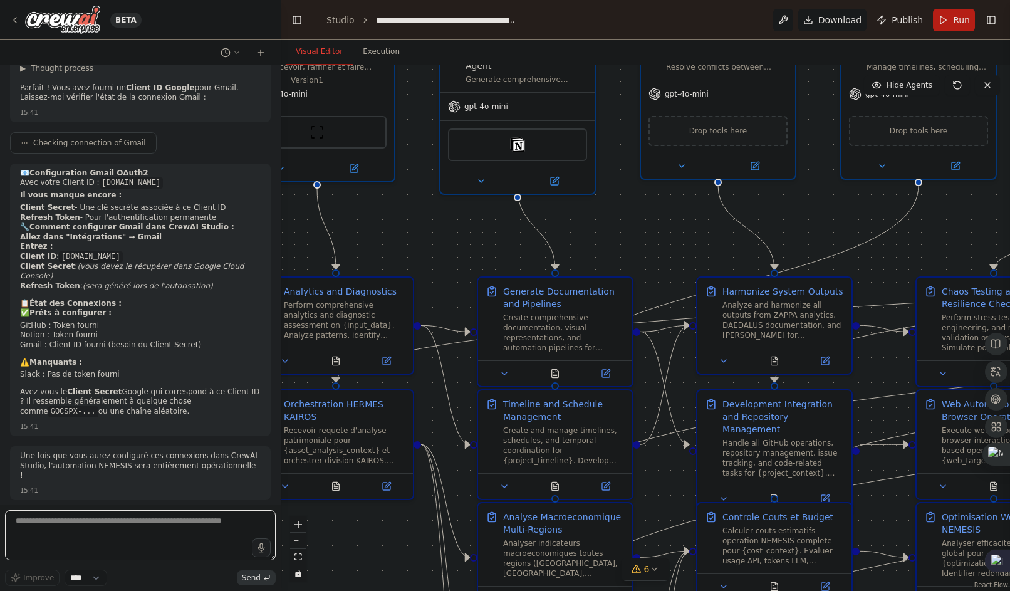
click at [75, 537] on textarea at bounding box center [140, 535] width 271 height 50
paste textarea "**********"
type textarea "**********"
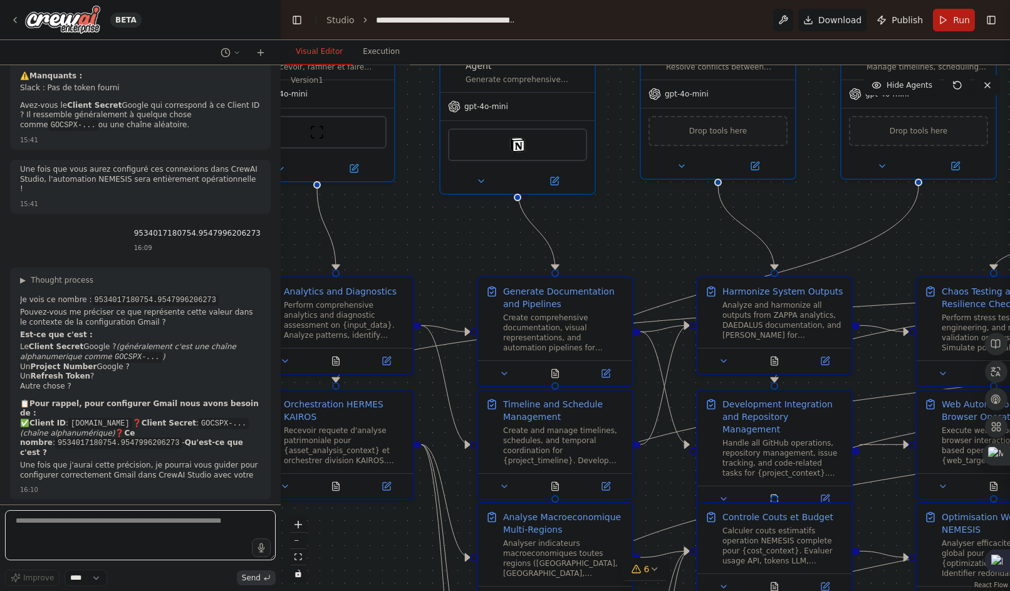
scroll to position [3521, 0]
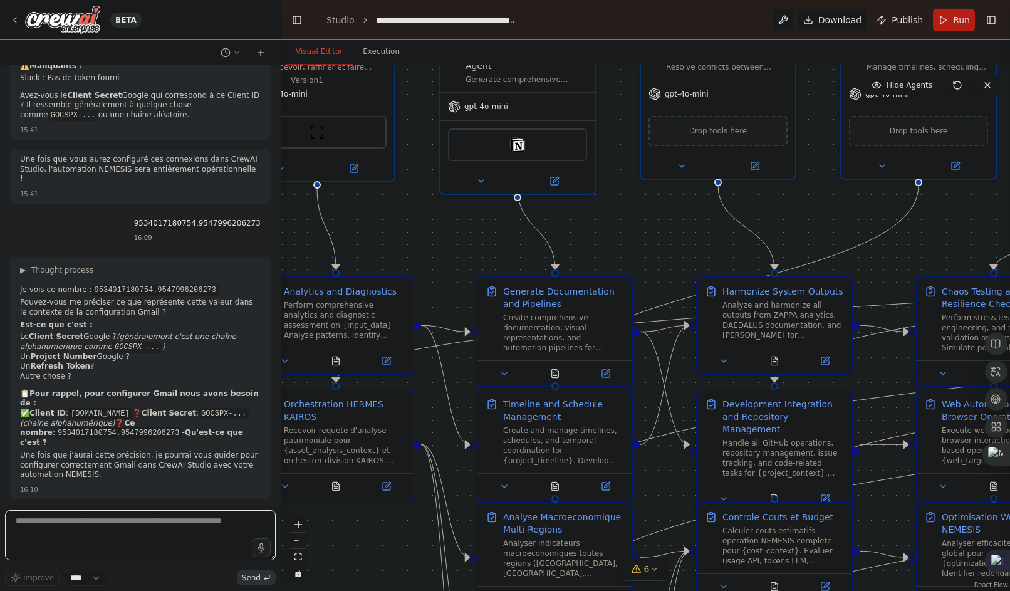
click at [193, 543] on textarea at bounding box center [140, 535] width 271 height 50
paste textarea "**********"
type textarea "**********"
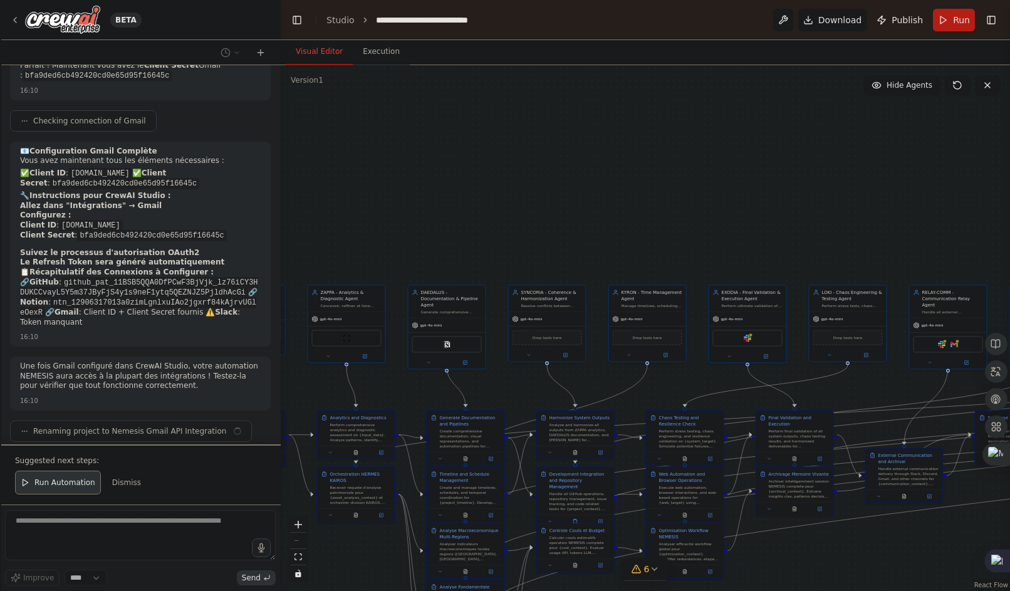
scroll to position [4105, 0]
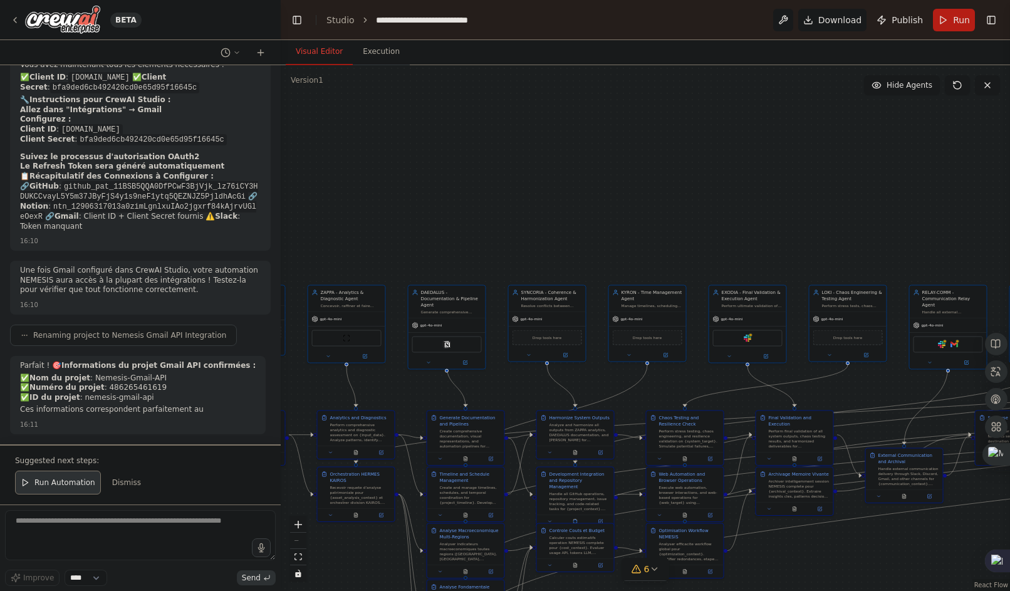
click at [121, 499] on div "Suggested next steps: Run Automation Dismiss" at bounding box center [140, 474] width 281 height 60
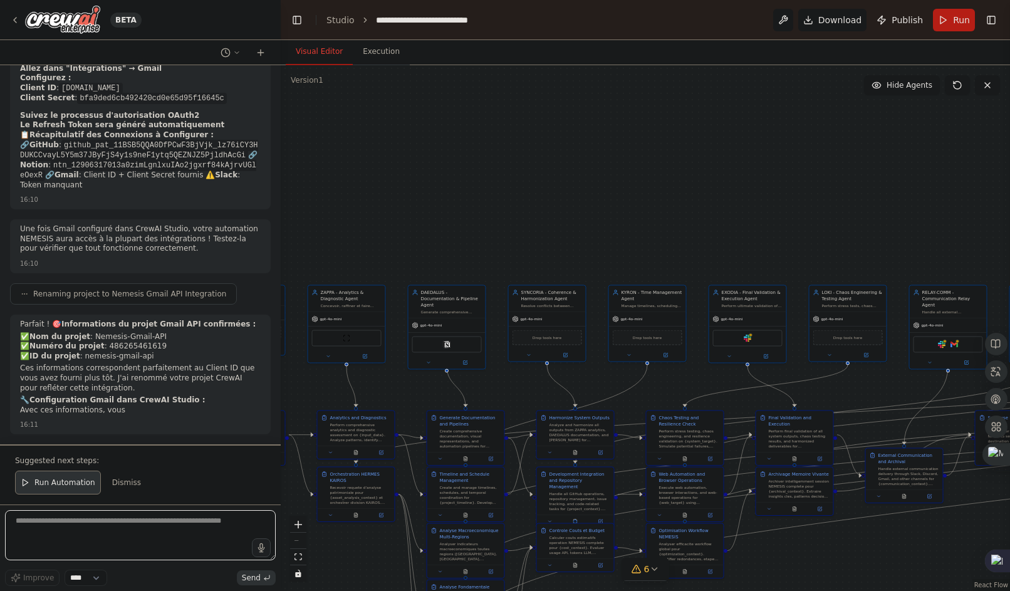
click at [102, 538] on textarea at bounding box center [140, 535] width 271 height 50
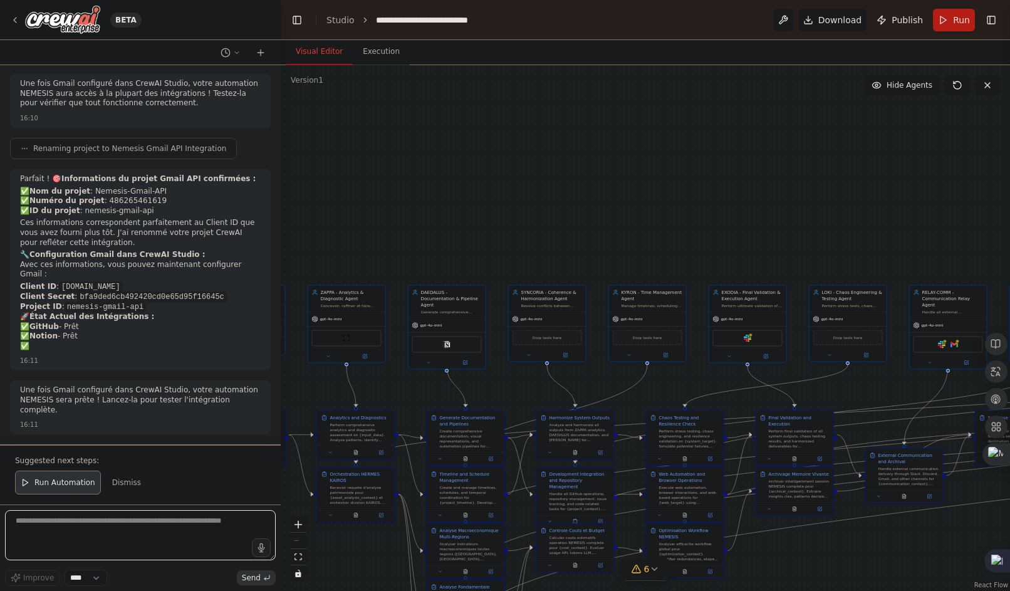
paste textarea "**********"
type textarea "**********"
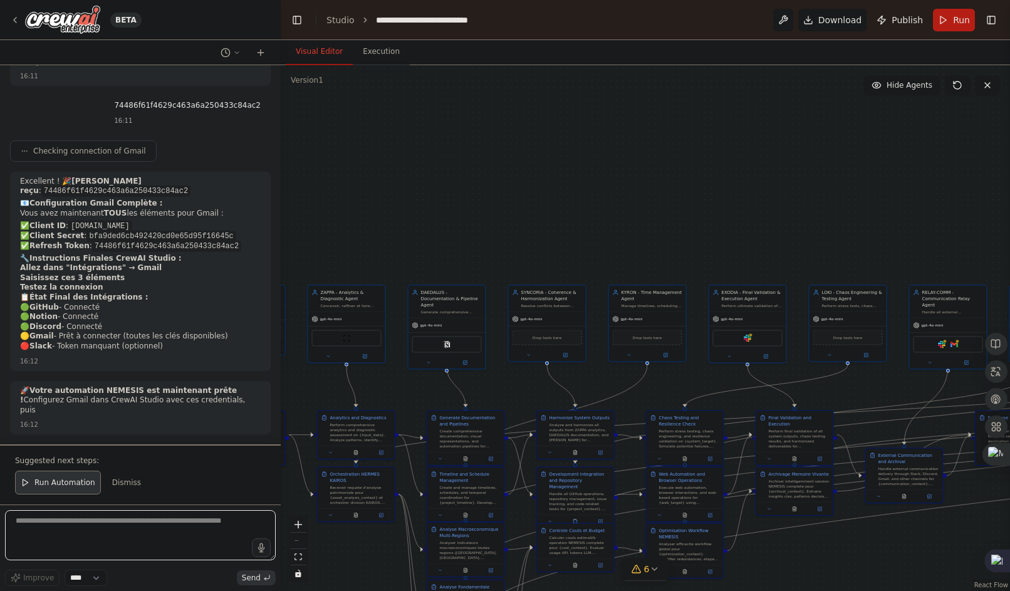
scroll to position [4736, 0]
click at [75, 536] on textarea at bounding box center [140, 535] width 271 height 50
paste textarea "**********"
type textarea "**********"
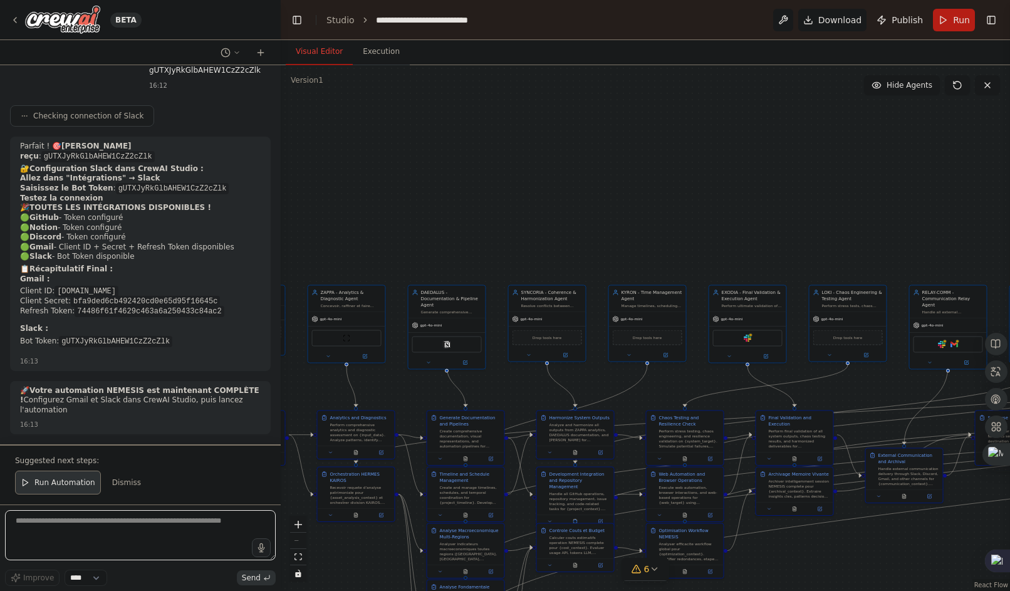
scroll to position [5130, 0]
click at [98, 540] on textarea at bounding box center [140, 535] width 271 height 50
type textarea "**********"
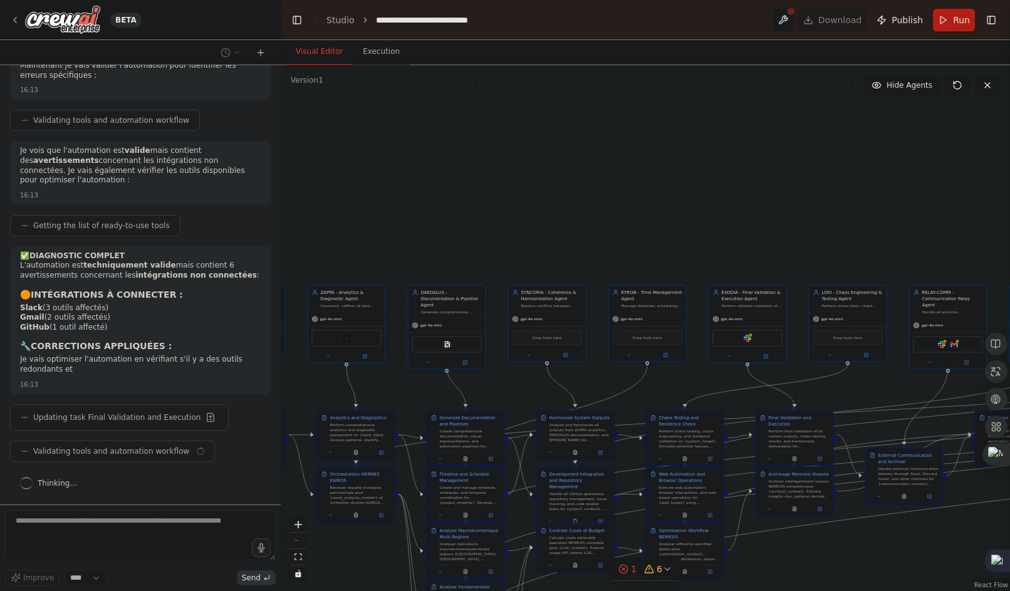
scroll to position [5659, 0]
click at [120, 319] on li "Gmail (2 outils affectés)" at bounding box center [140, 318] width 241 height 10
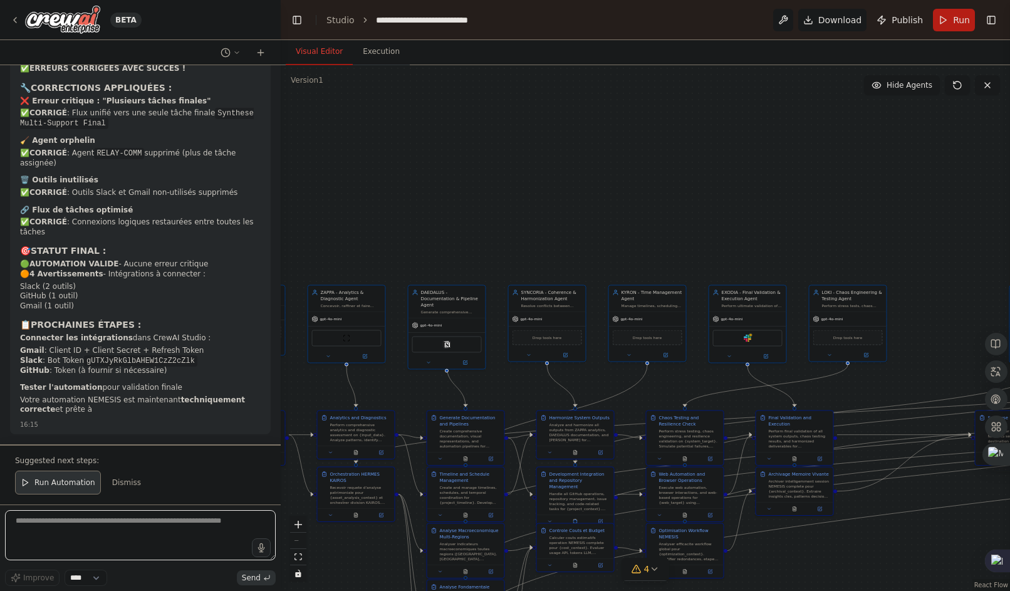
scroll to position [7157, 0]
click at [201, 424] on div "16:15" at bounding box center [140, 424] width 241 height 9
click at [649, 580] on button "4" at bounding box center [646, 569] width 48 height 23
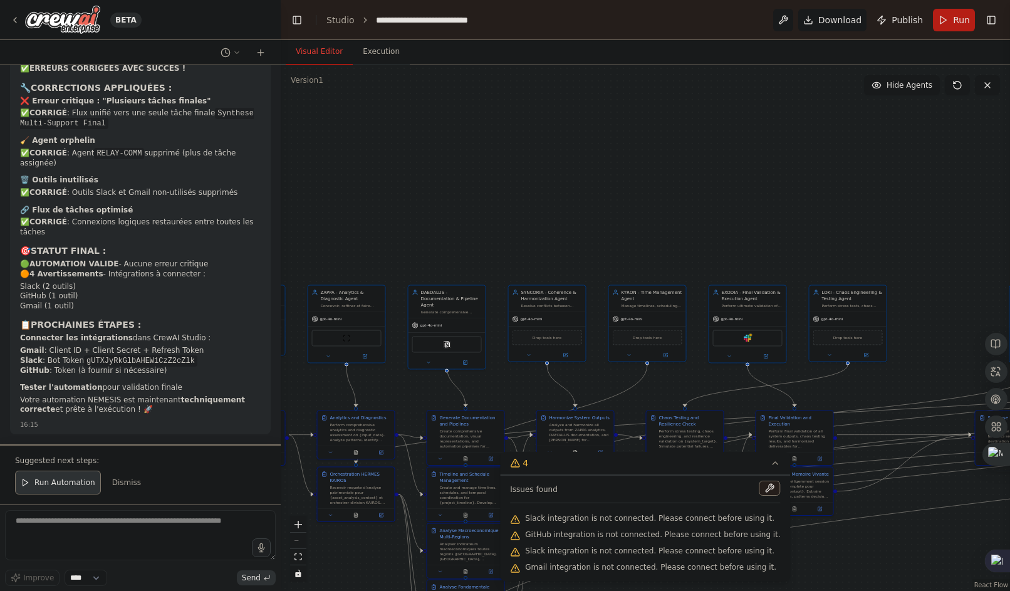
click at [592, 528] on div "GitHub integration is not connected. Please connect before using it." at bounding box center [645, 535] width 270 height 16
click at [622, 244] on div ".deletable-edge-delete-btn { width: 20px; height: 20px; border: 0px solid #ffff…" at bounding box center [646, 328] width 730 height 526
click at [180, 427] on div "16:15" at bounding box center [140, 424] width 241 height 9
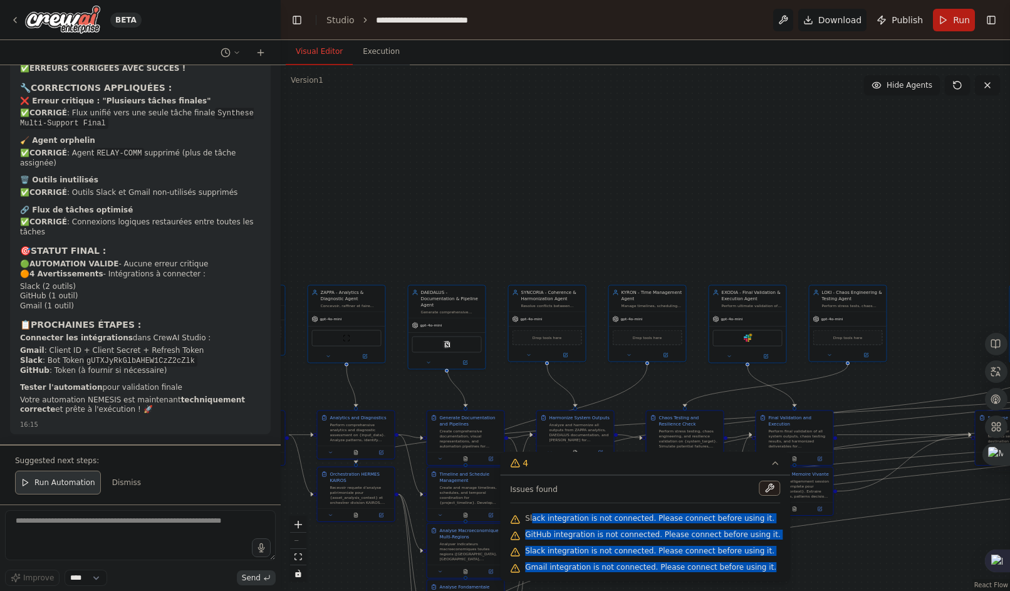
drag, startPoint x: 547, startPoint y: 520, endPoint x: 766, endPoint y: 573, distance: 225.8
click at [766, 573] on div "Issues found Slack integration is not connected. Please connect before using it…" at bounding box center [645, 528] width 290 height 106
click at [663, 199] on div ".deletable-edge-delete-btn { width: 20px; height: 20px; border: 0px solid #ffff…" at bounding box center [646, 328] width 730 height 526
copy div "ack integration is not connected. Please connect before using it. GitHub integr…"
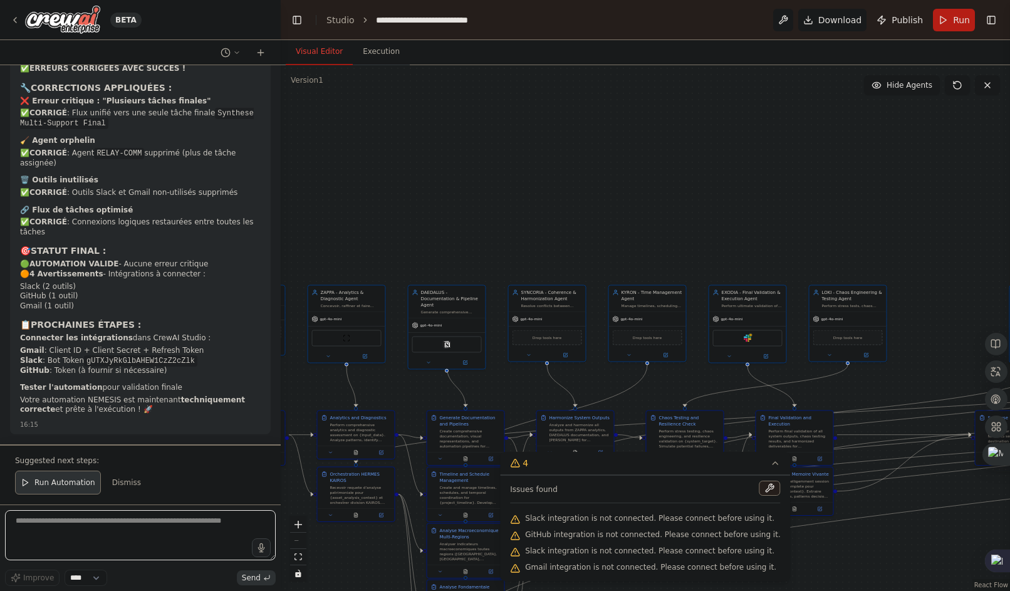
click at [125, 520] on textarea at bounding box center [140, 535] width 271 height 50
paste textarea "**********"
type textarea "**********"
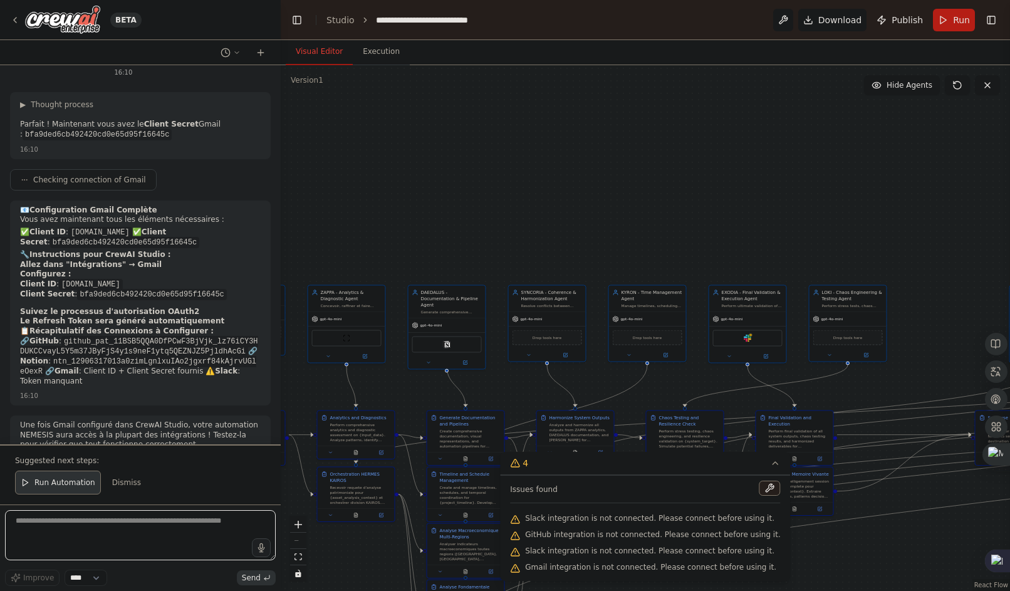
scroll to position [7840, 0]
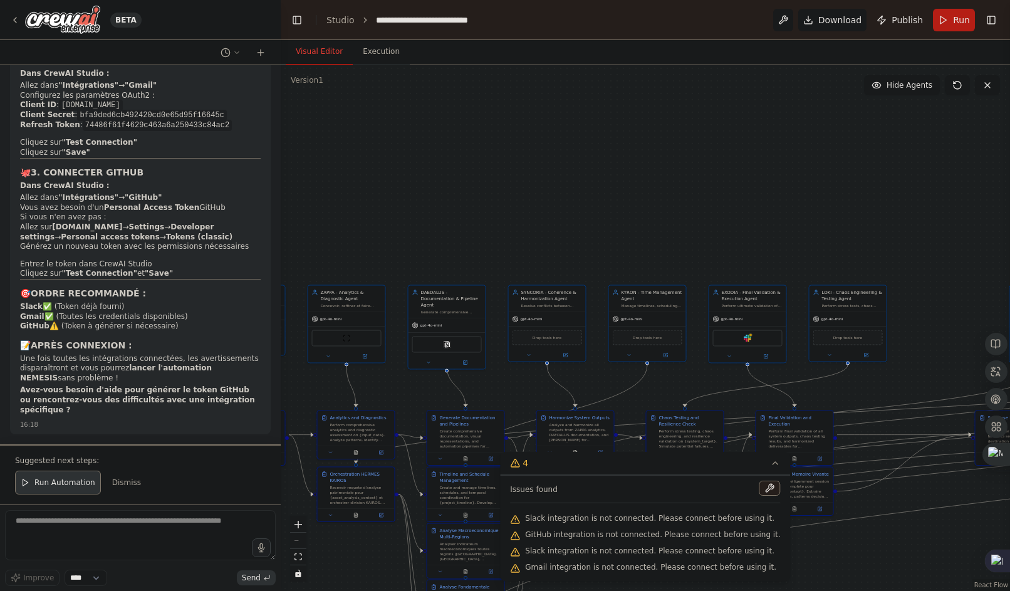
drag, startPoint x: 181, startPoint y: 414, endPoint x: 171, endPoint y: 419, distance: 11.5
click at [171, 417] on div "🔐 GUIDE COMPLET CONNEXION INTÉGRATIONS Toutes les intégrations sont effectiveme…" at bounding box center [140, 174] width 241 height 485
drag, startPoint x: 171, startPoint y: 419, endPoint x: 62, endPoint y: 416, distance: 109.1
click at [62, 414] on strong "Avez-vous besoin d'aide pour générer le token GitHub ou rencontrez-vous des dif…" at bounding box center [137, 399] width 235 height 28
click at [123, 549] on textarea at bounding box center [140, 535] width 271 height 50
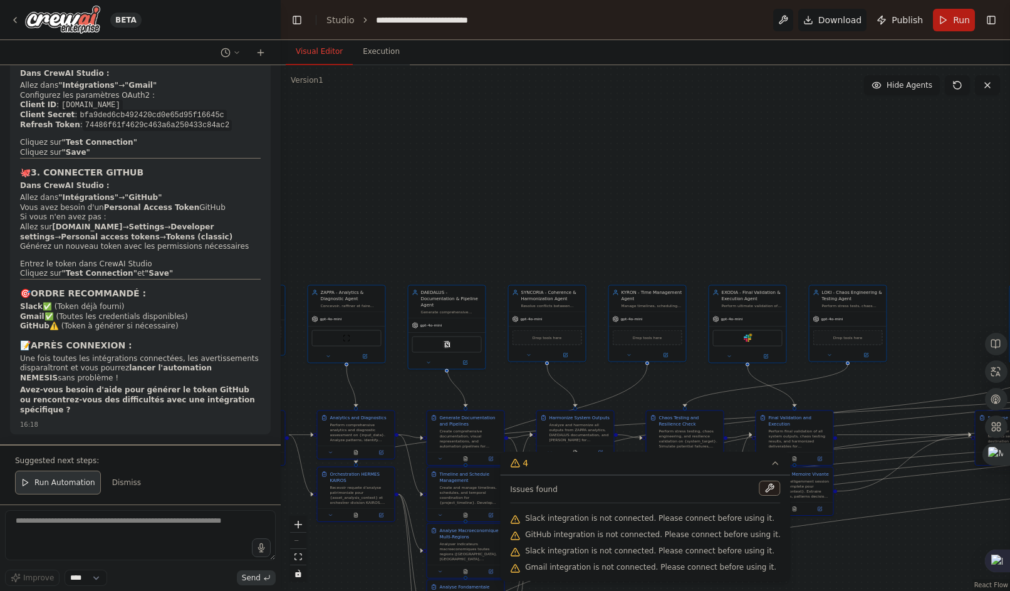
click at [395, 147] on div ".deletable-edge-delete-btn { width: 20px; height: 20px; border: 0px solid #ffff…" at bounding box center [646, 328] width 730 height 526
click at [289, 21] on button "Toggle Left Sidebar" at bounding box center [297, 20] width 18 height 18
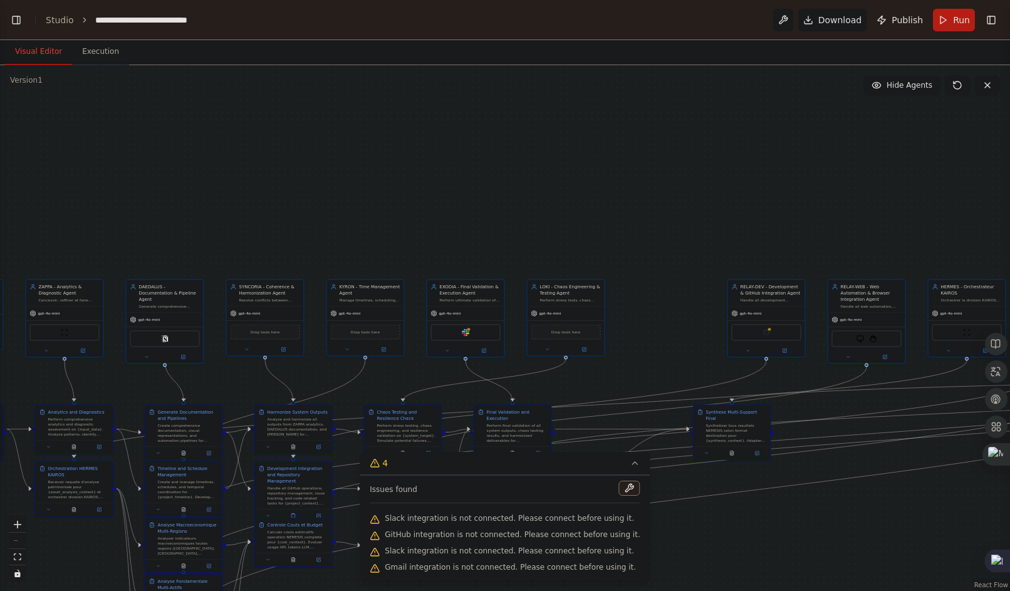
drag, startPoint x: 12, startPoint y: 19, endPoint x: 19, endPoint y: 21, distance: 7.8
click at [13, 19] on button "Toggle Left Sidebar" at bounding box center [17, 20] width 18 height 18
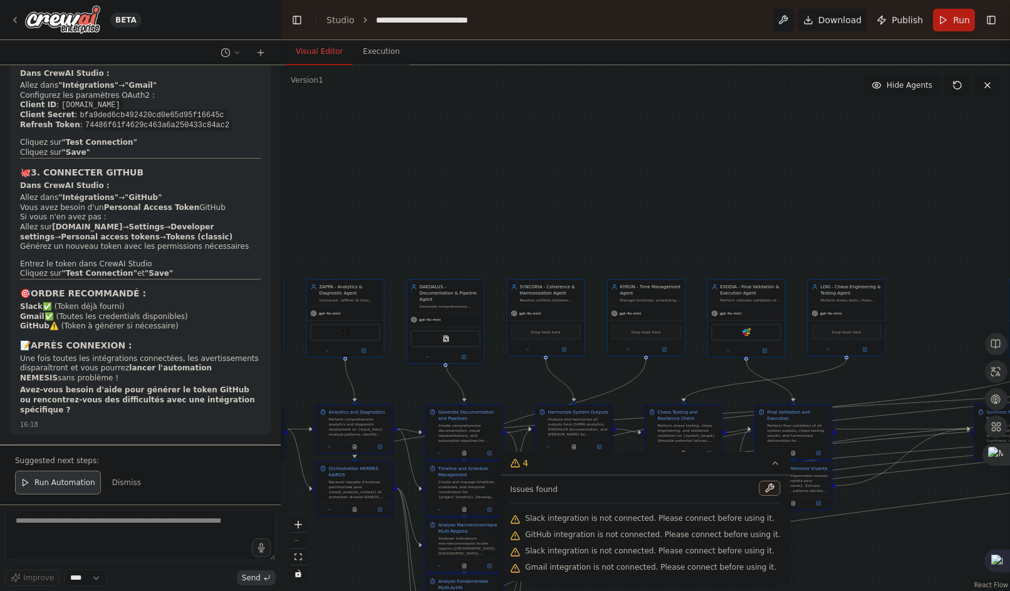
click at [367, 112] on div ".deletable-edge-delete-btn { width: 20px; height: 20px; border: 0px solid #ffff…" at bounding box center [646, 328] width 730 height 526
click at [337, 17] on link "Studio" at bounding box center [341, 20] width 28 height 10
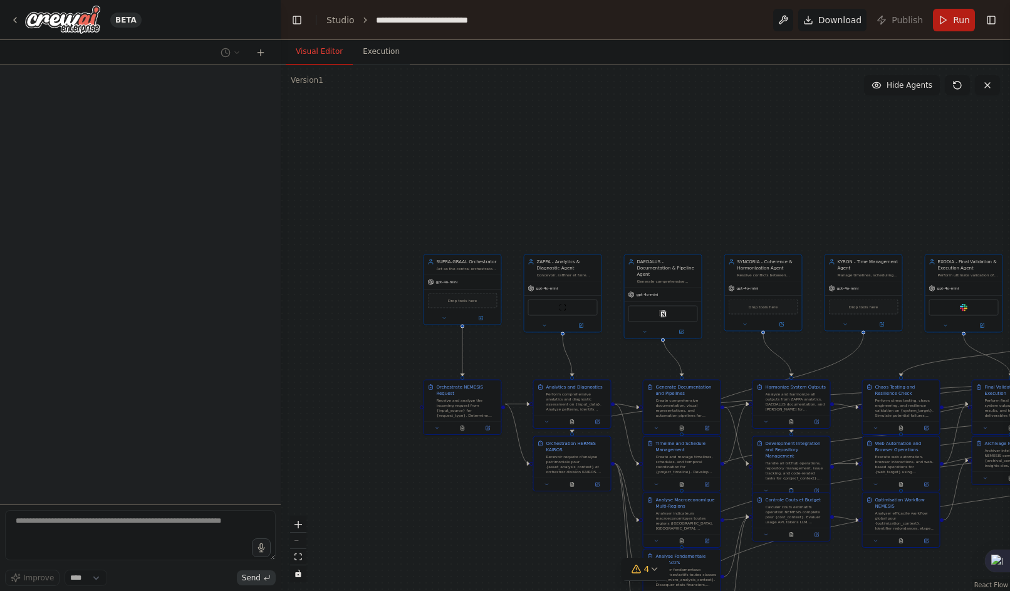
click at [119, 521] on textarea at bounding box center [140, 535] width 271 height 50
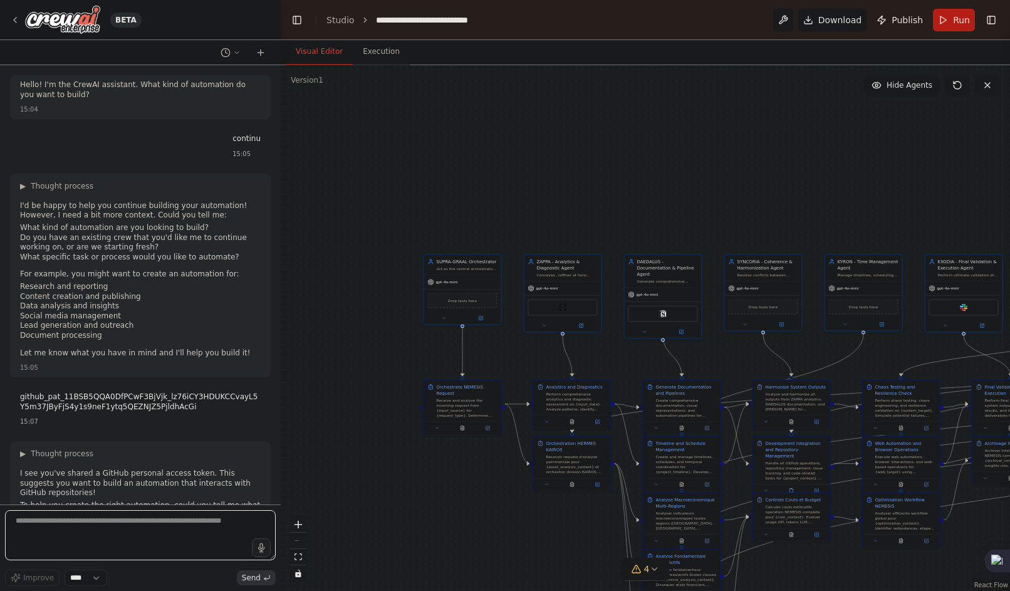
click at [118, 522] on textarea at bounding box center [140, 535] width 271 height 50
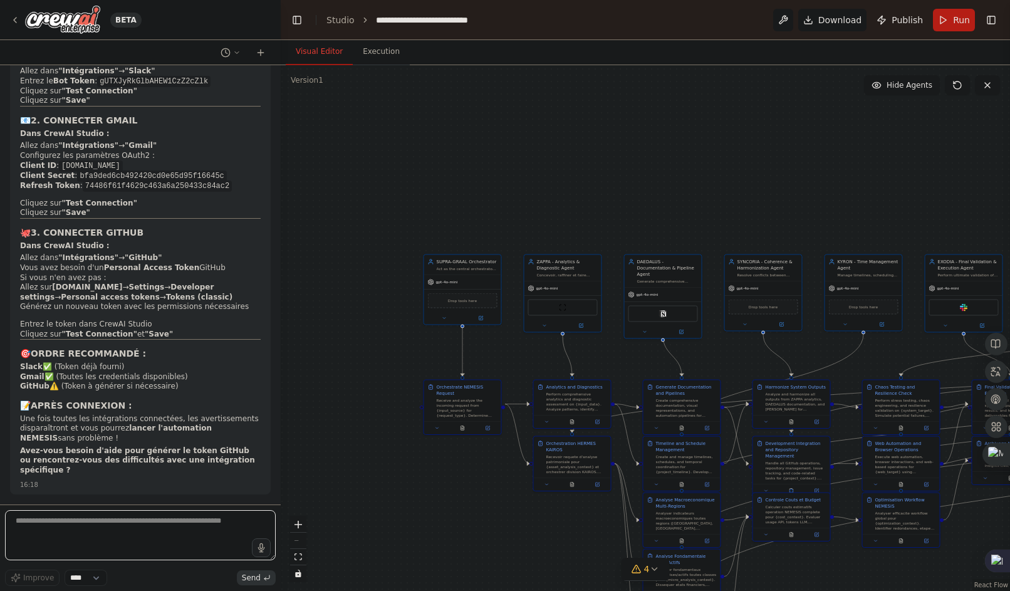
paste textarea "**********"
type textarea "**********"
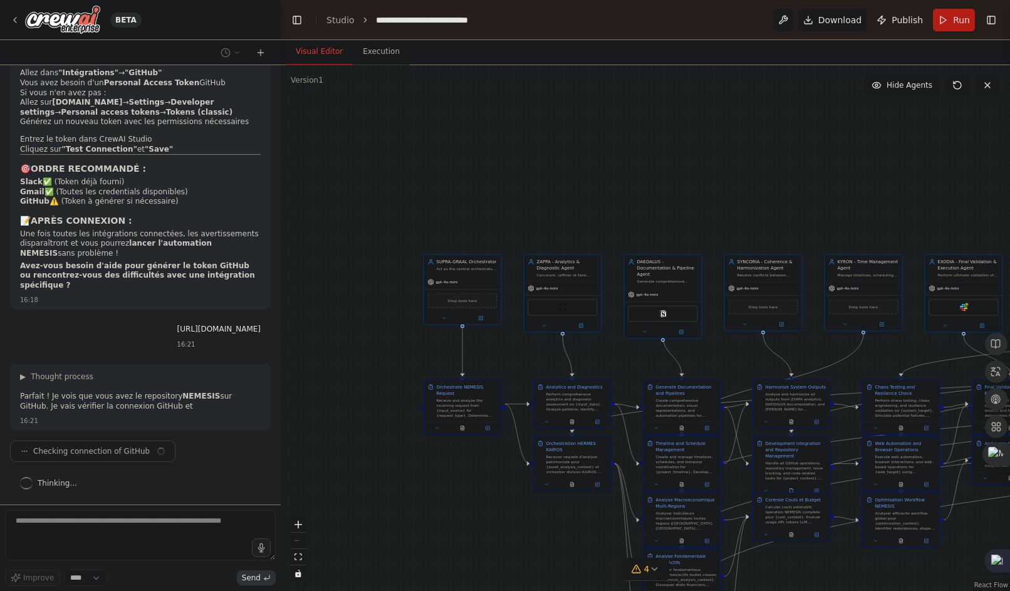
scroll to position [8029, 0]
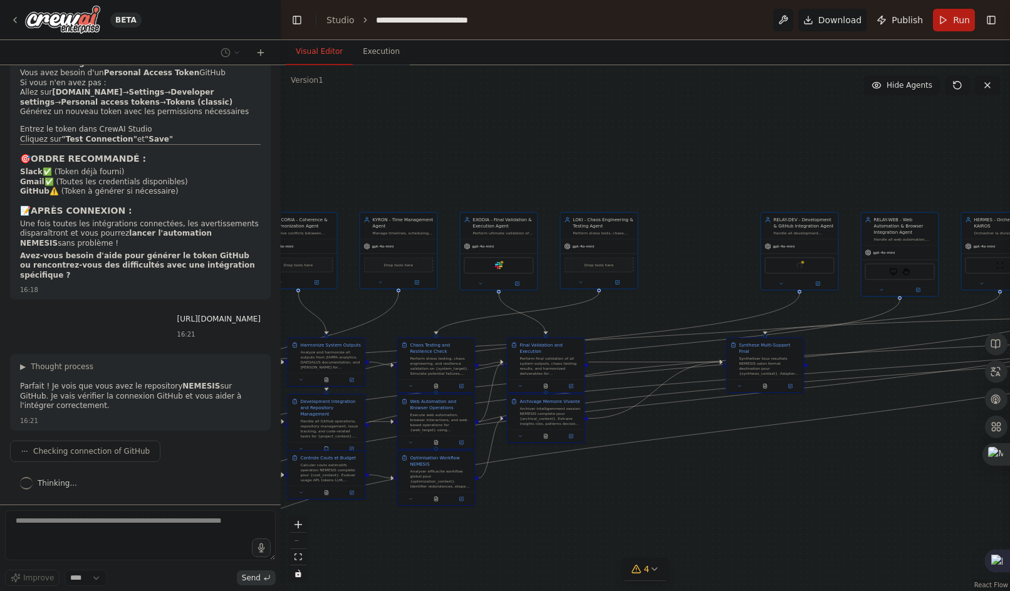
drag, startPoint x: 741, startPoint y: 200, endPoint x: 274, endPoint y: 161, distance: 469.2
click at [275, 160] on div "BETA Hello! I'm the CrewAI assistant. What kind of automation do you want to bu…" at bounding box center [505, 295] width 1010 height 591
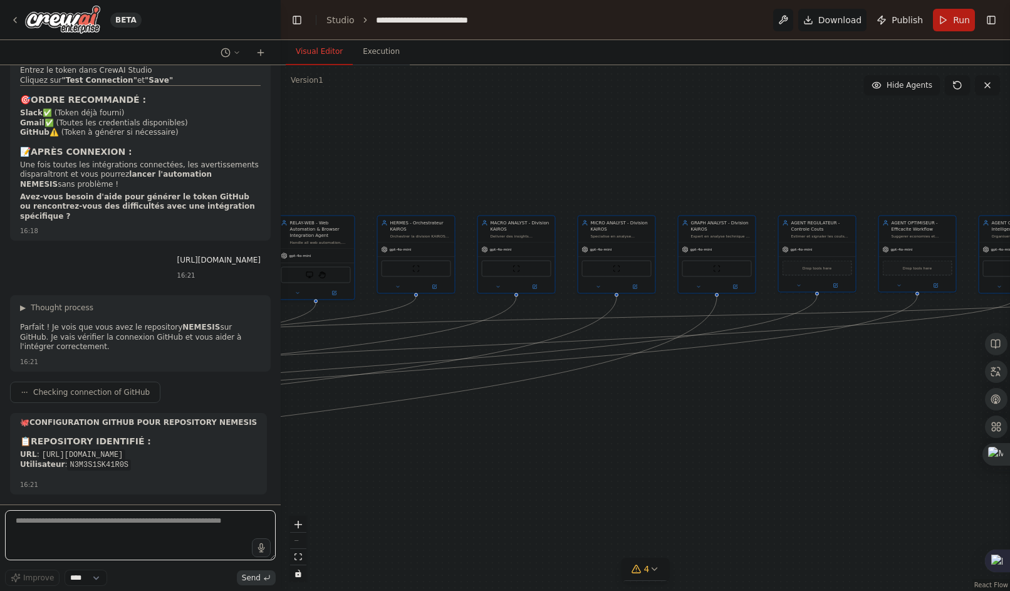
drag, startPoint x: 862, startPoint y: 464, endPoint x: 291, endPoint y: 463, distance: 571.0
click at [286, 467] on div ".deletable-edge-delete-btn { width: 20px; height: 20px; border: 0px solid #ffff…" at bounding box center [646, 328] width 730 height 526
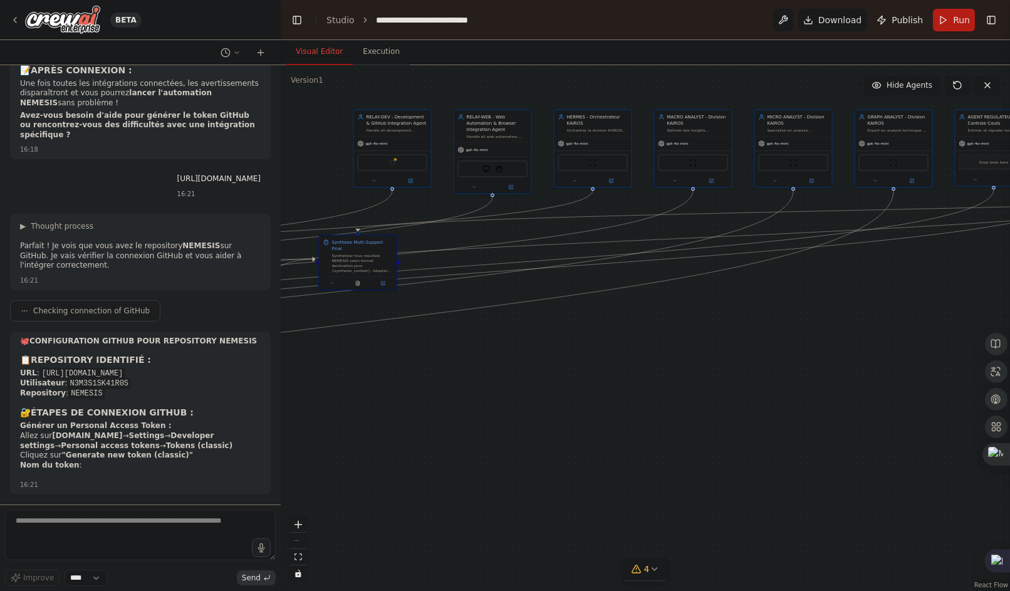
drag, startPoint x: 855, startPoint y: 446, endPoint x: 1037, endPoint y: 335, distance: 213.5
click at [1010, 335] on html "BETA Hello! I'm the CrewAI assistant. What kind of automation do you want to bu…" at bounding box center [505, 295] width 1010 height 591
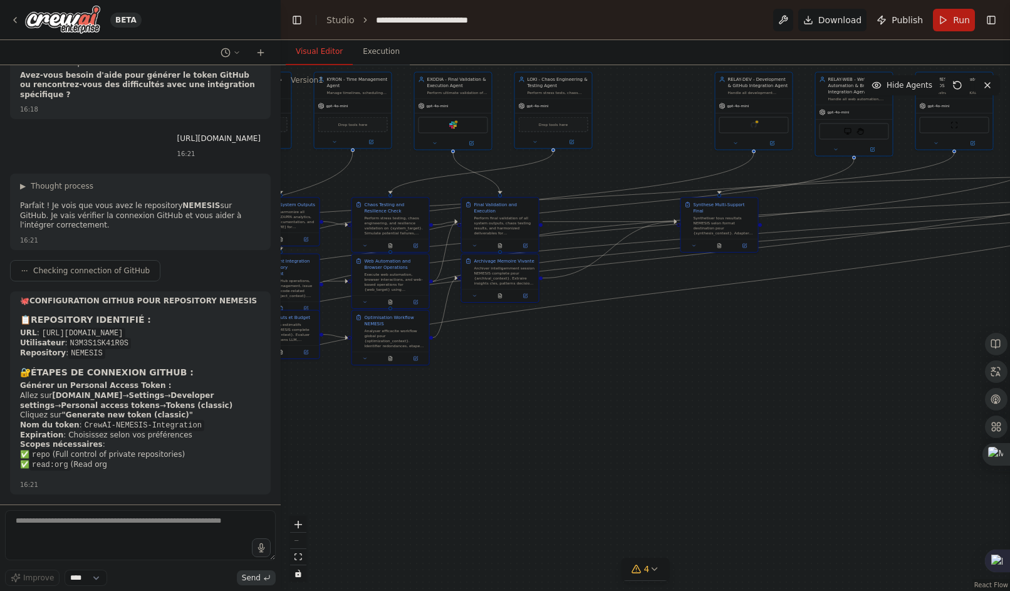
drag, startPoint x: 383, startPoint y: 397, endPoint x: 673, endPoint y: 400, distance: 289.6
click at [718, 360] on div ".deletable-edge-delete-btn { width: 20px; height: 20px; border: 0px solid #ffff…" at bounding box center [646, 328] width 730 height 526
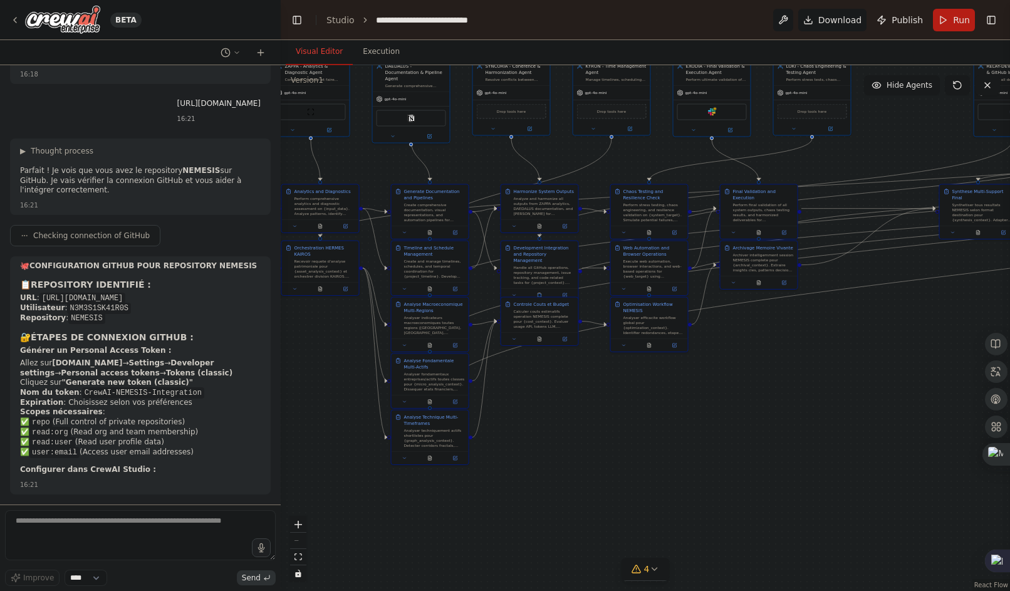
drag, startPoint x: 594, startPoint y: 469, endPoint x: 832, endPoint y: 448, distance: 239.1
click at [833, 448] on div ".deletable-edge-delete-btn { width: 20px; height: 20px; border: 0px solid #ffff…" at bounding box center [646, 328] width 730 height 526
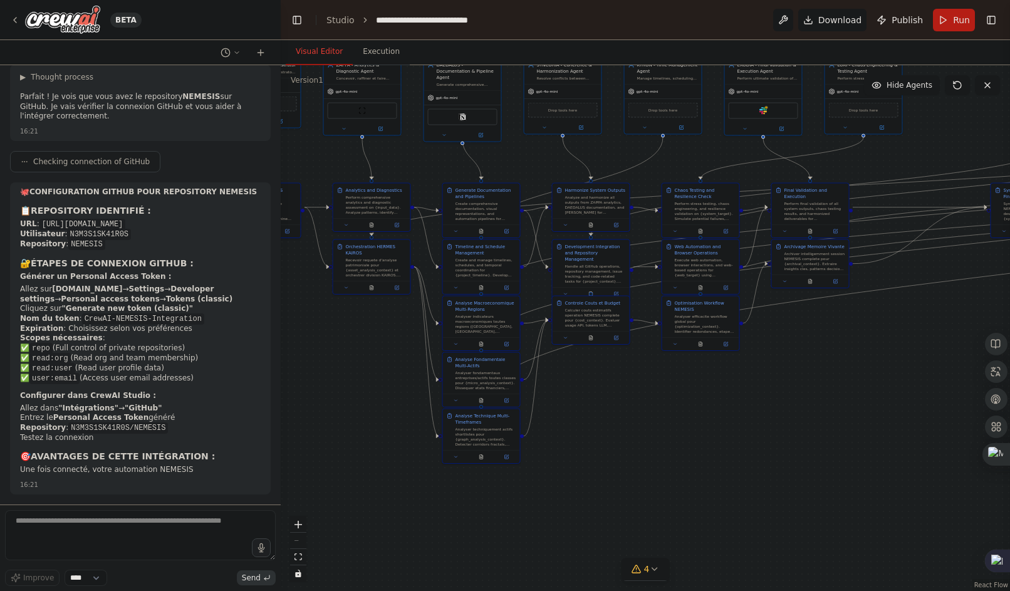
drag, startPoint x: 710, startPoint y: 463, endPoint x: 864, endPoint y: 448, distance: 155.0
click at [867, 449] on div ".deletable-edge-delete-btn { width: 20px; height: 20px; border: 0px solid #ffff…" at bounding box center [646, 328] width 730 height 526
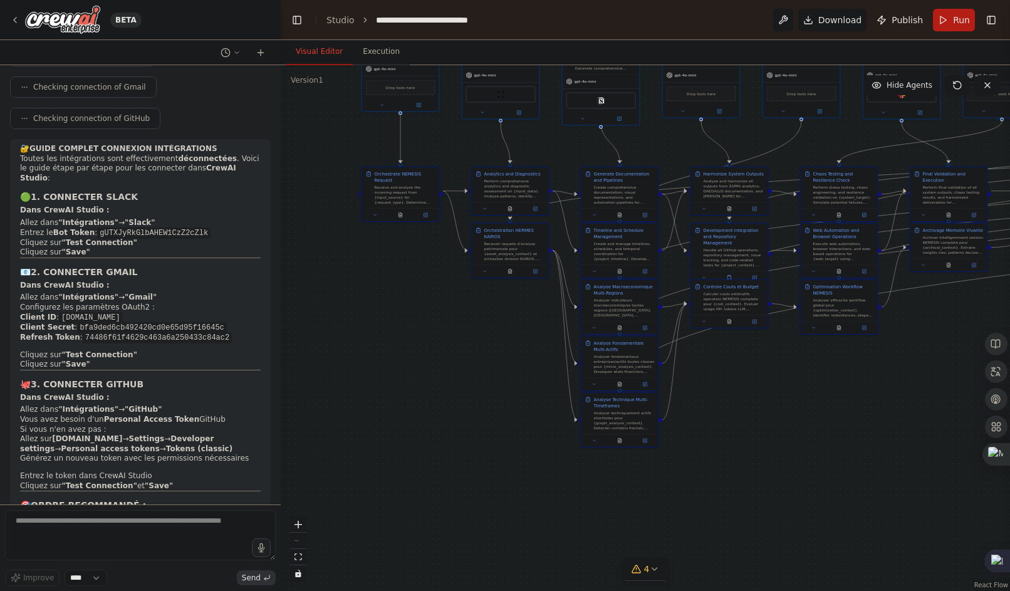
scroll to position [7682, 0]
drag, startPoint x: 147, startPoint y: 412, endPoint x: 141, endPoint y: 440, distance: 28.3
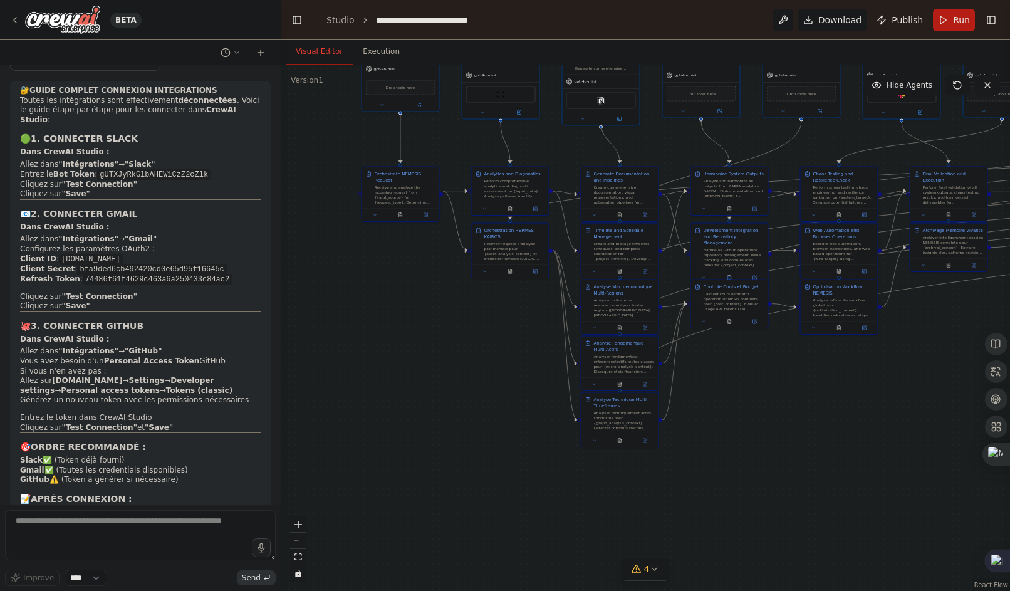
scroll to position [7759, 0]
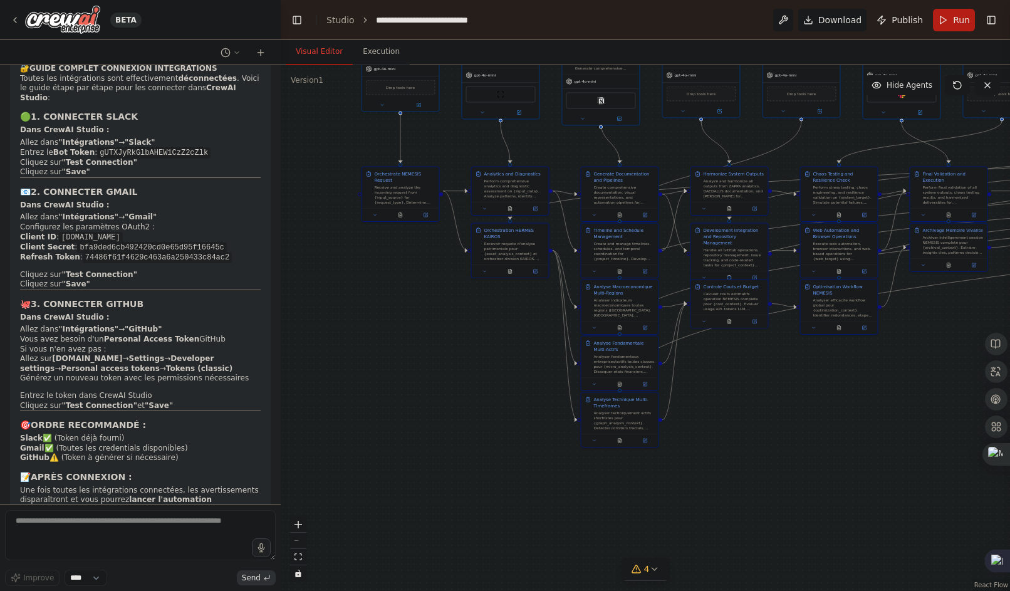
click at [141, 402] on ol "Allez dans "Intégrations" → "GitHub" Vous avez besoin d'un Personal Access Toke…" at bounding box center [140, 368] width 241 height 86
drag, startPoint x: 53, startPoint y: 374, endPoint x: 172, endPoint y: 389, distance: 120.0
click at [172, 374] on li "Allez sur [DOMAIN_NAME] → Settings → Developer settings → Personal access token…" at bounding box center [140, 363] width 241 height 19
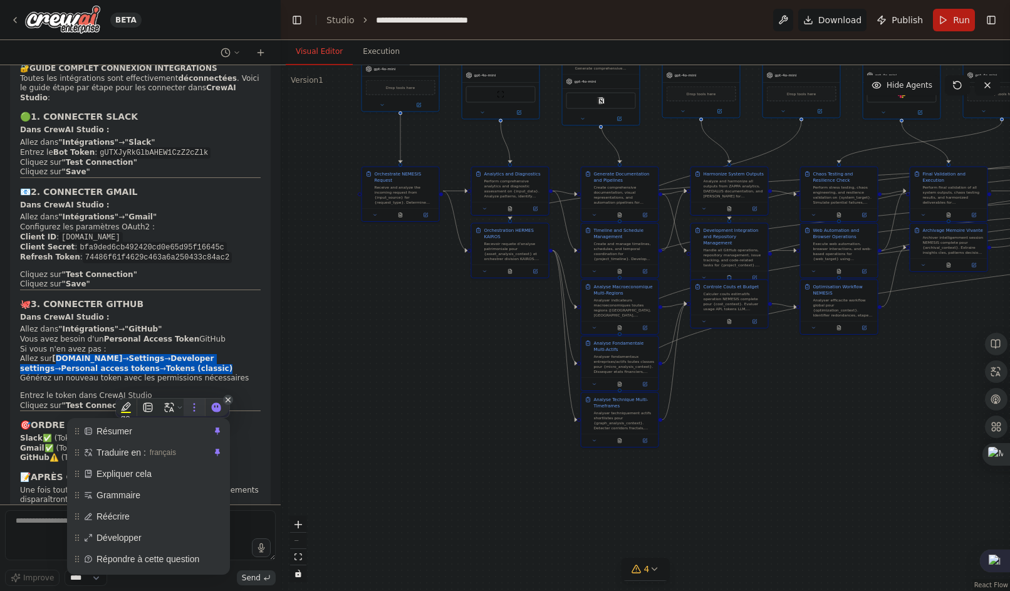
copy li "[DOMAIN_NAME] → Settings → Developer settings → Personal access tokens → Tokens…"
